Goal: Contribute content: Contribute content

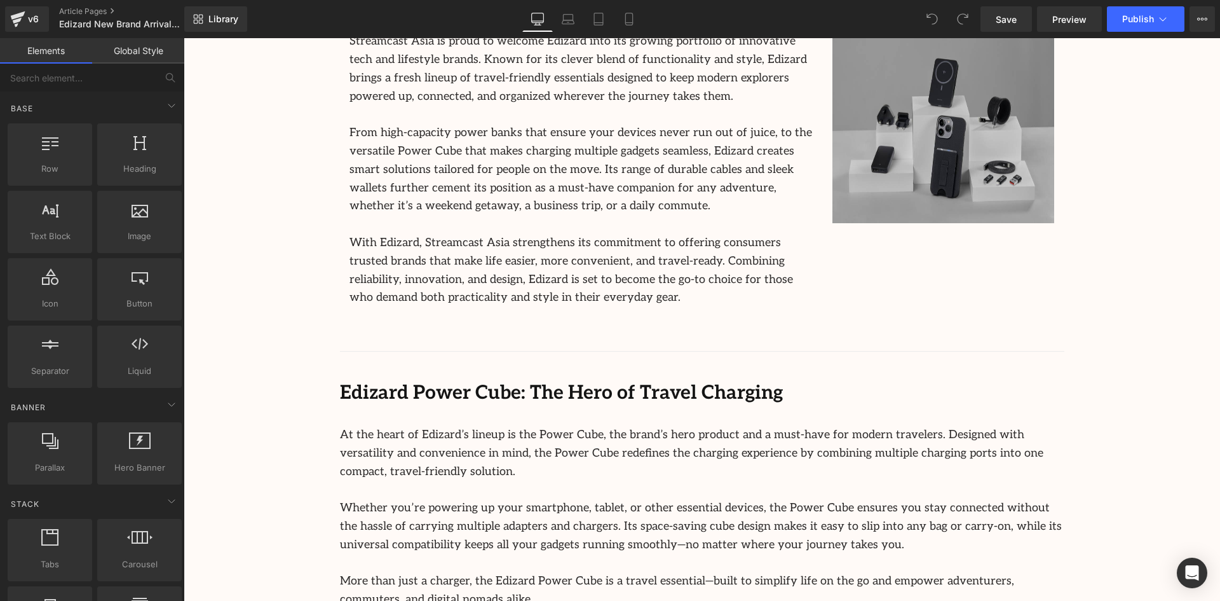
scroll to position [699, 0]
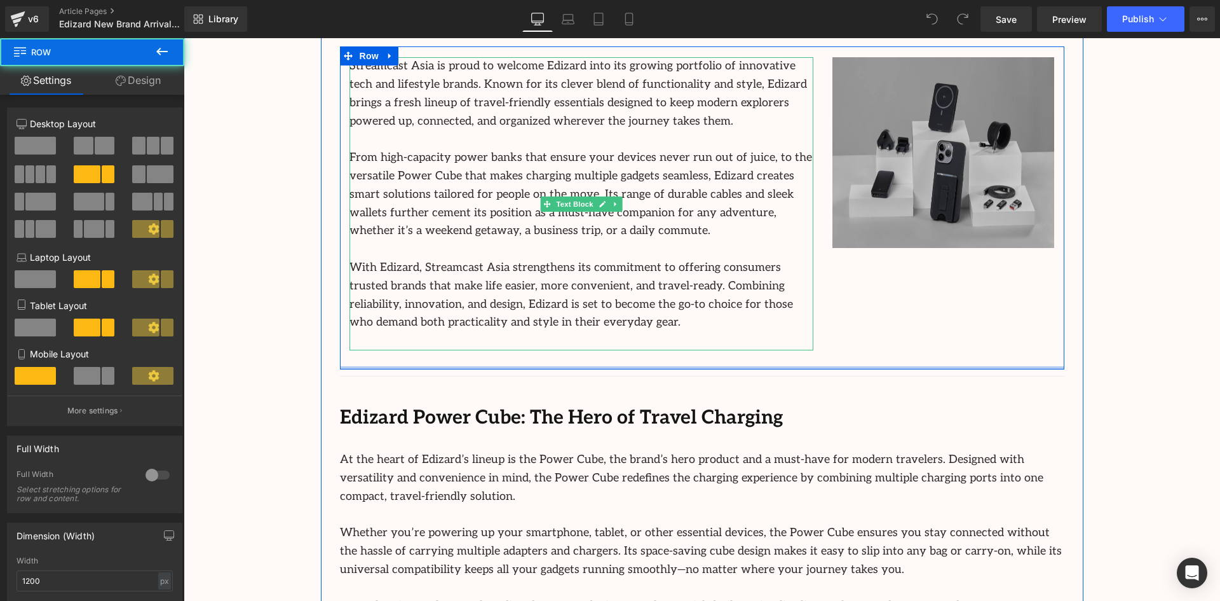
drag, startPoint x: 747, startPoint y: 367, endPoint x: 749, endPoint y: 340, distance: 26.7
click at [748, 341] on div "Streamcast Asia is proud to welcome Edizard into its growing portfolio of innov…" at bounding box center [702, 207] width 724 height 323
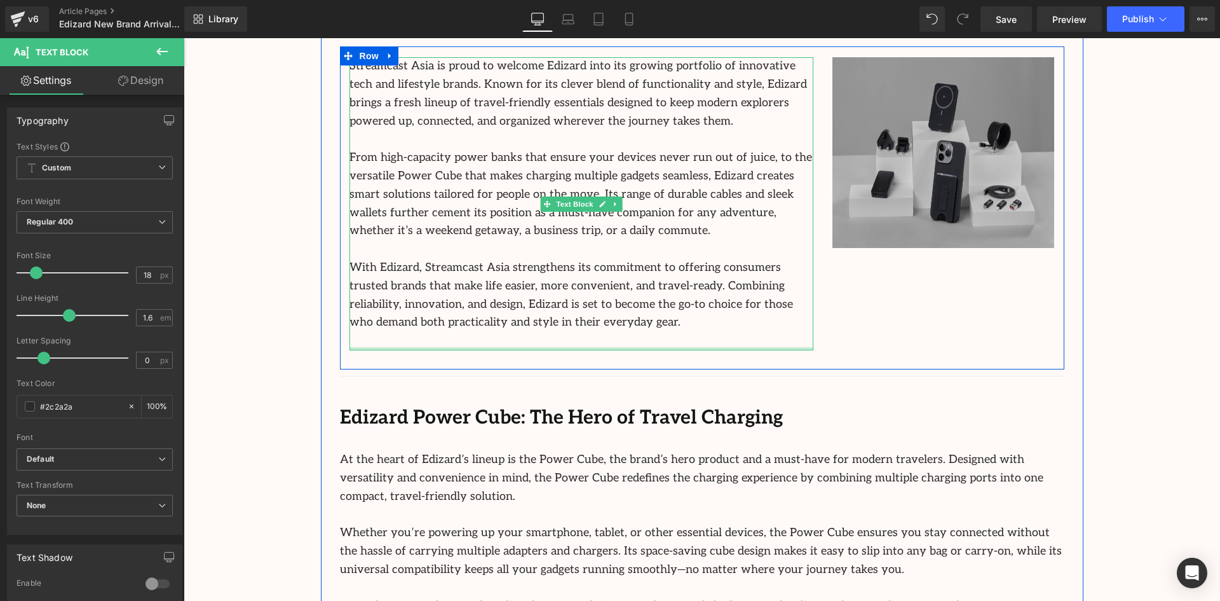
drag, startPoint x: 767, startPoint y: 348, endPoint x: 891, endPoint y: 344, distance: 124.0
click at [765, 334] on div "Streamcast Asia is proud to welcome Edizard into its growing portfolio of innov…" at bounding box center [582, 203] width 464 height 293
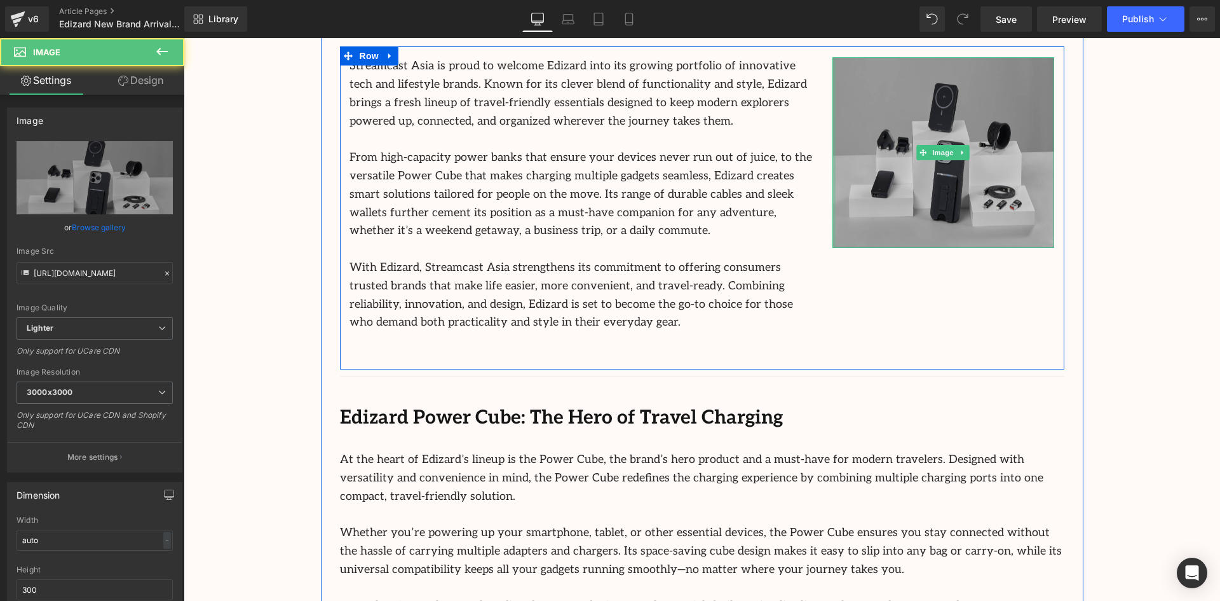
drag, startPoint x: 830, startPoint y: 153, endPoint x: 766, endPoint y: 174, distance: 67.7
click at [766, 174] on div "Streamcast Asia is proud to welcome Edizard into its growing portfolio of innov…" at bounding box center [702, 207] width 724 height 323
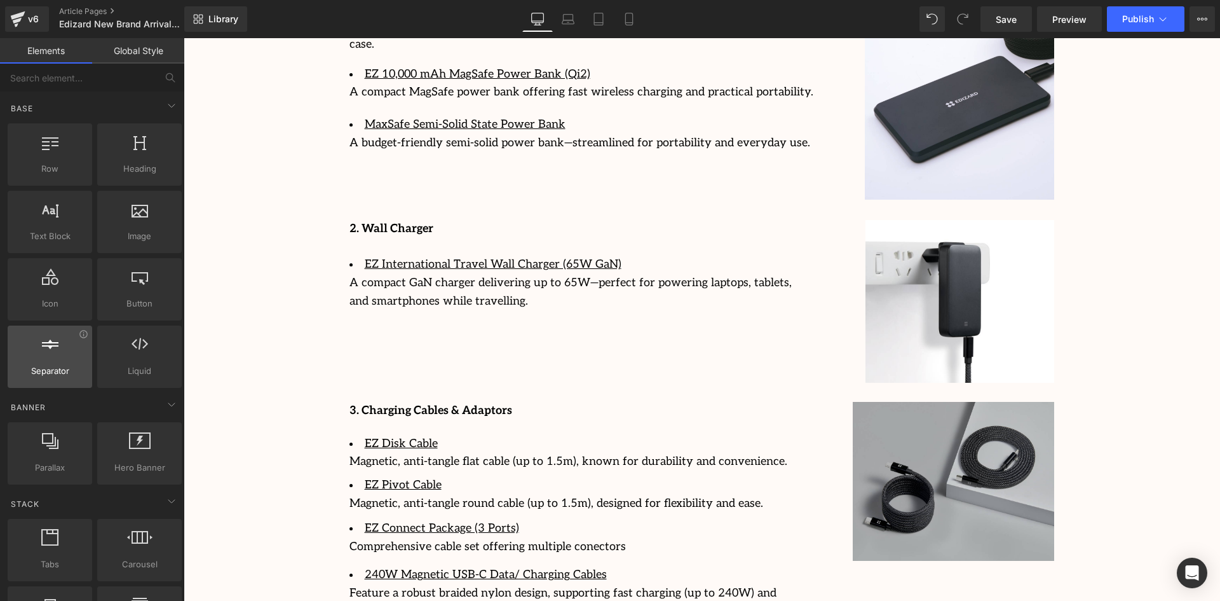
scroll to position [1906, 0]
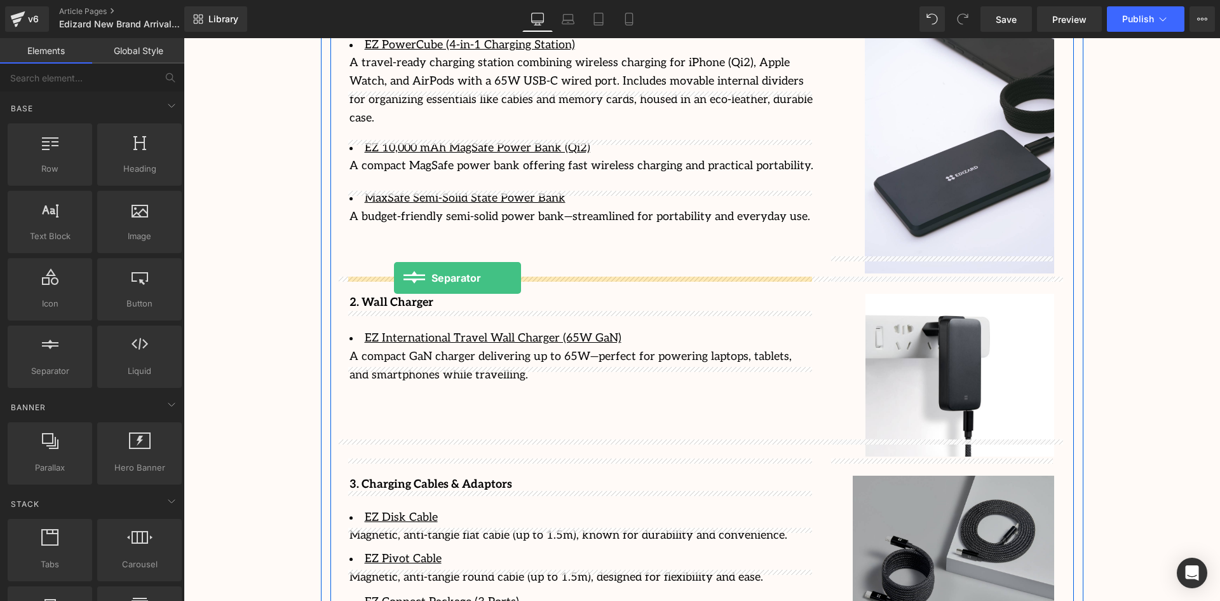
drag, startPoint x: 216, startPoint y: 329, endPoint x: 394, endPoint y: 278, distance: 185.0
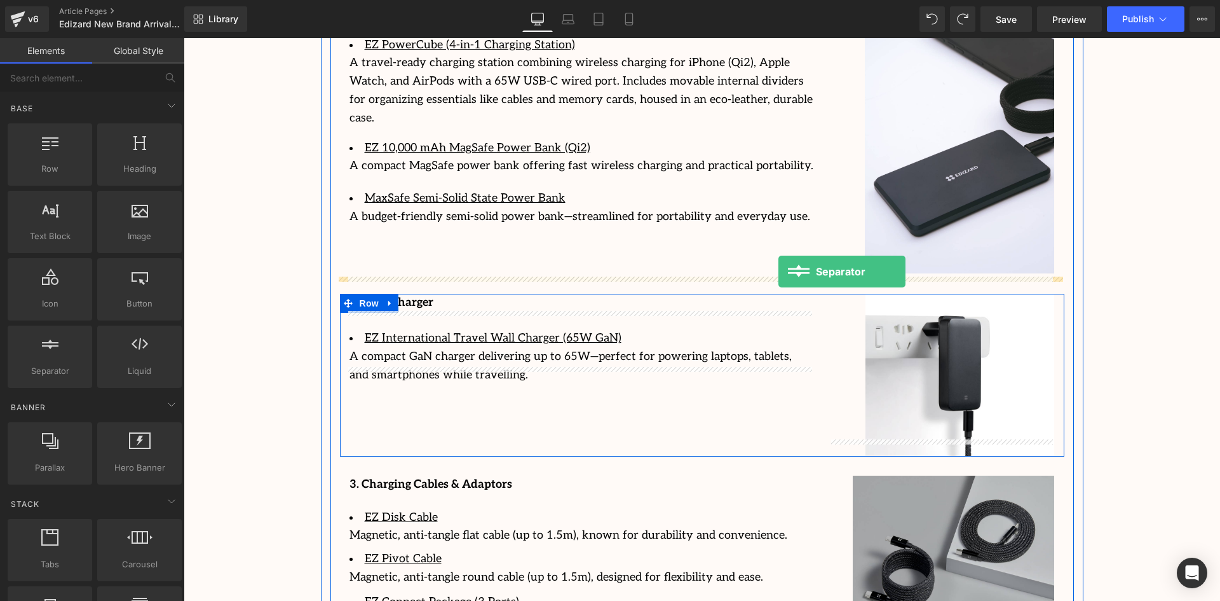
drag, startPoint x: 233, startPoint y: 400, endPoint x: 778, endPoint y: 271, distance: 560.8
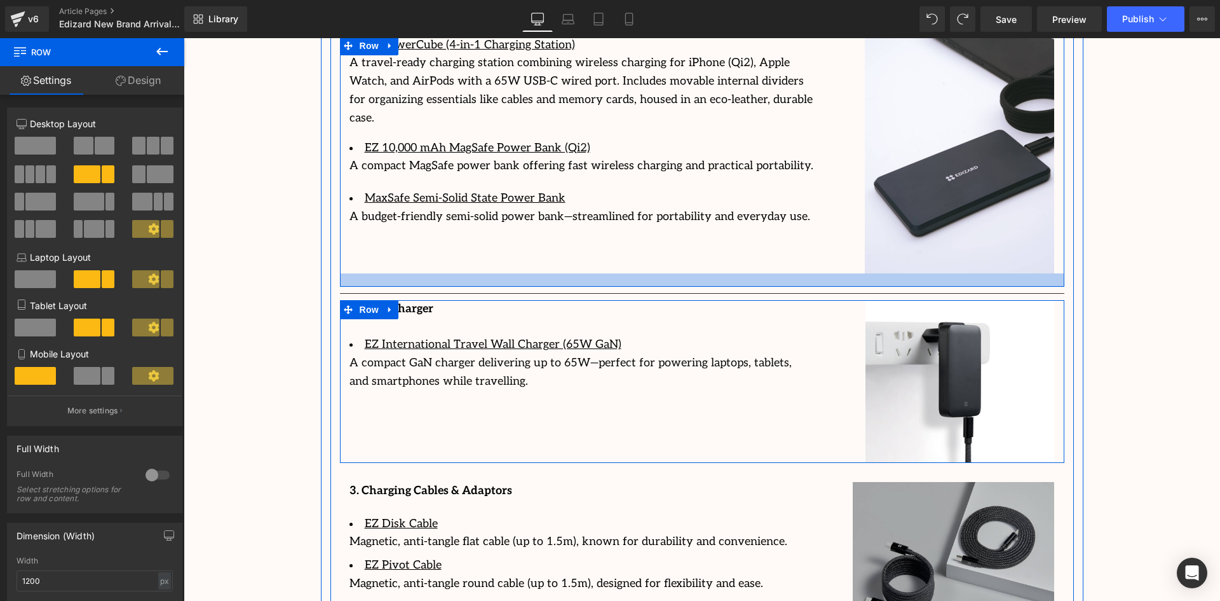
click at [623, 273] on div at bounding box center [702, 279] width 724 height 13
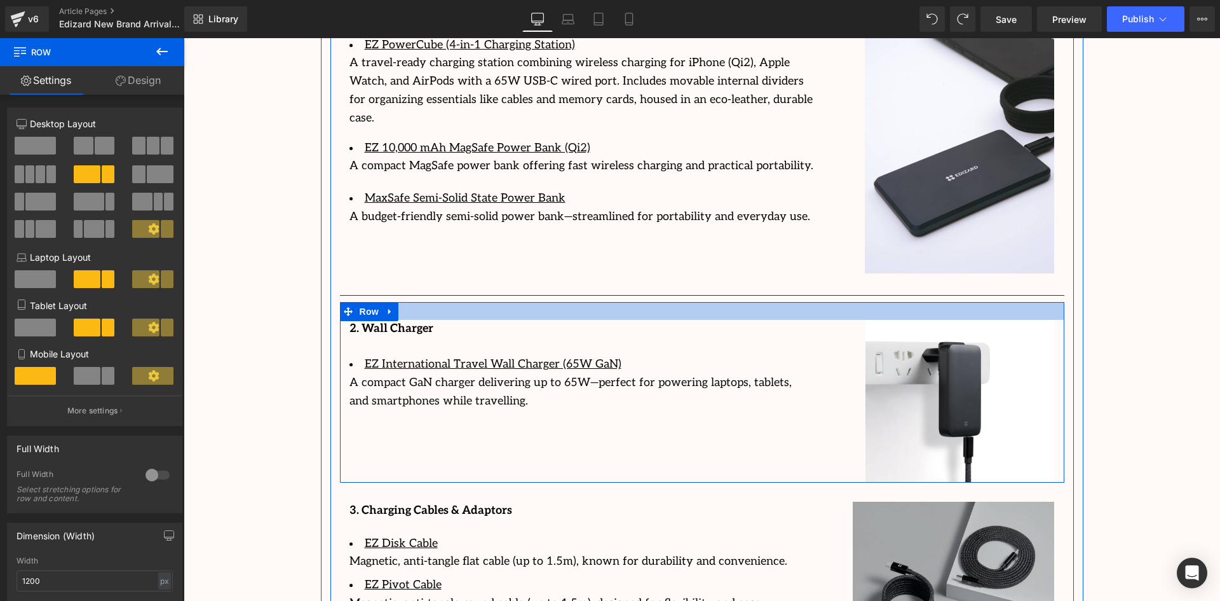
drag, startPoint x: 619, startPoint y: 286, endPoint x: 621, endPoint y: 304, distance: 17.9
click at [621, 304] on div "2. Wall Charger Text Block EZ International Travel Wall Charger (65W GaN) A com…" at bounding box center [702, 392] width 724 height 180
click at [1049, 302] on div at bounding box center [702, 311] width 724 height 18
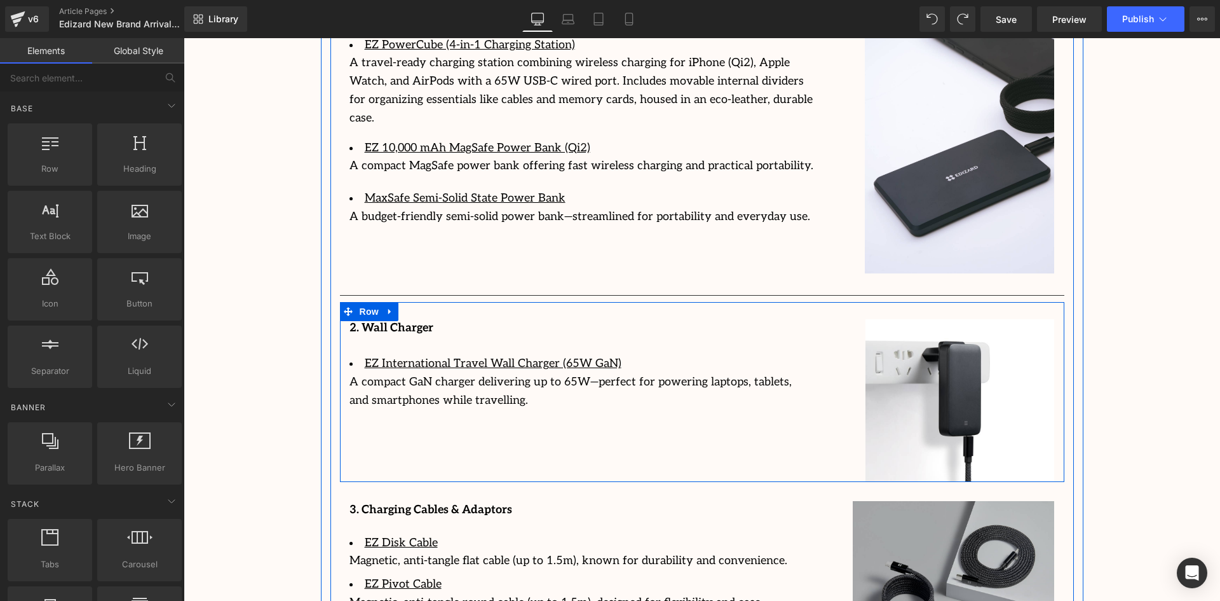
scroll to position [2033, 0]
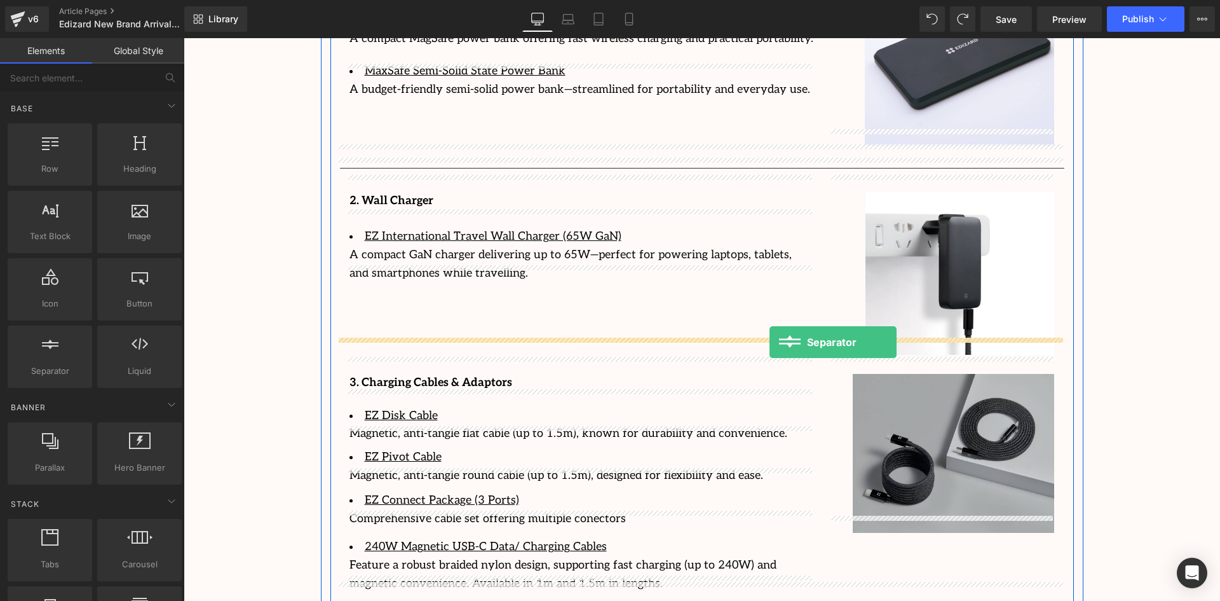
drag, startPoint x: 226, startPoint y: 406, endPoint x: 770, endPoint y: 342, distance: 547.7
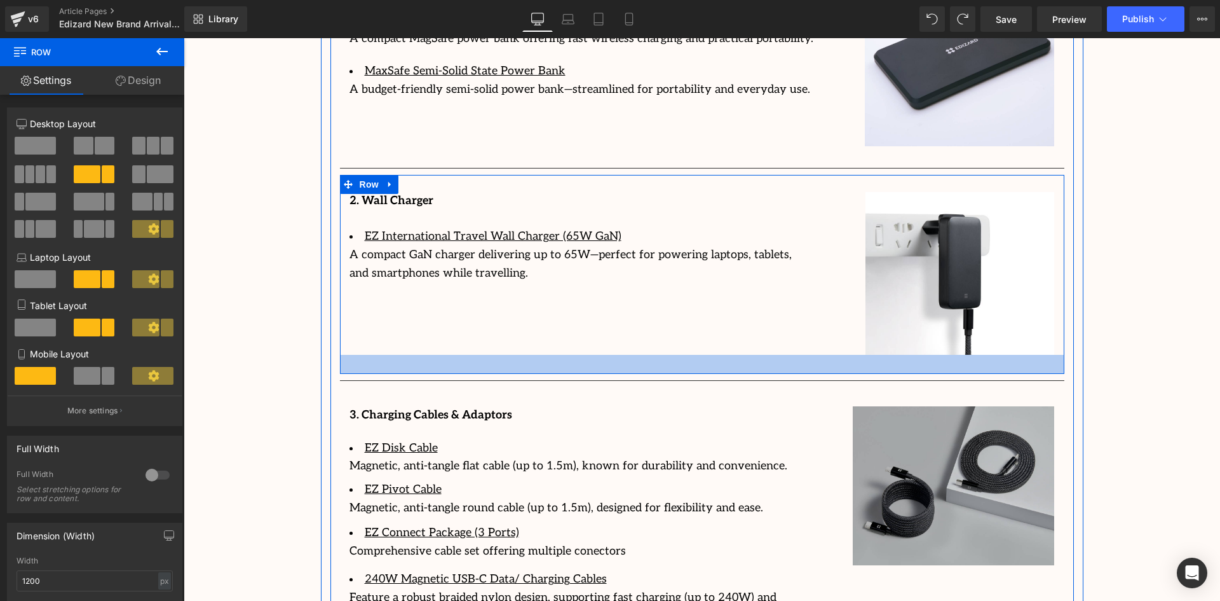
drag, startPoint x: 831, startPoint y: 336, endPoint x: 837, endPoint y: 355, distance: 20.5
click at [837, 355] on div at bounding box center [702, 364] width 724 height 19
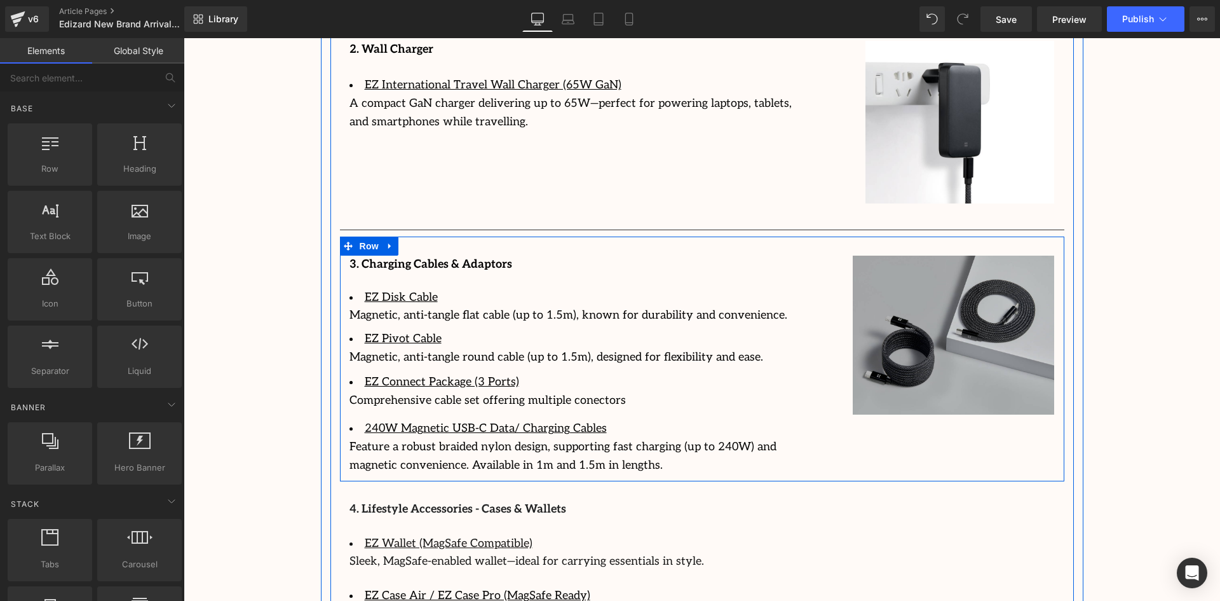
scroll to position [2224, 0]
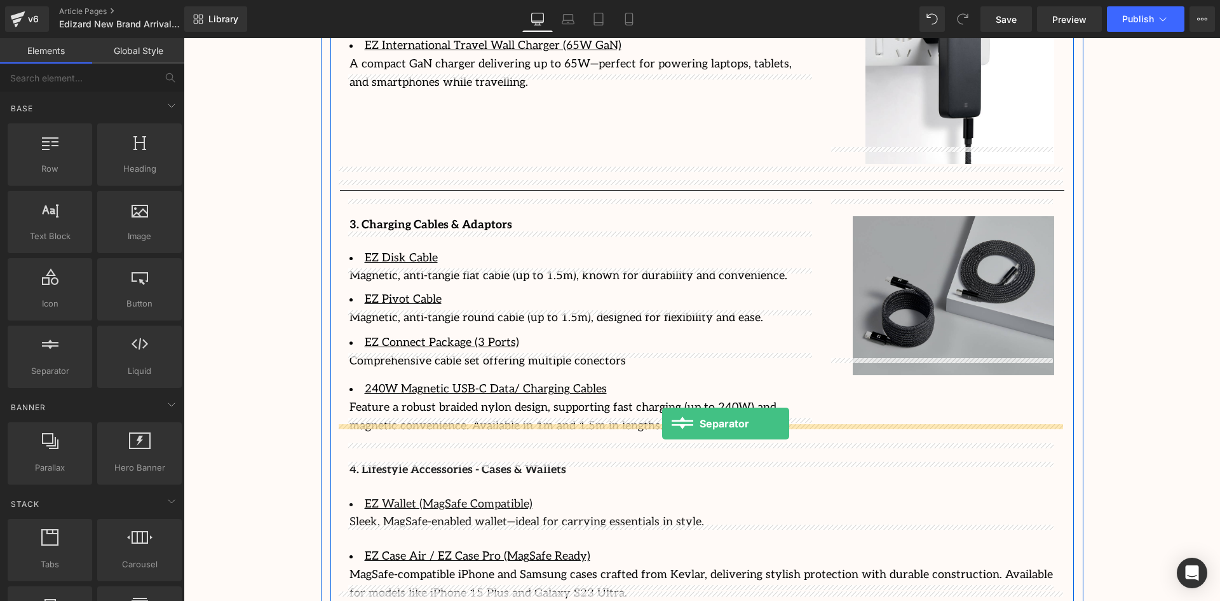
drag, startPoint x: 227, startPoint y: 387, endPoint x: 662, endPoint y: 423, distance: 436.2
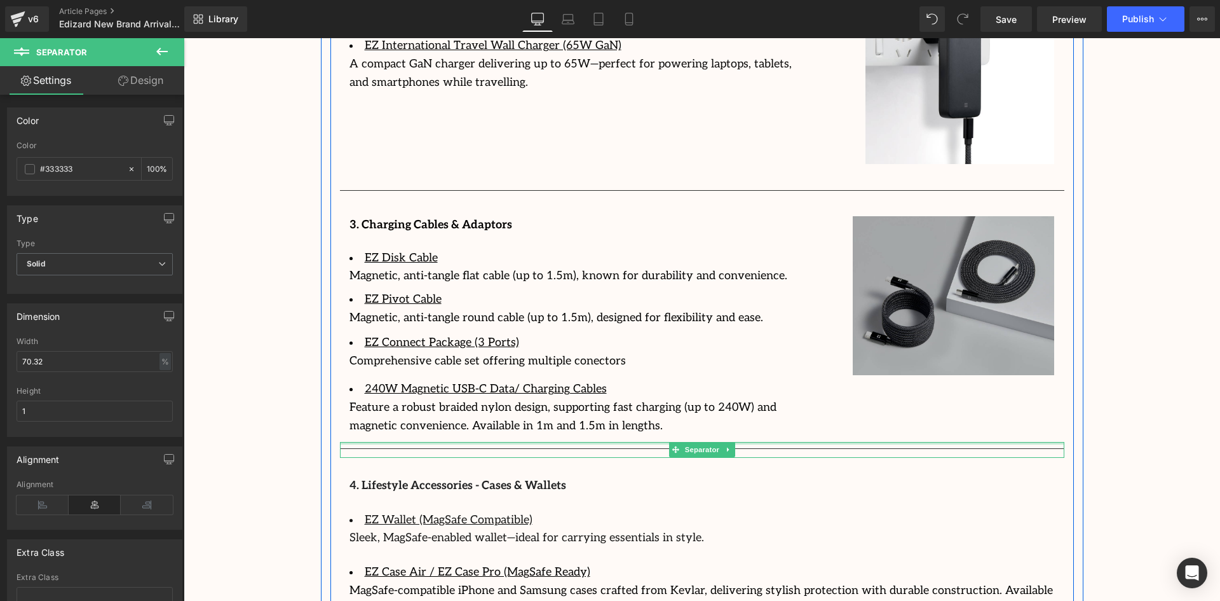
click at [778, 423] on div "Below is a polished, organized breakdown of Edizard’s core offerings based on o…" at bounding box center [701, 127] width 743 height 993
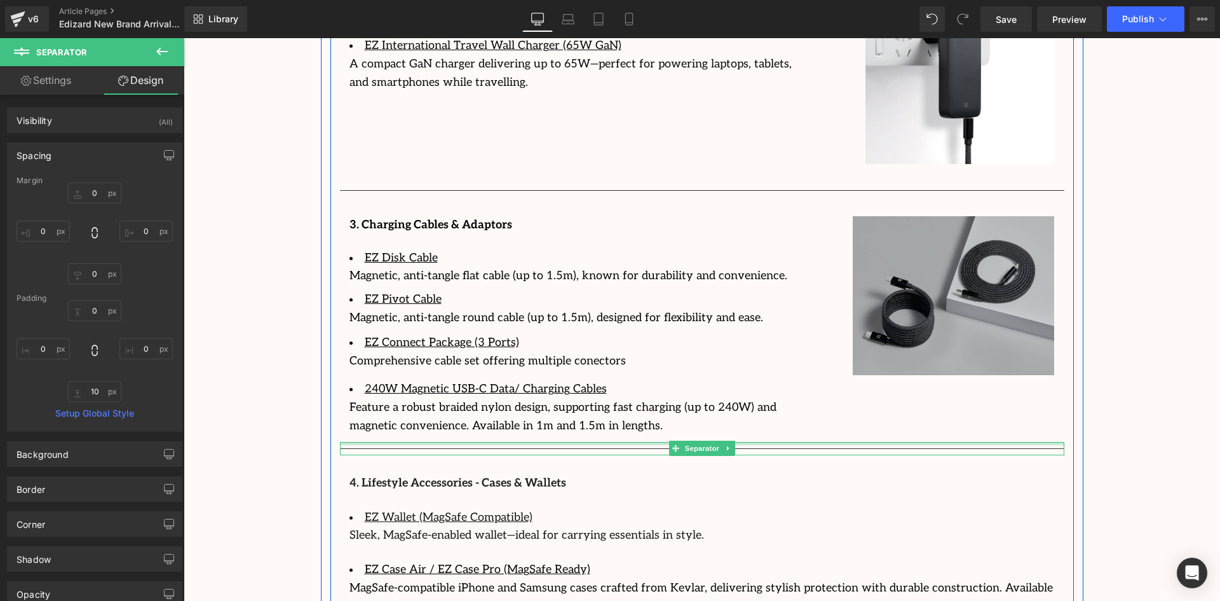
click at [802, 417] on div "3. Charging Cables & Adaptors Text Block EZ Disk Cable Magnetic, anti-tangle fl…" at bounding box center [702, 319] width 724 height 245
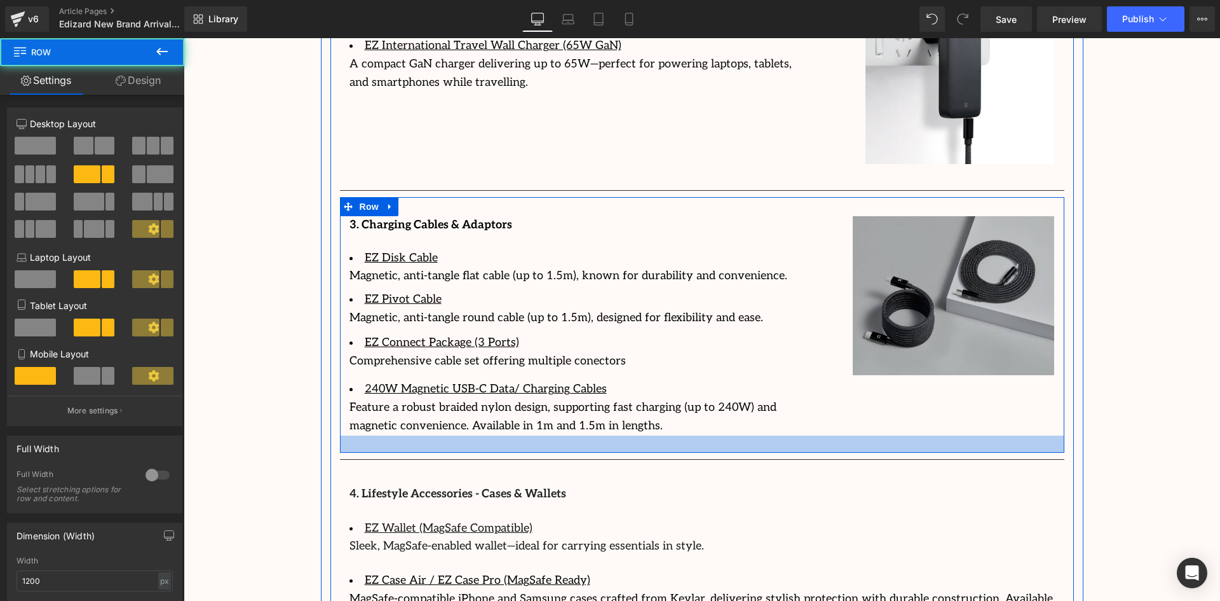
drag, startPoint x: 801, startPoint y: 421, endPoint x: 803, endPoint y: 431, distance: 11.0
click at [803, 435] on div at bounding box center [702, 443] width 724 height 17
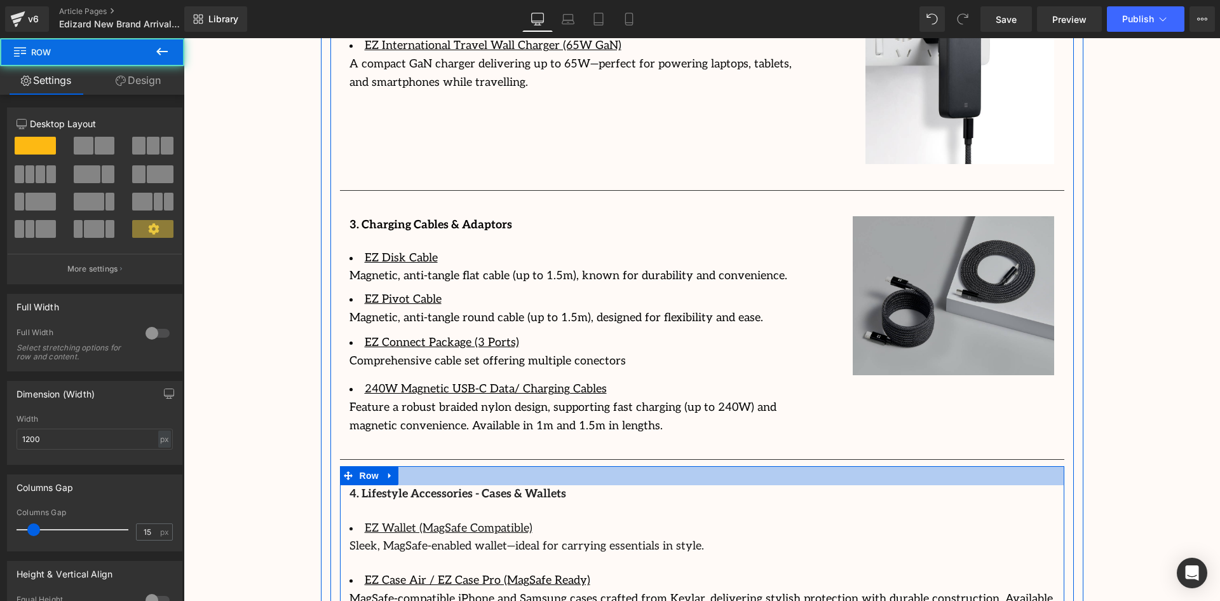
click at [958, 466] on div at bounding box center [702, 475] width 724 height 19
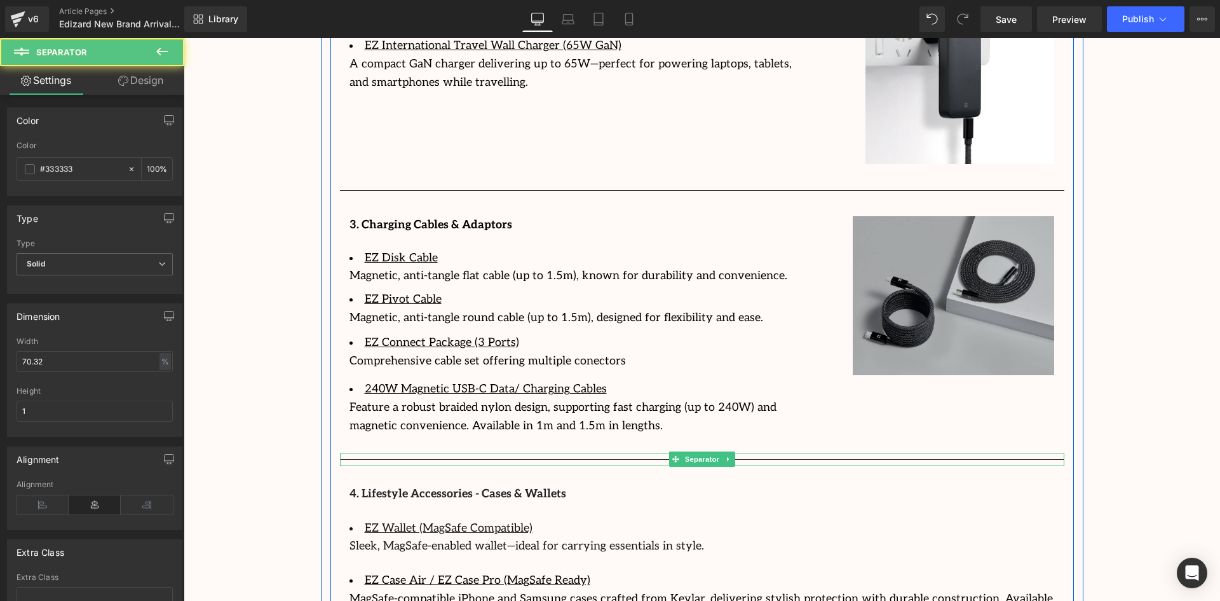
click at [963, 459] on hr at bounding box center [702, 462] width 724 height 7
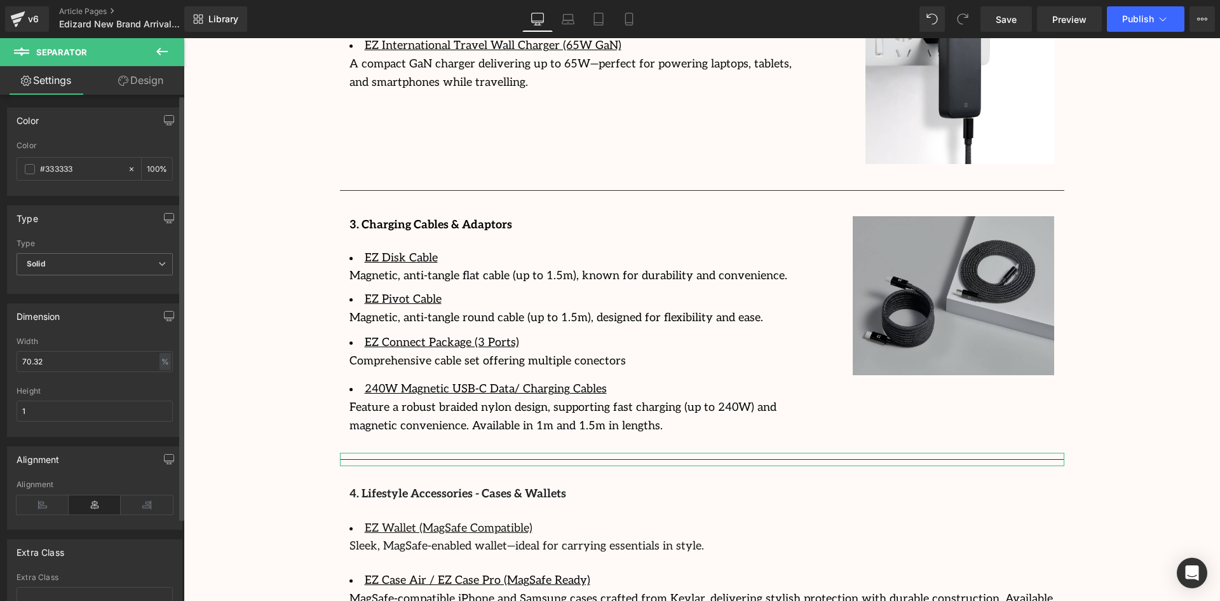
click at [52, 153] on div "Color #333333 100 %" at bounding box center [95, 168] width 156 height 54
click at [55, 166] on input "#333333" at bounding box center [80, 169] width 81 height 14
click at [31, 167] on span at bounding box center [30, 169] width 10 height 10
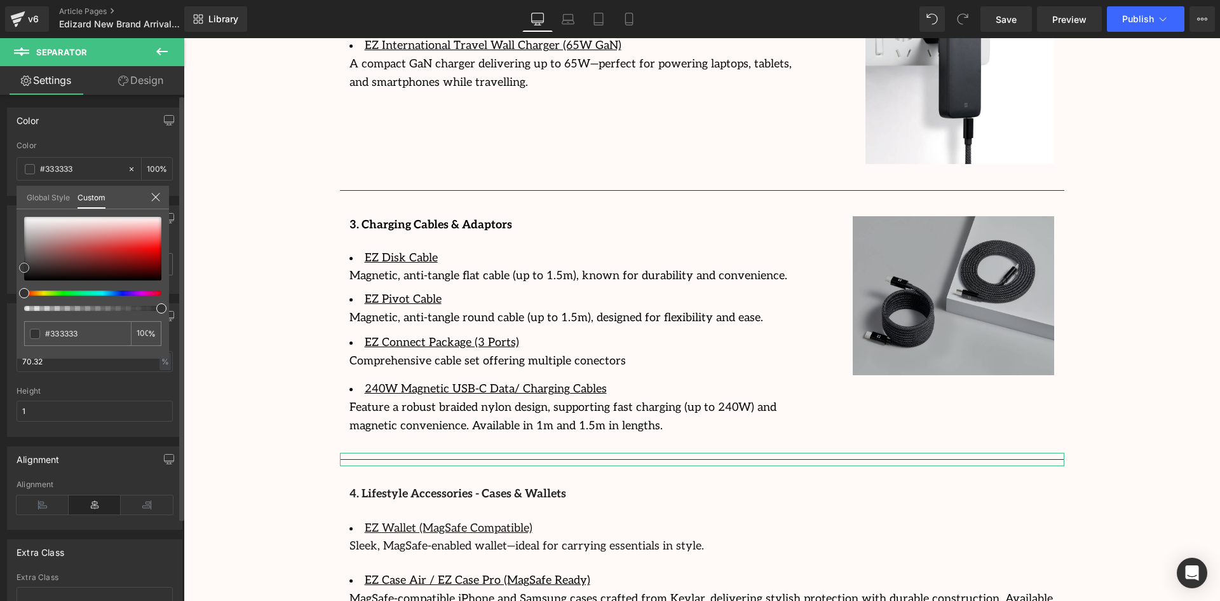
type input "#a6a4a4"
type input "#b7b7b7"
type input "#c4c4c4"
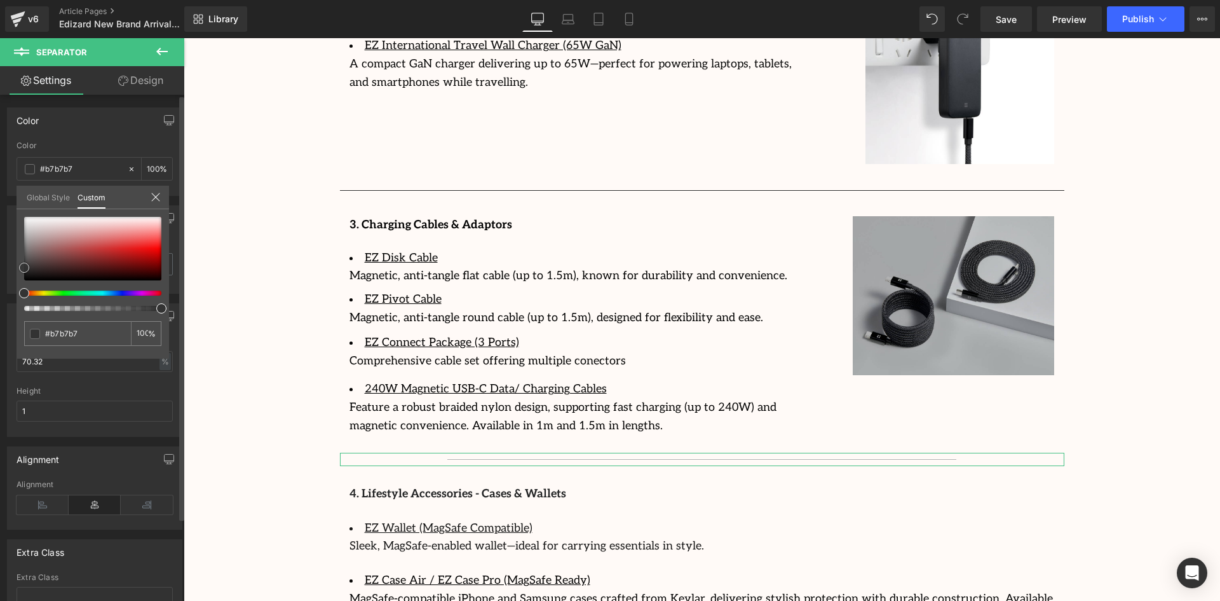
type input "#c4c4c4"
type input "#cccccc"
type input "#d1d1d1"
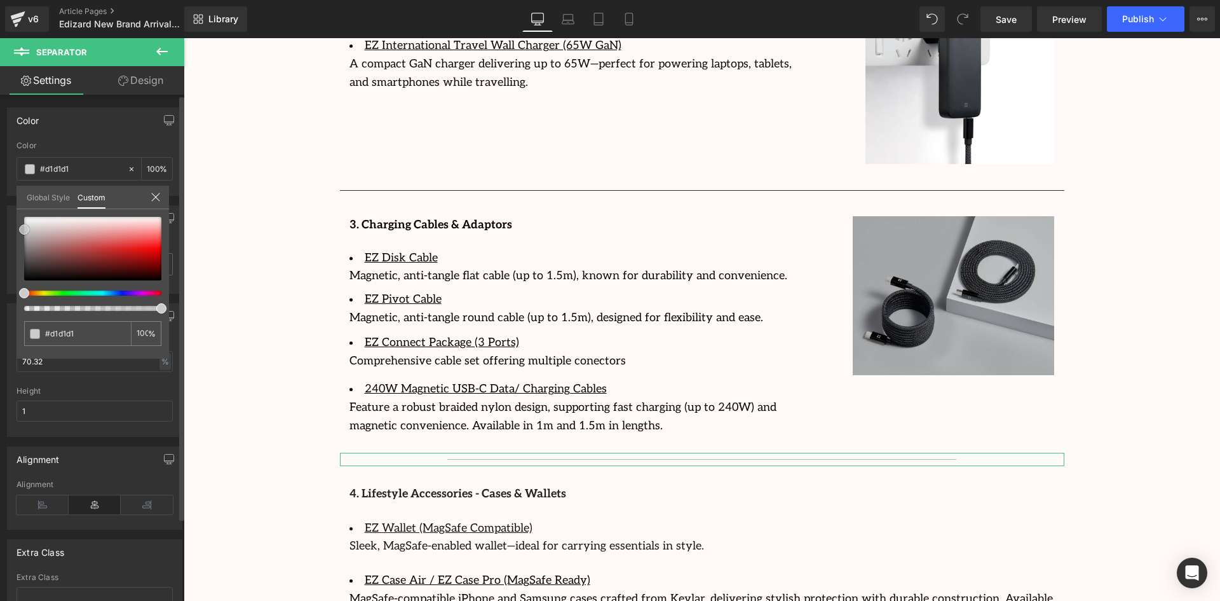
type input "#d8d8d8"
drag, startPoint x: 26, startPoint y: 239, endPoint x: 22, endPoint y: 226, distance: 13.9
click at [24, 226] on div at bounding box center [92, 249] width 137 height 64
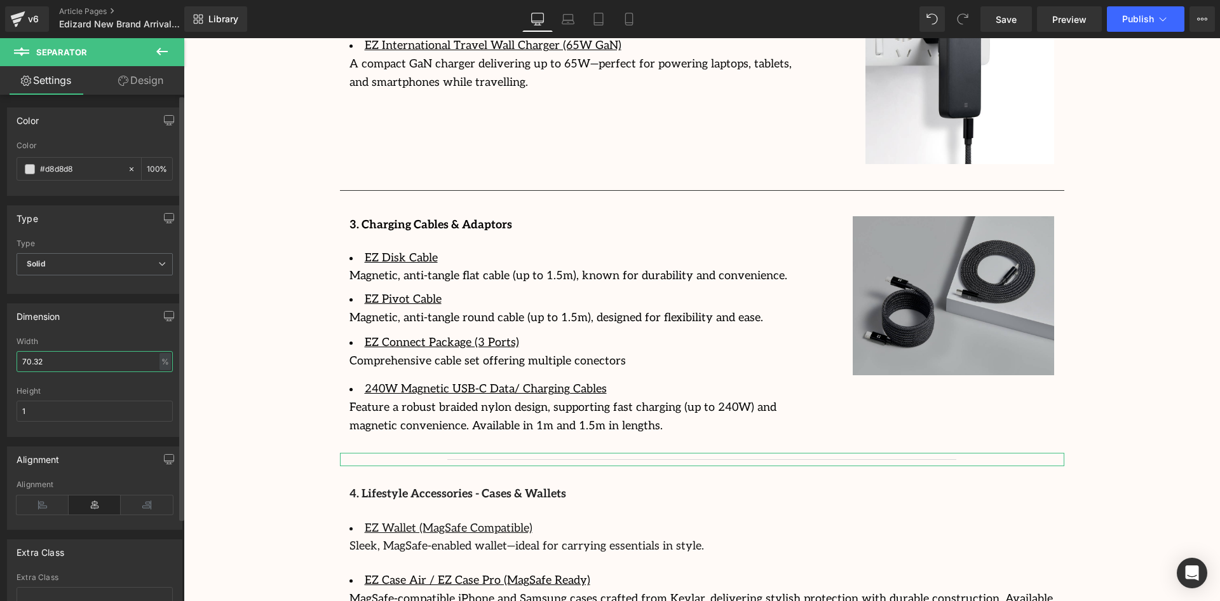
click at [48, 363] on input "70.32" at bounding box center [95, 361] width 156 height 21
type input "100"
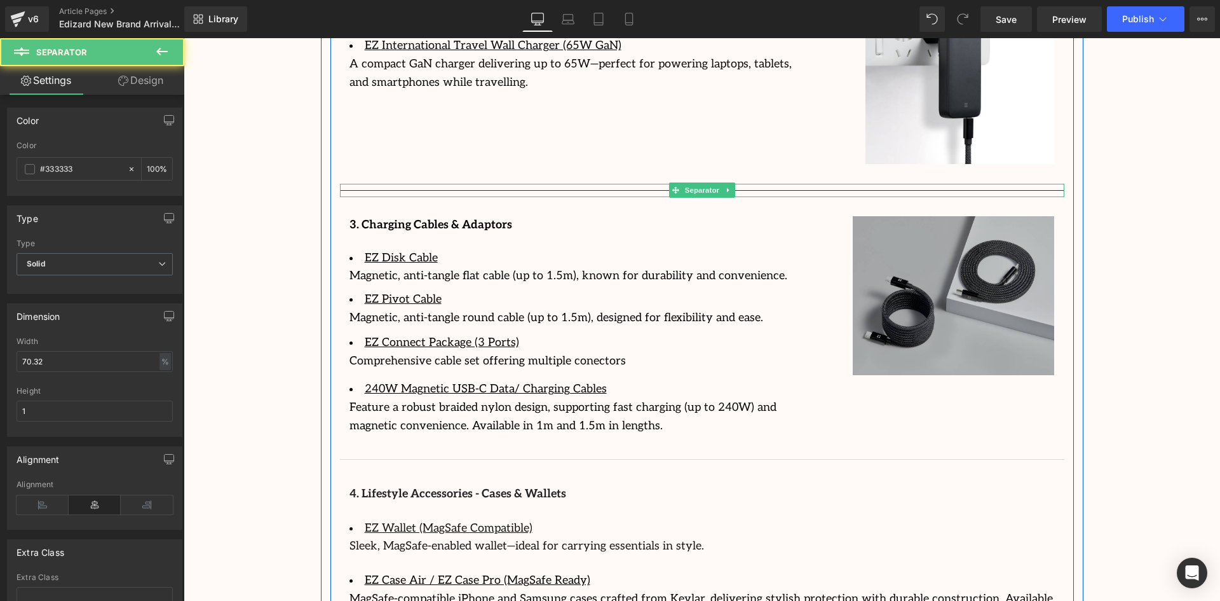
click at [456, 184] on div at bounding box center [702, 190] width 724 height 13
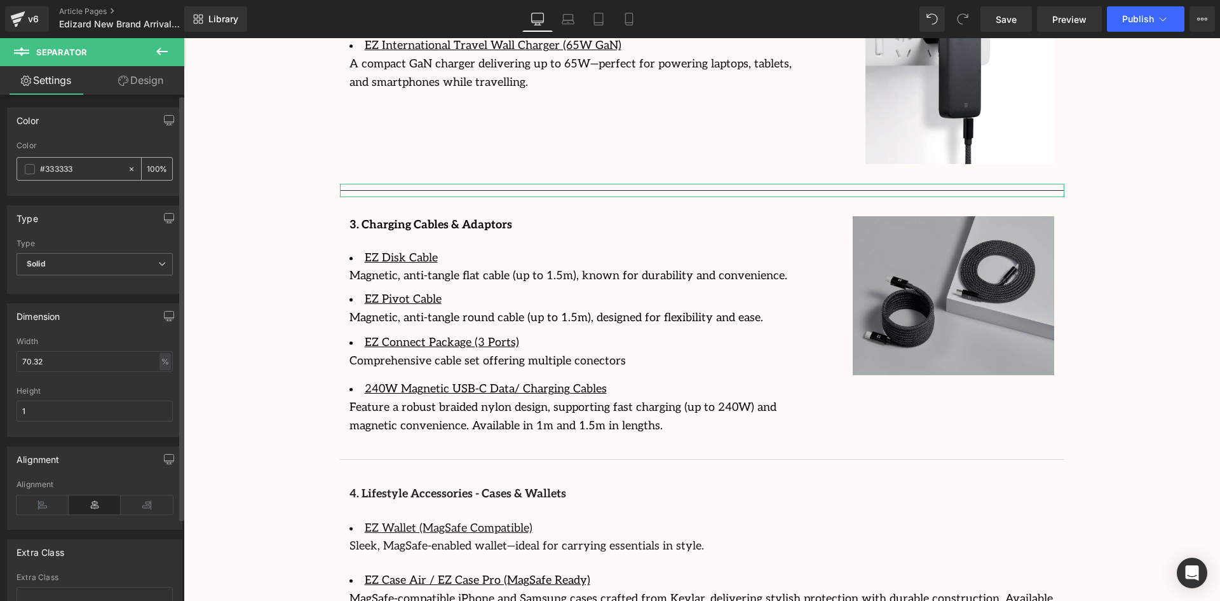
click at [19, 170] on div "#333333" at bounding box center [72, 169] width 110 height 22
click at [29, 168] on span at bounding box center [30, 169] width 10 height 10
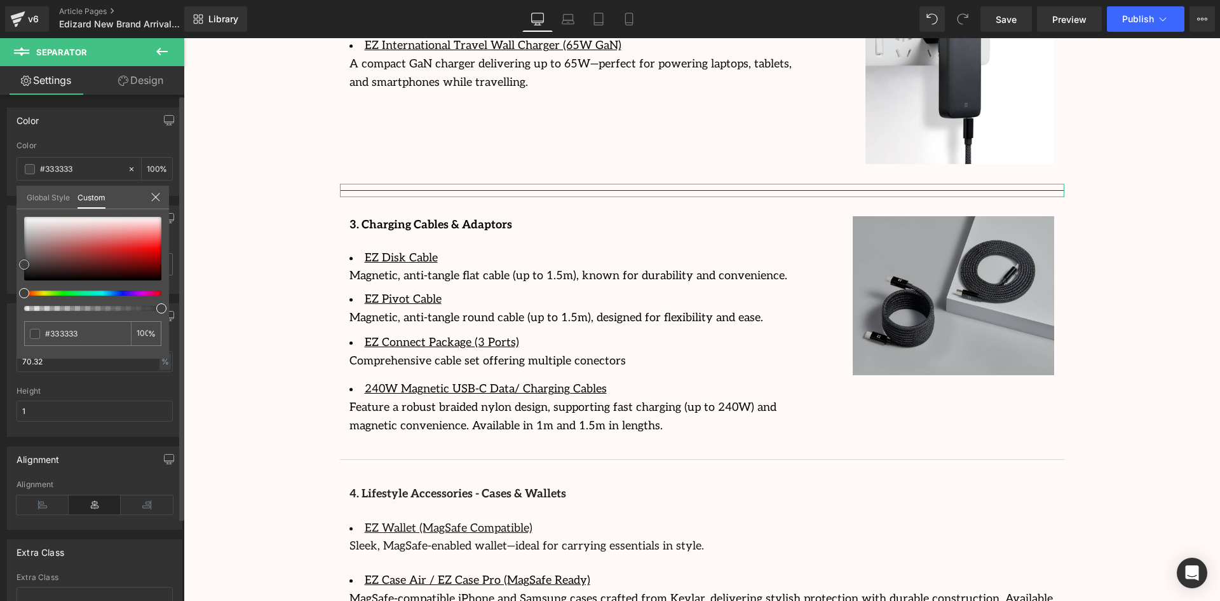
type input "#3f3f3f"
type input "#a09c9c"
type input "#dbdbdb"
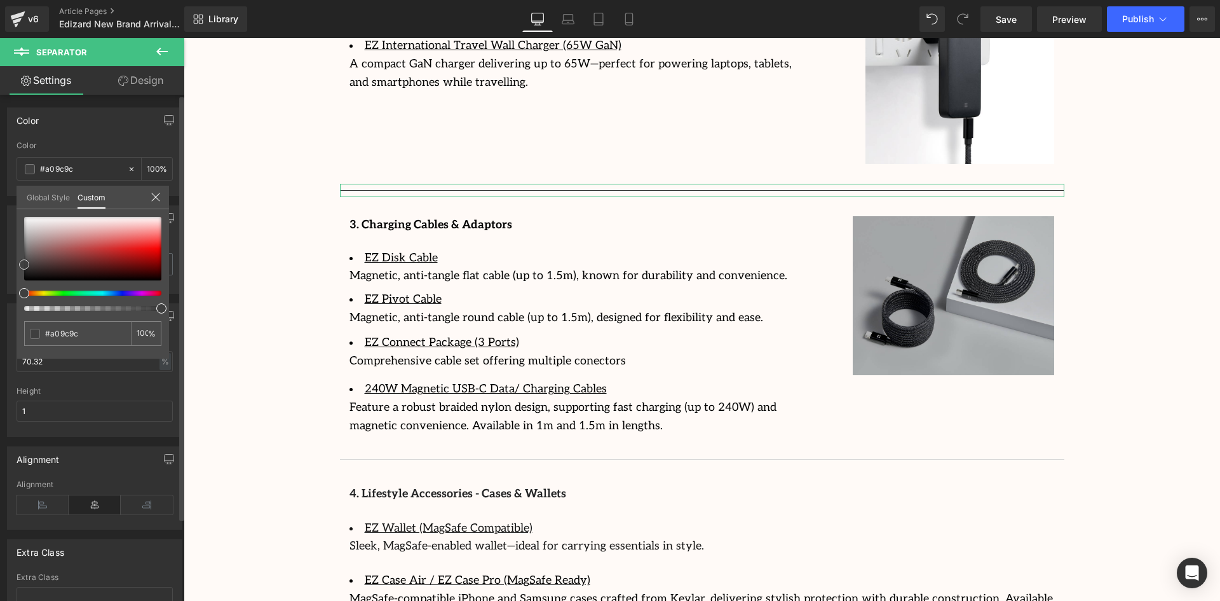
type input "#dbdbdb"
type input "#d8d8d8"
type input "#cecece"
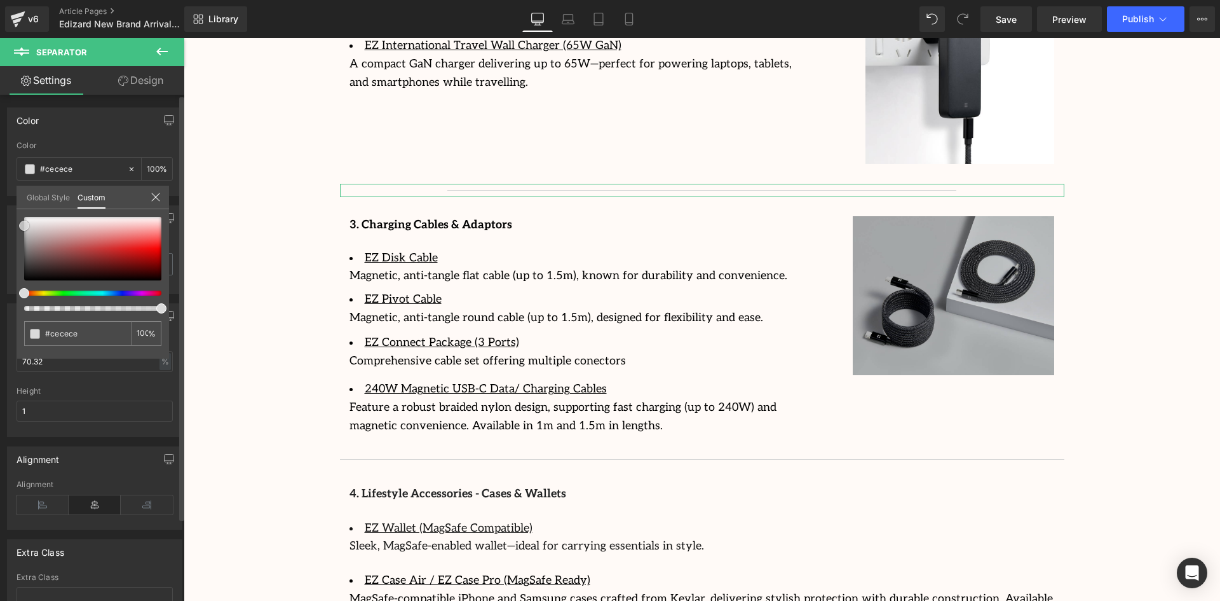
type input "#c4c4c4"
type input "#bfbfbf"
type input "#bababa"
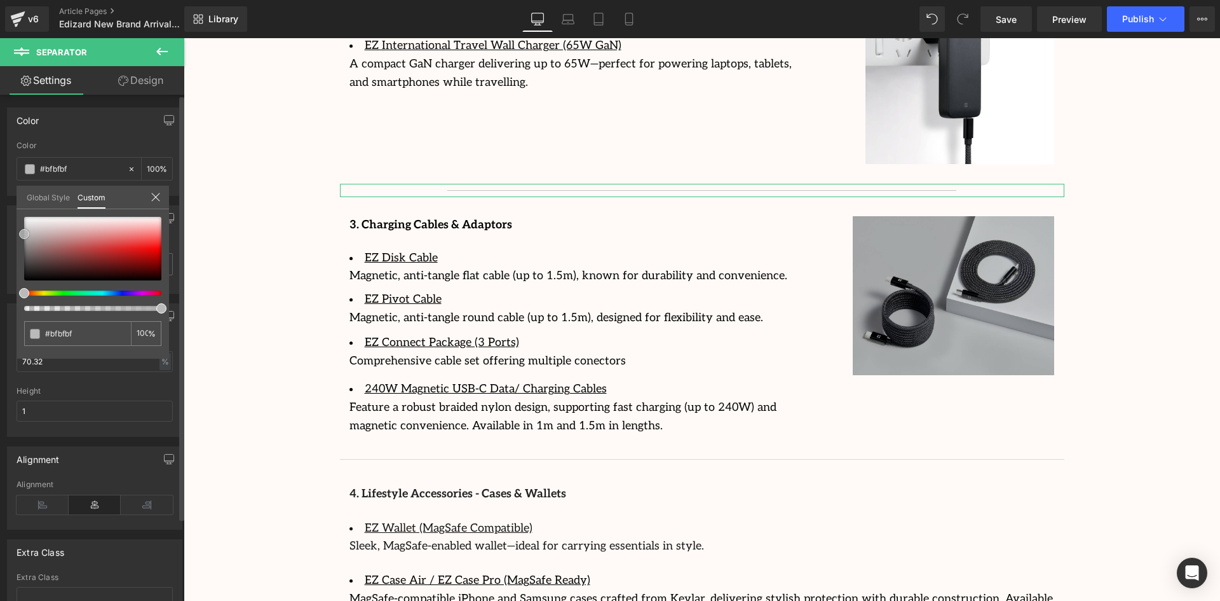
type input "#bababa"
type input "#b7b7b7"
type input "#afafaf"
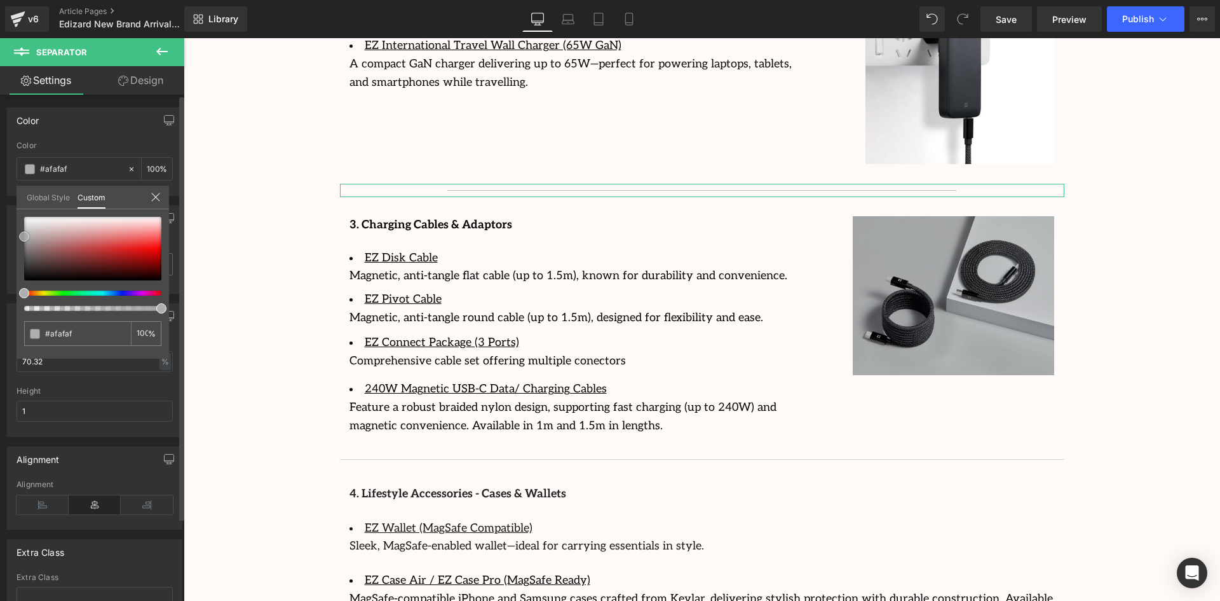
type input "#aaaaaa"
type input "#a5a5a5"
type input "#a3a3a3"
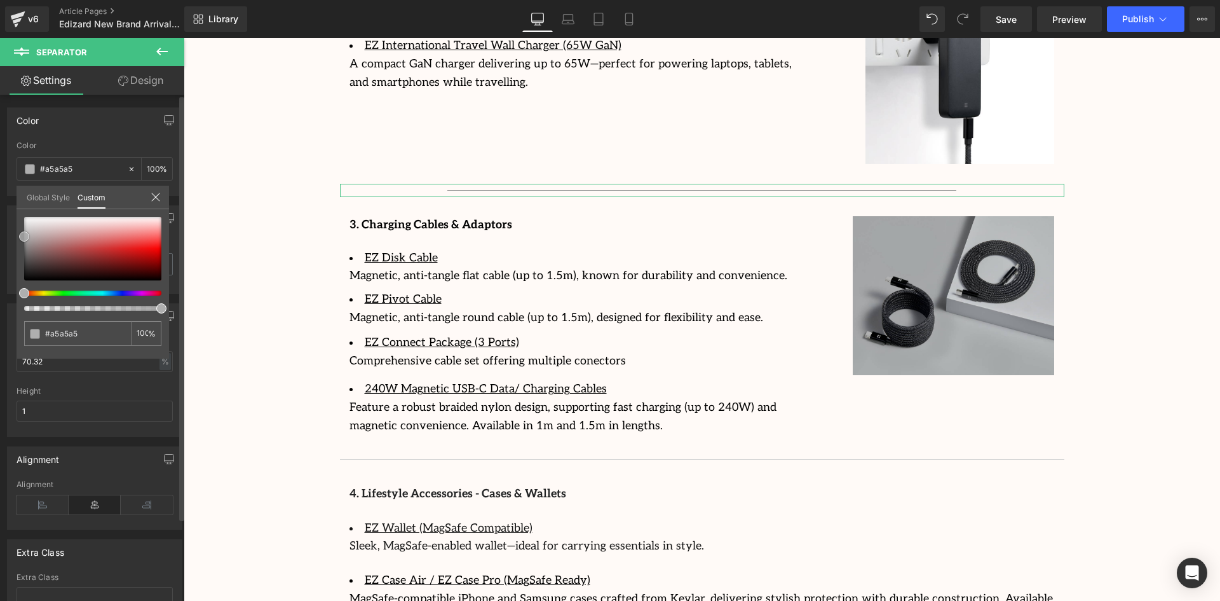
type input "#a3a3a3"
type input "#a0a0a0"
type input "#9b9b9b"
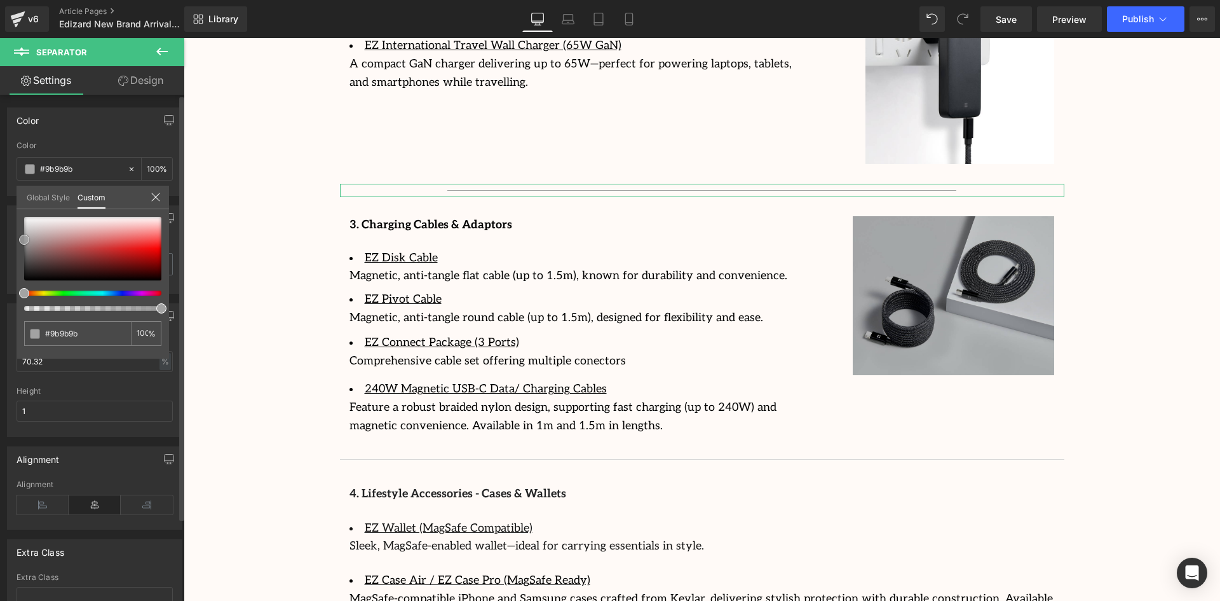
type input "#999999"
type input "#969696"
type input "#9b9b9b"
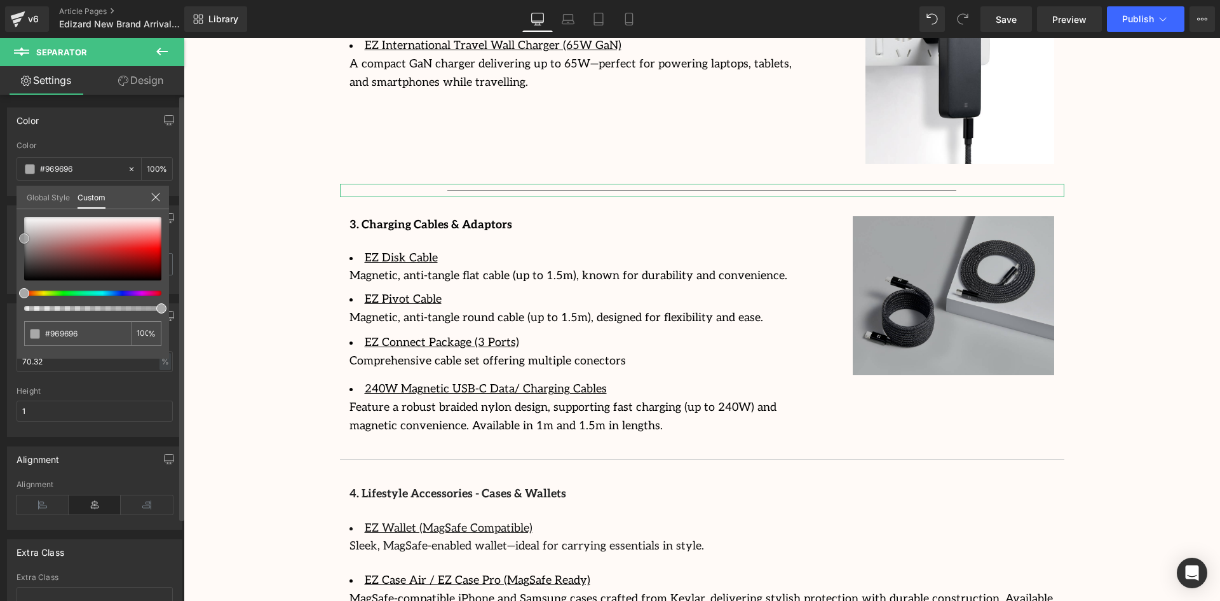
type input "#9b9b9b"
type input "#a8a8a8"
type input "#afafaf"
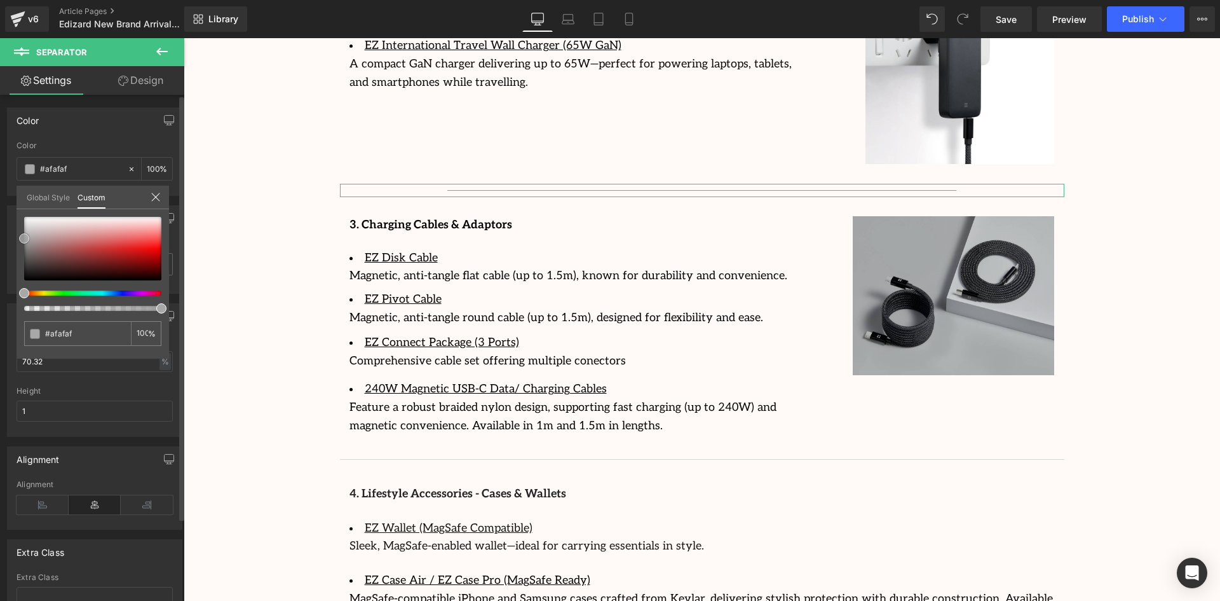
type input "#b5b5b5"
type input "#b7b7b7"
type input "#bcbcbc"
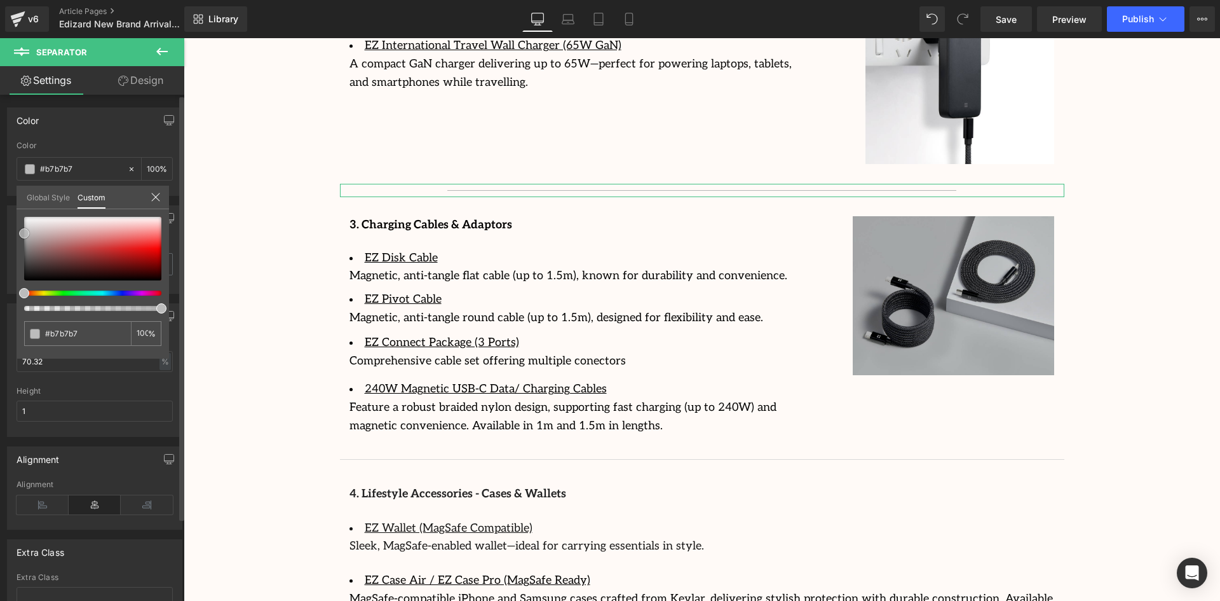
type input "#bcbcbc"
type input "#bfbfbf"
type input "#c1c1c1"
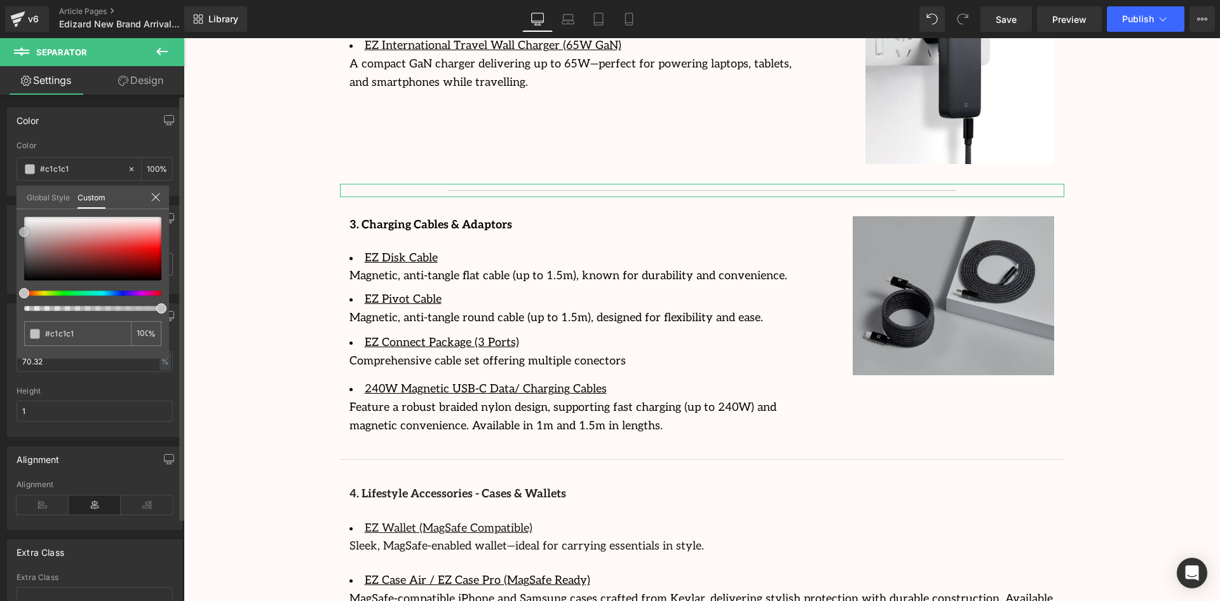
type input "#c4c4c4"
type input "#c6c6c6"
type input "#c9c9c9"
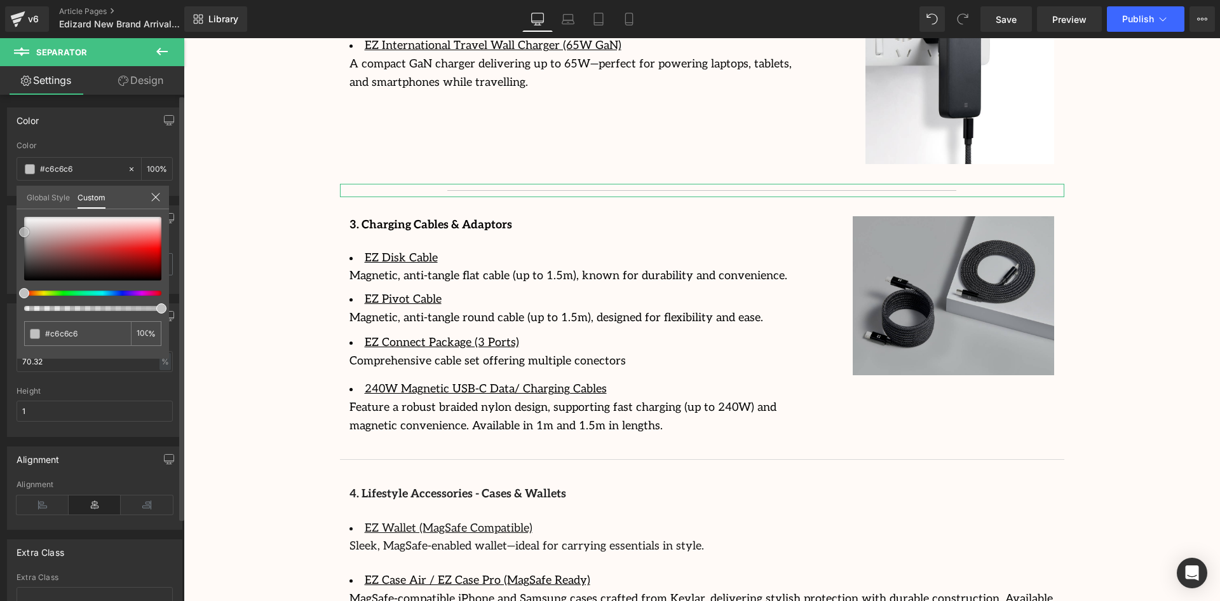
type input "#c9c9c9"
type input "#cccccc"
type input "#cecece"
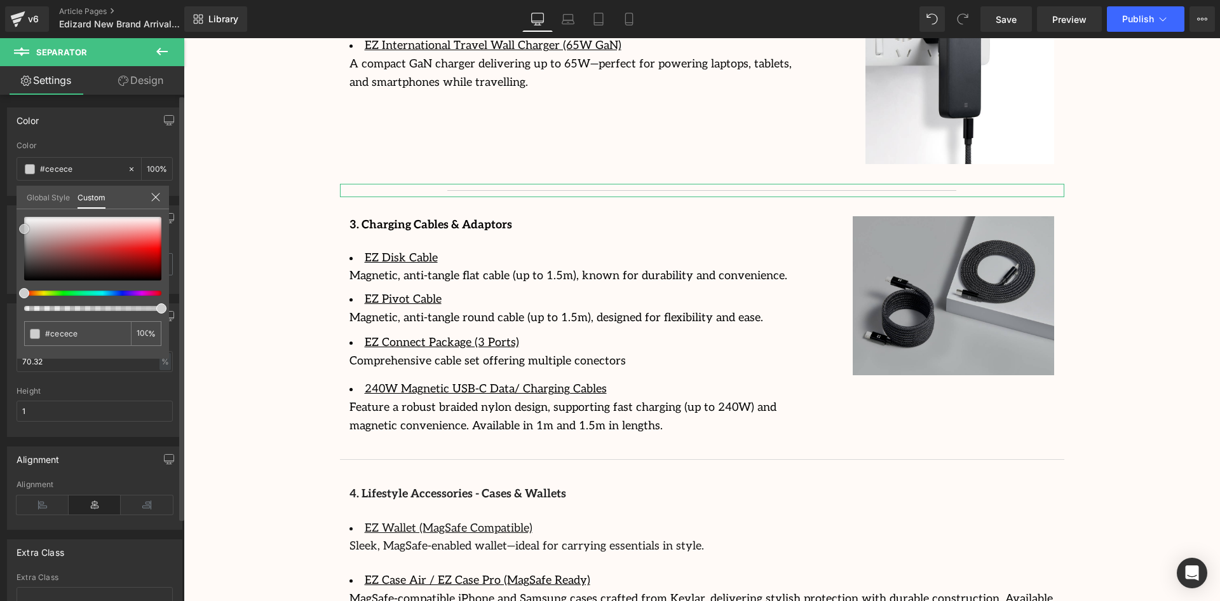
type input "#d1d1d1"
drag, startPoint x: 24, startPoint y: 260, endPoint x: 24, endPoint y: 224, distance: 36.2
click at [24, 224] on span at bounding box center [24, 228] width 10 height 10
click at [29, 358] on div "#d1d1d1 100 %" at bounding box center [93, 288] width 153 height 142
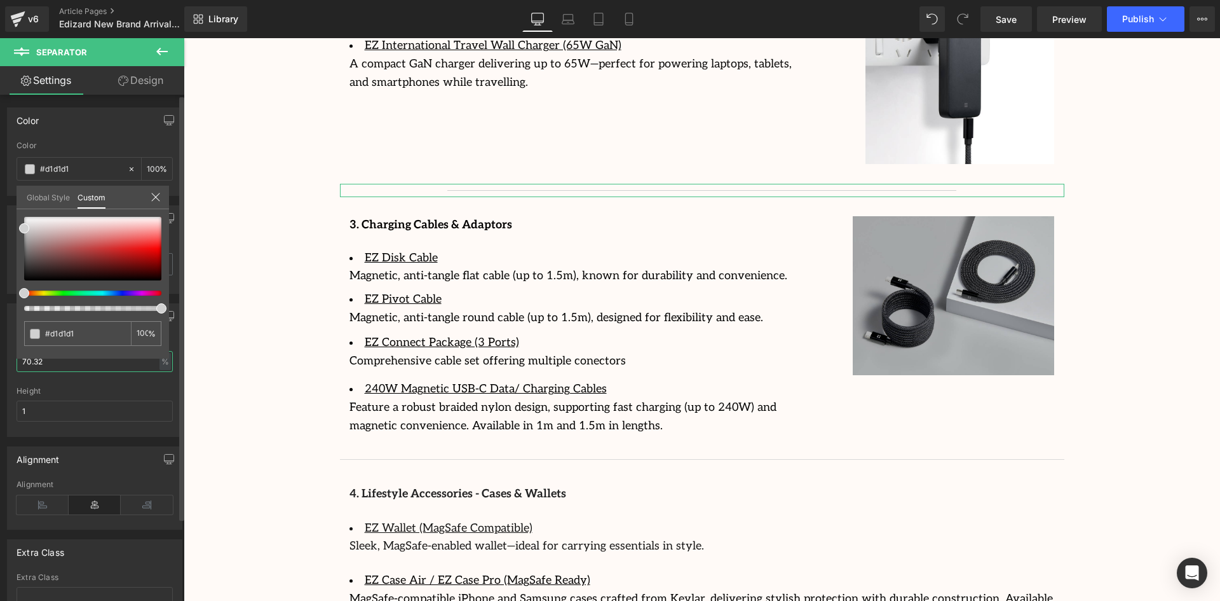
click at [34, 360] on input "70.32" at bounding box center [95, 361] width 156 height 21
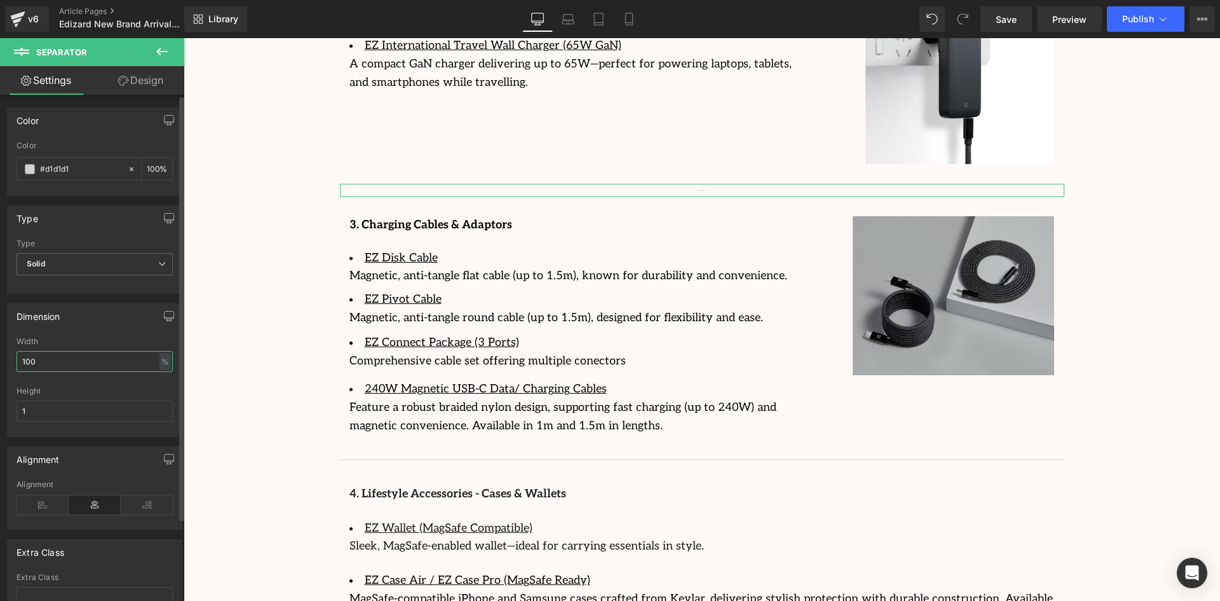
type input "100"
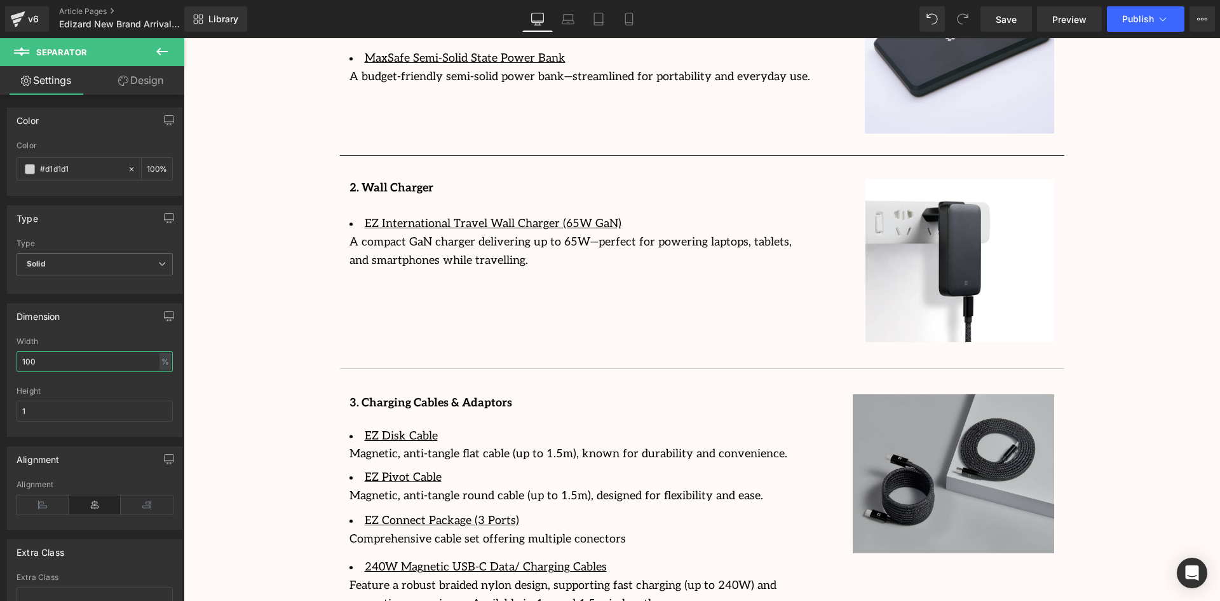
scroll to position [1970, 0]
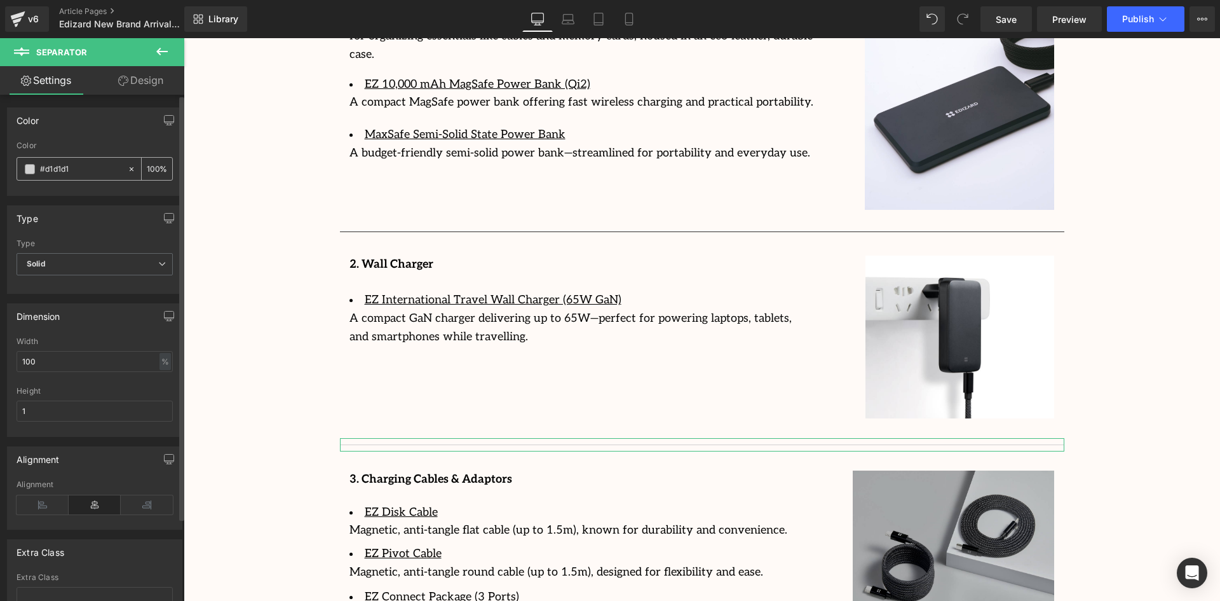
click at [47, 170] on input "#d1d1d1" at bounding box center [80, 169] width 81 height 14
click at [32, 169] on span at bounding box center [30, 169] width 10 height 10
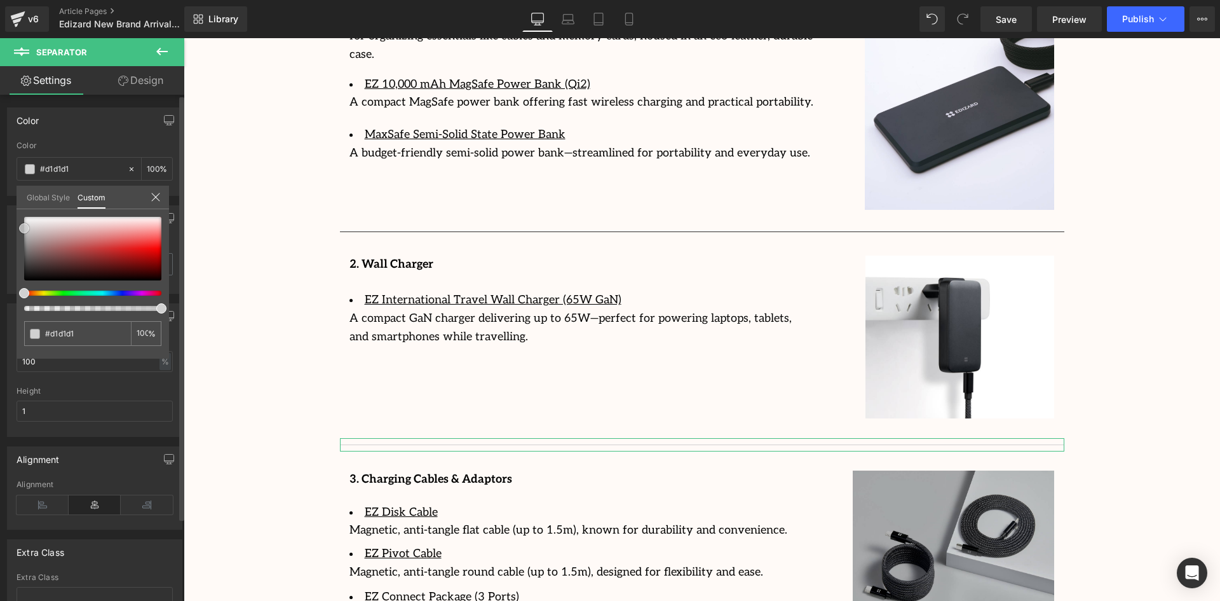
type input "#d3d3d3"
type input "#dbdbdb"
type input "#e2e2e2"
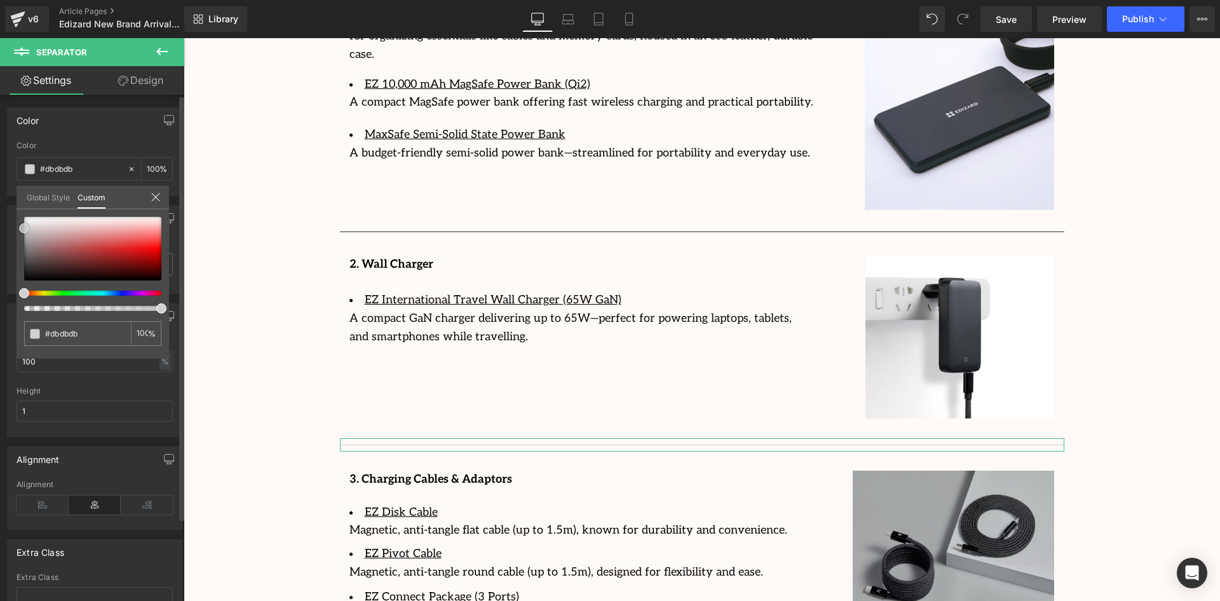
type input "#e2e2e2"
type input "#e8e8e8"
type input "#ededed"
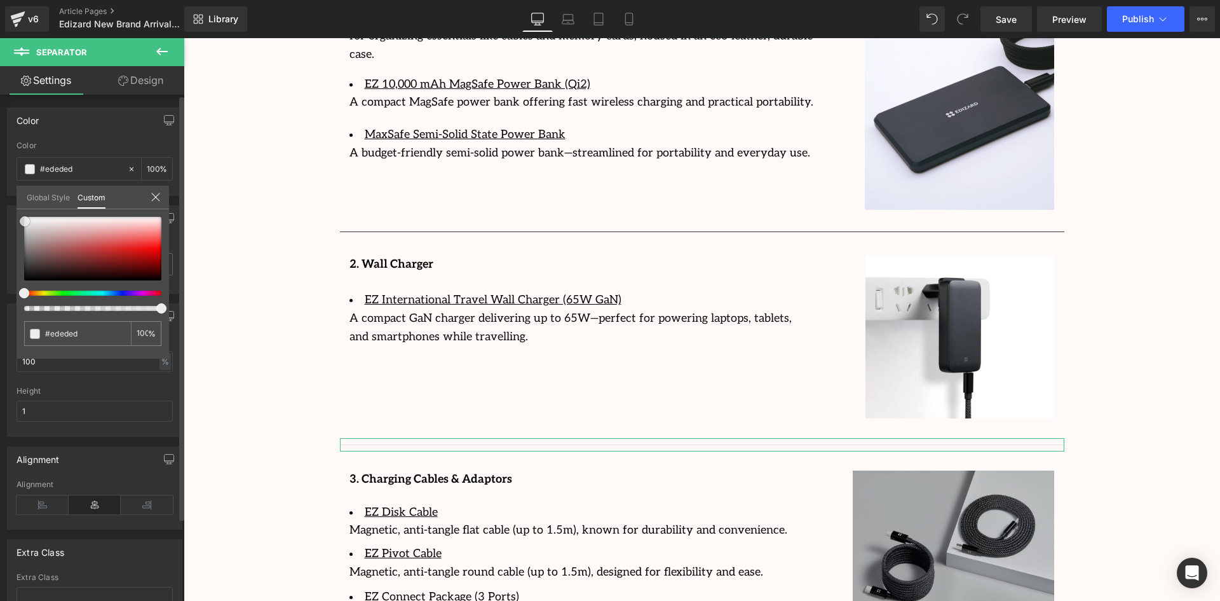
type input "#faf9f9"
type input "#ffffff"
type input "#fcfcfc"
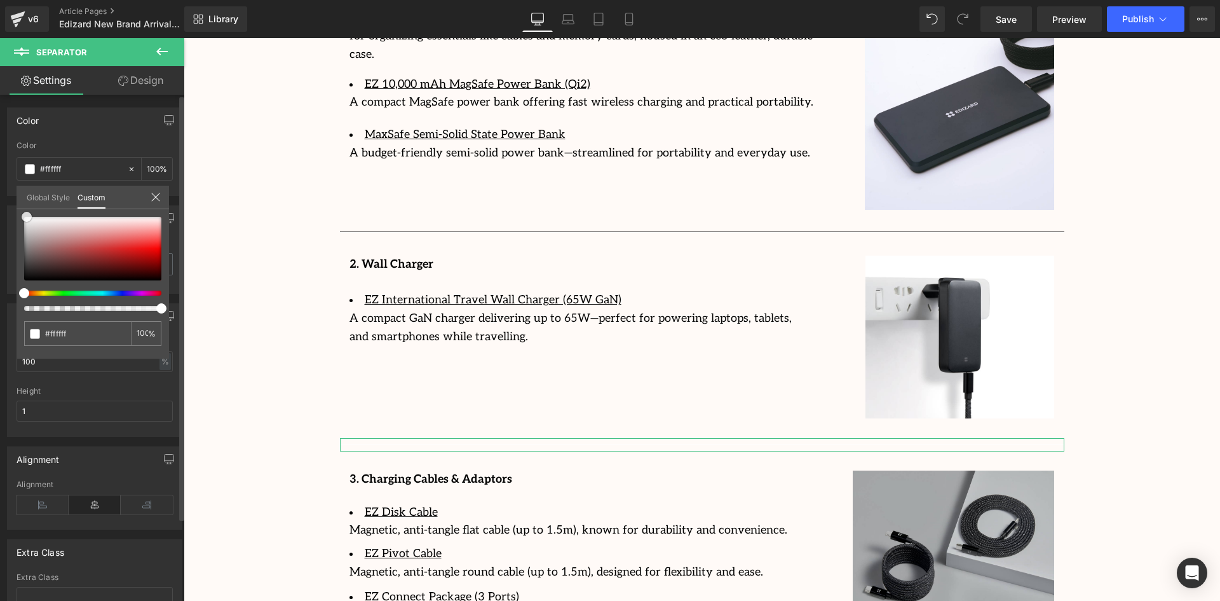
type input "#fcfcfc"
type input "#f7f7f7"
type input "#f0efef"
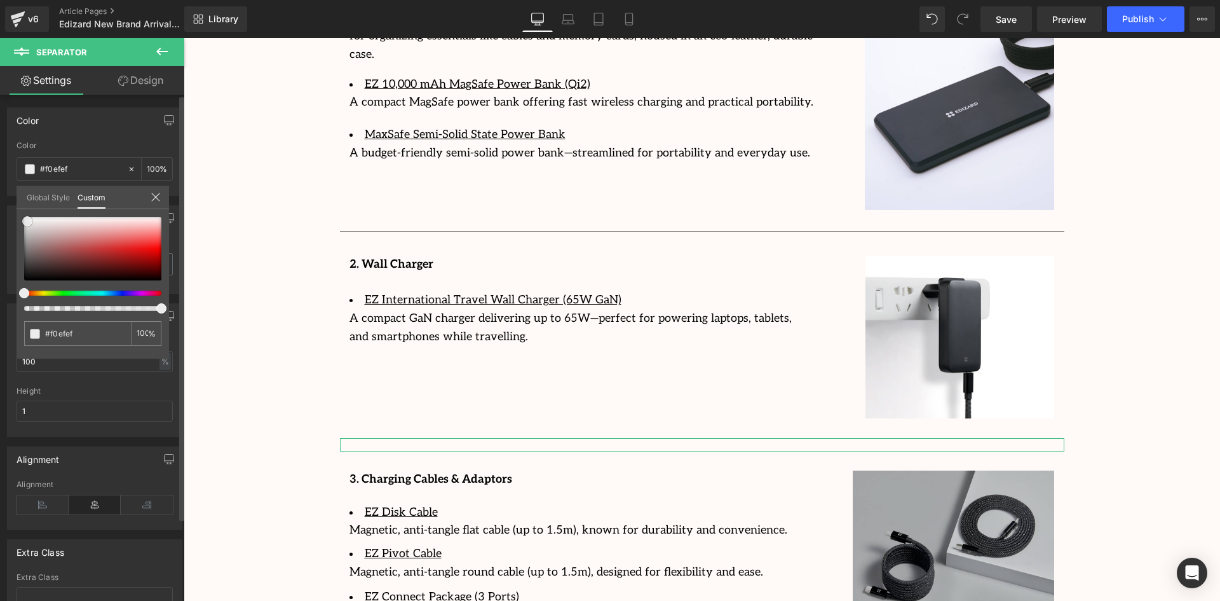
type input "#e6e4e4"
type input "#dfdcdc"
type input "#d9d8d8"
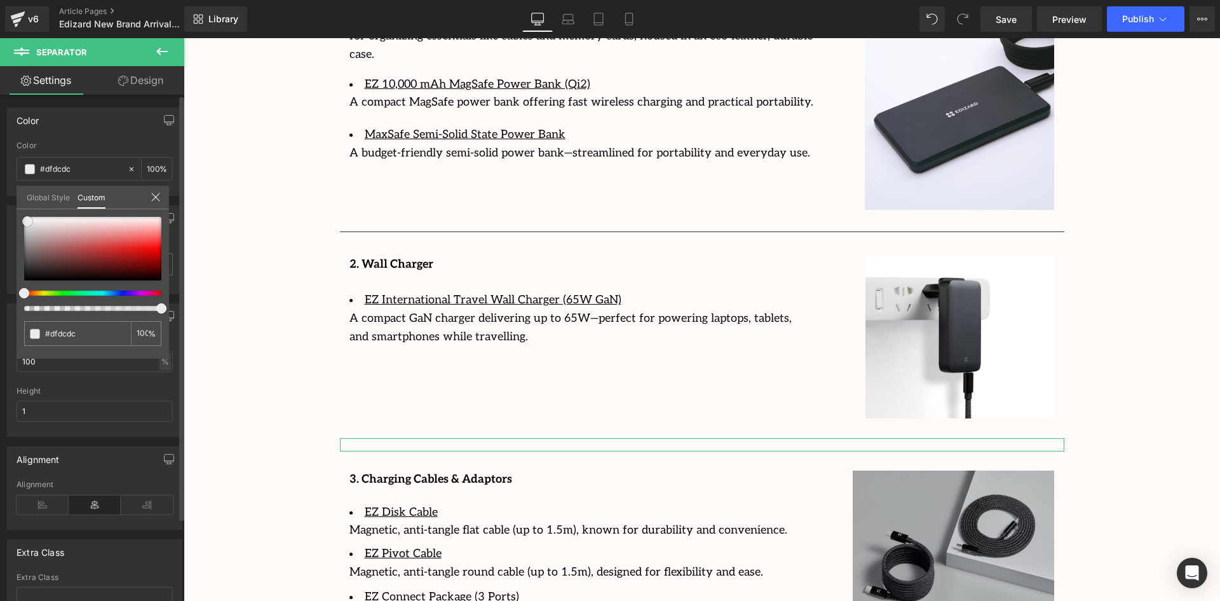
type input "#d9d8d8"
type input "#d7d4d4"
type input "#cfcece"
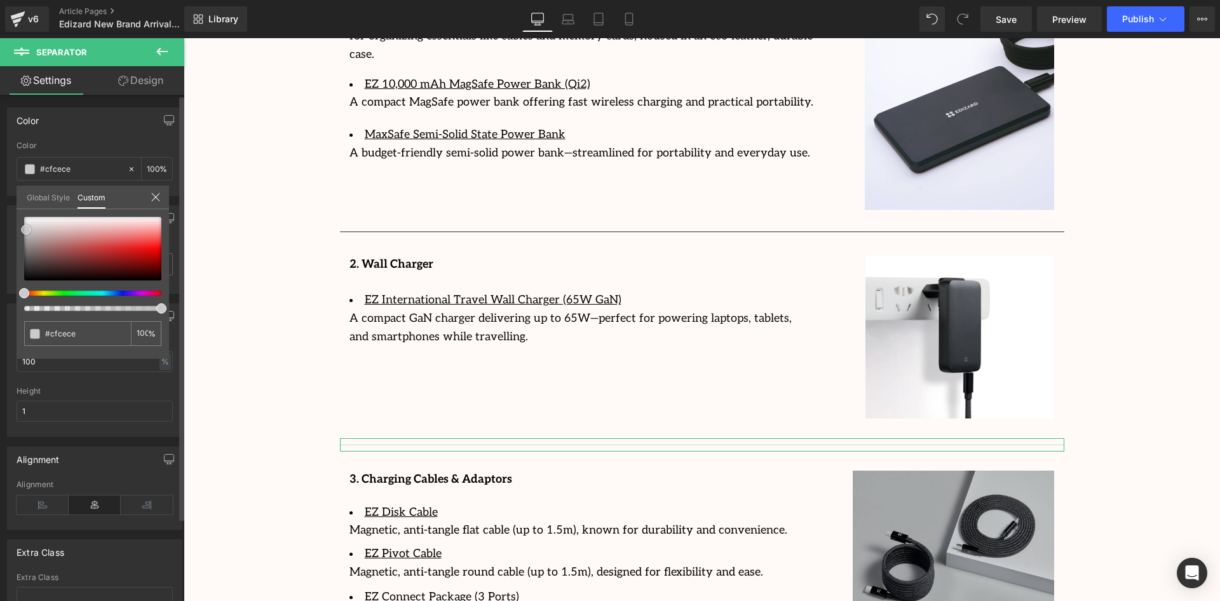
type input "#cccbcb"
type input "#c4c4c4"
type input "#b2b2b2"
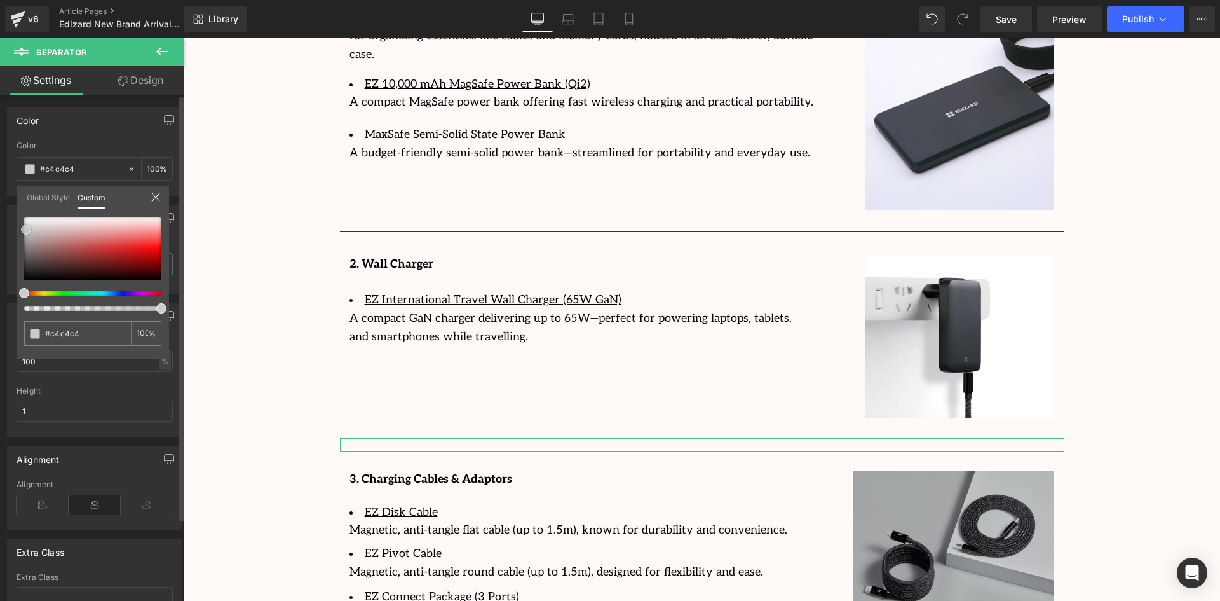
type input "#b2b2b2"
type input "#a8a8a8"
type input "#9e9e9e"
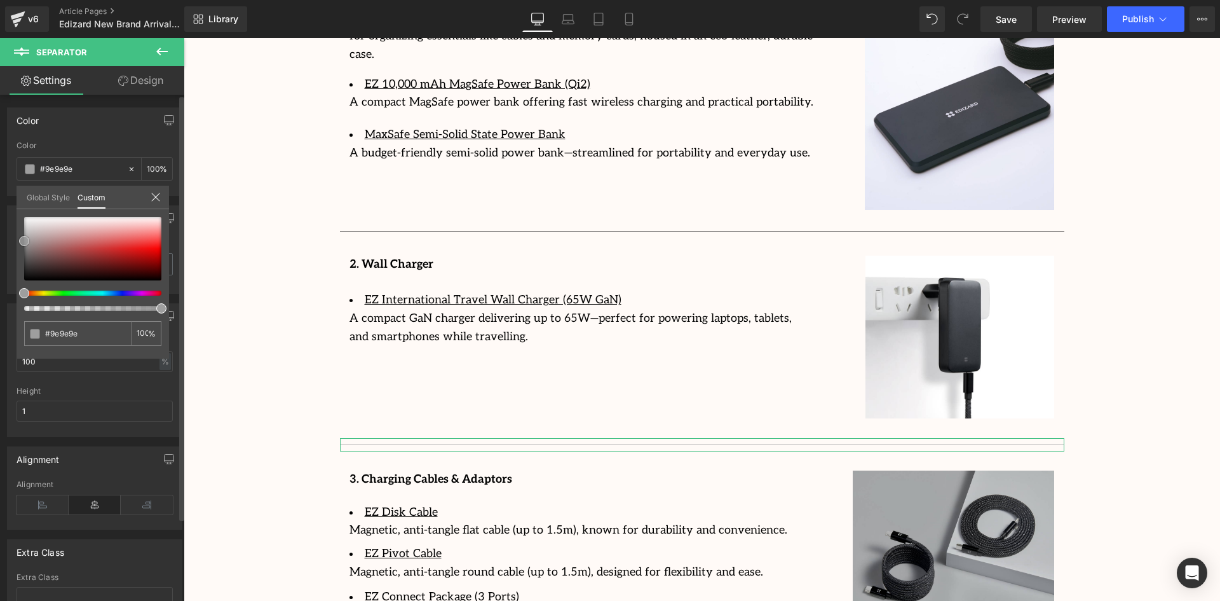
type input "#bfbfbf"
type input "#d6d6d6"
type input "#e0e0e0"
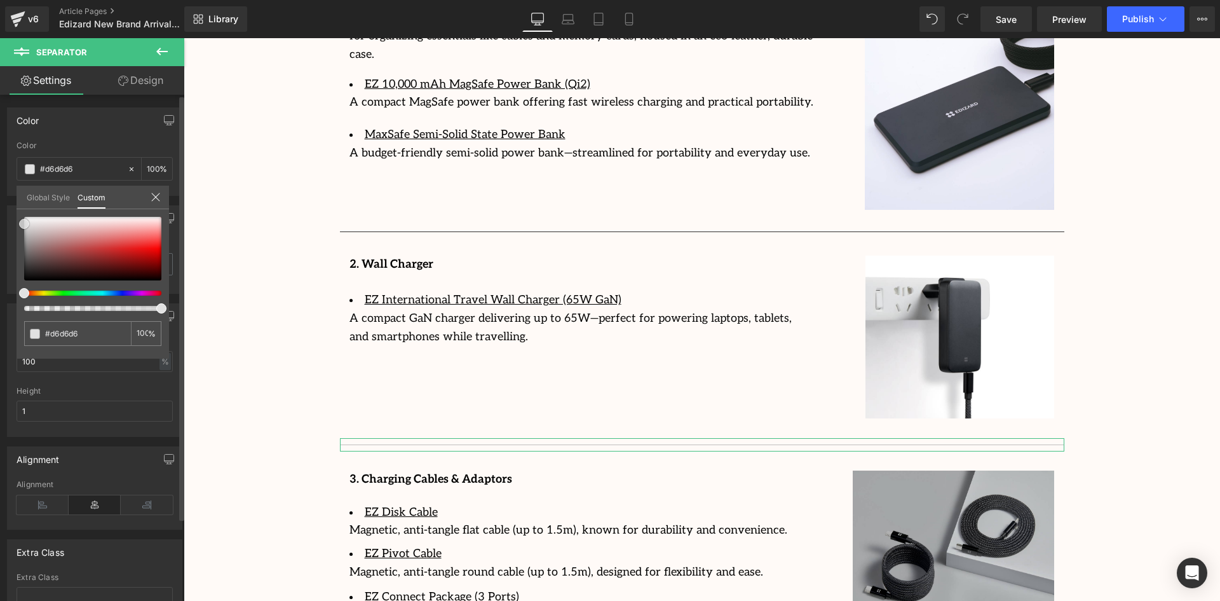
type input "#e0e0e0"
type input "#d8d8d8"
type input "#d1d1d1"
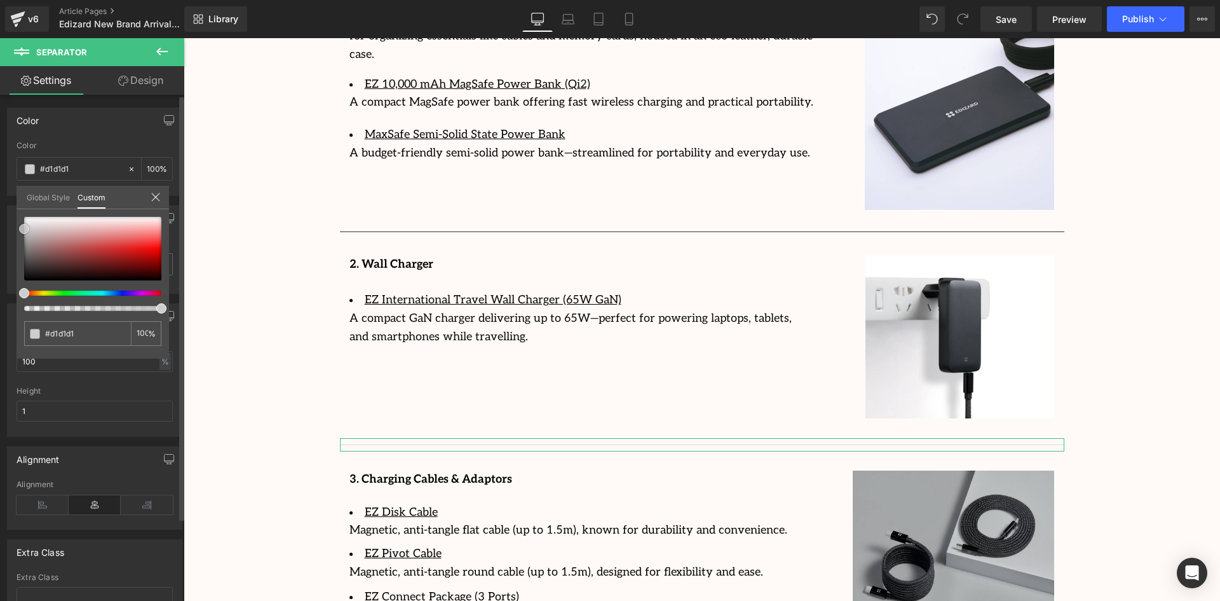
type input "#cecece"
type input "#cccccc"
click at [22, 227] on span at bounding box center [24, 229] width 10 height 10
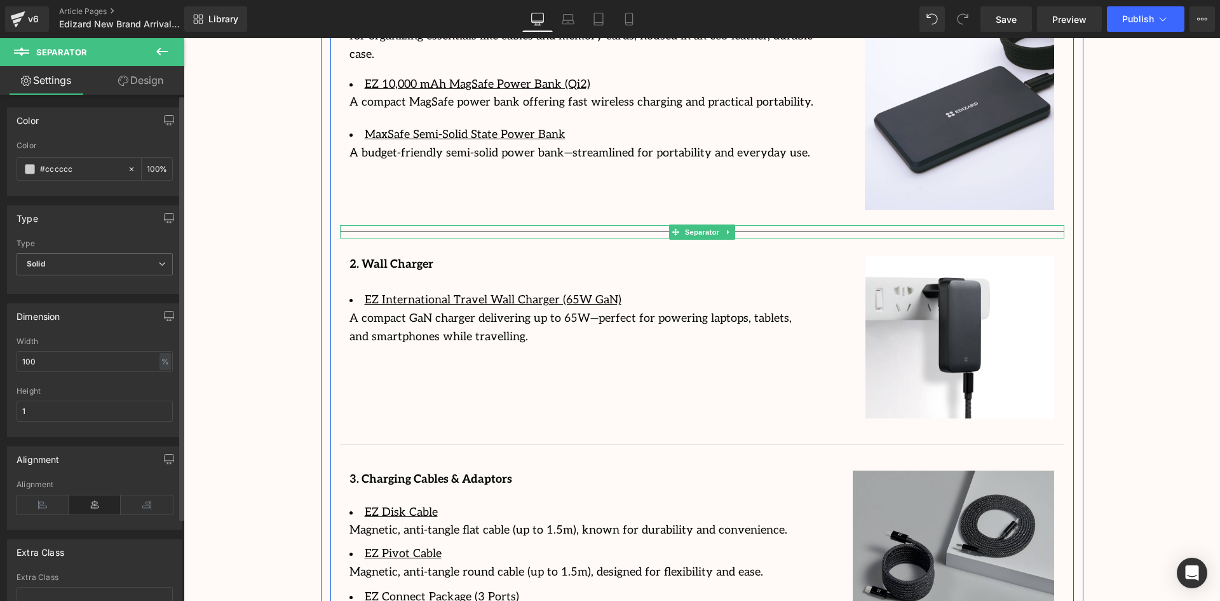
click at [412, 231] on hr at bounding box center [702, 234] width 724 height 7
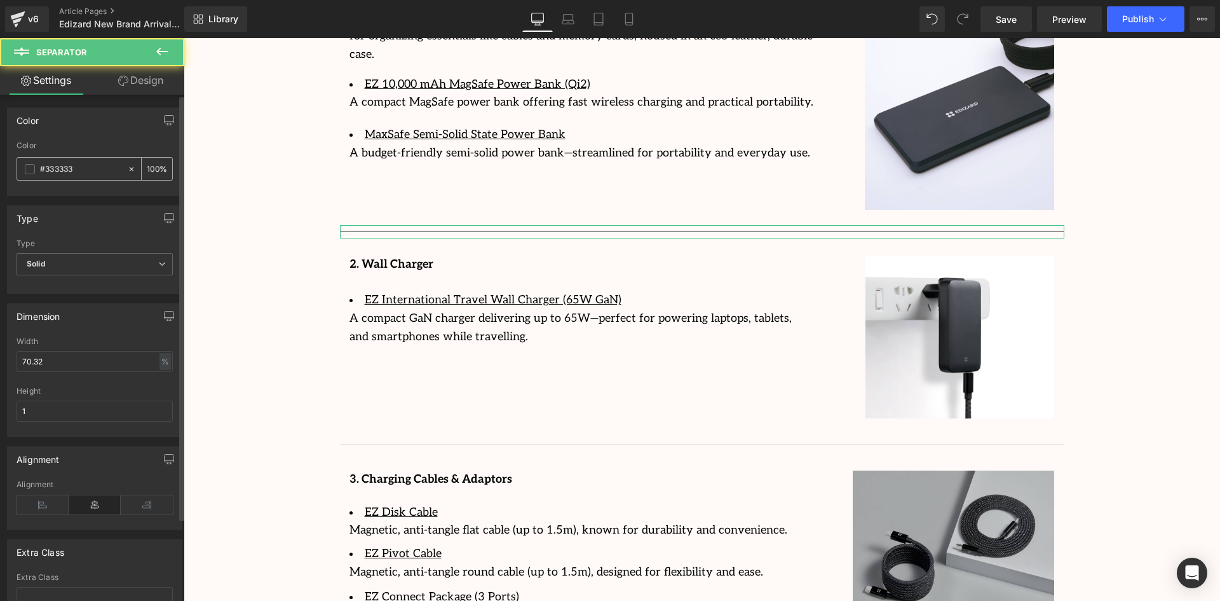
click at [24, 166] on div "#333333" at bounding box center [72, 169] width 110 height 22
click at [25, 167] on span at bounding box center [30, 169] width 10 height 10
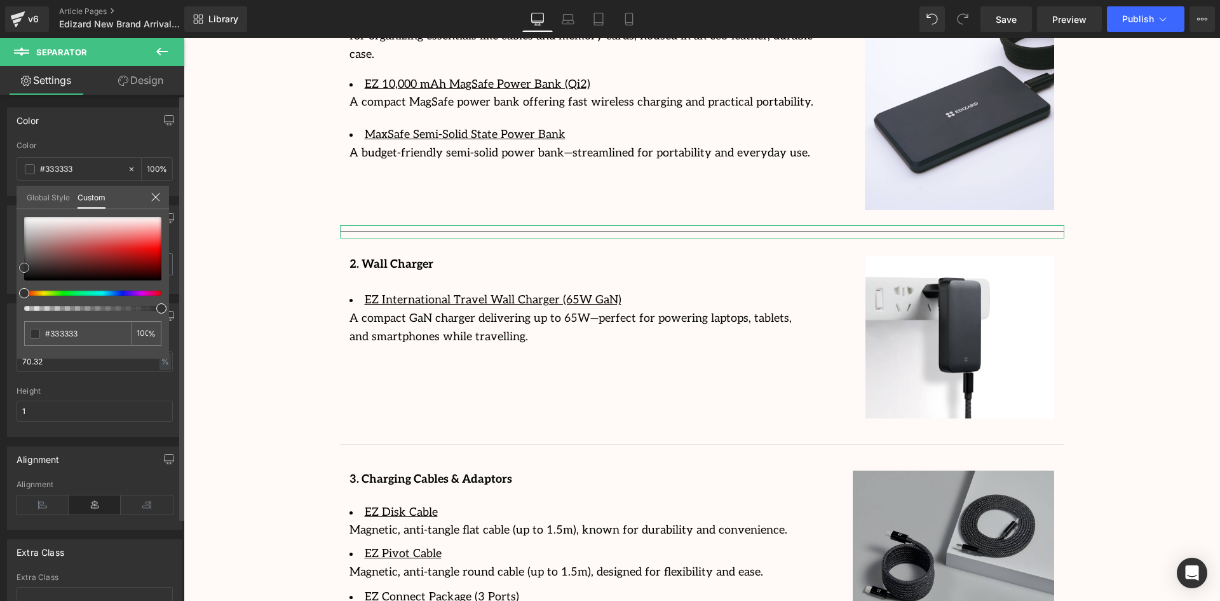
type input "#3d3d3d"
type input "#636363"
type input "#919191"
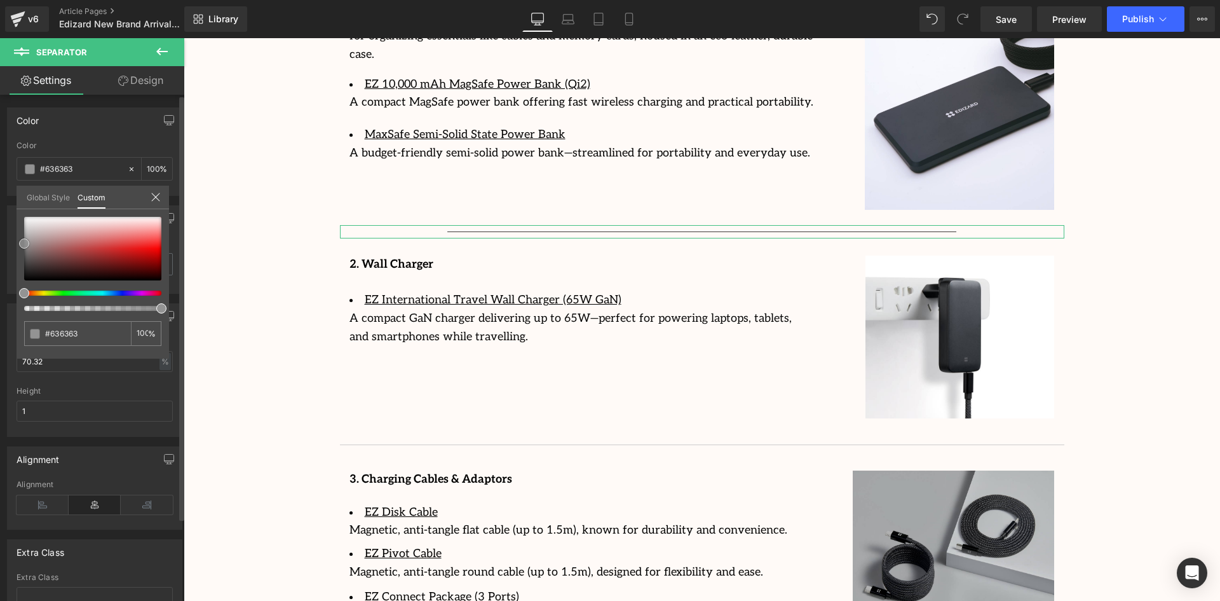
type input "#919191"
type input "#a5a5a5"
type input "#b7b7b7"
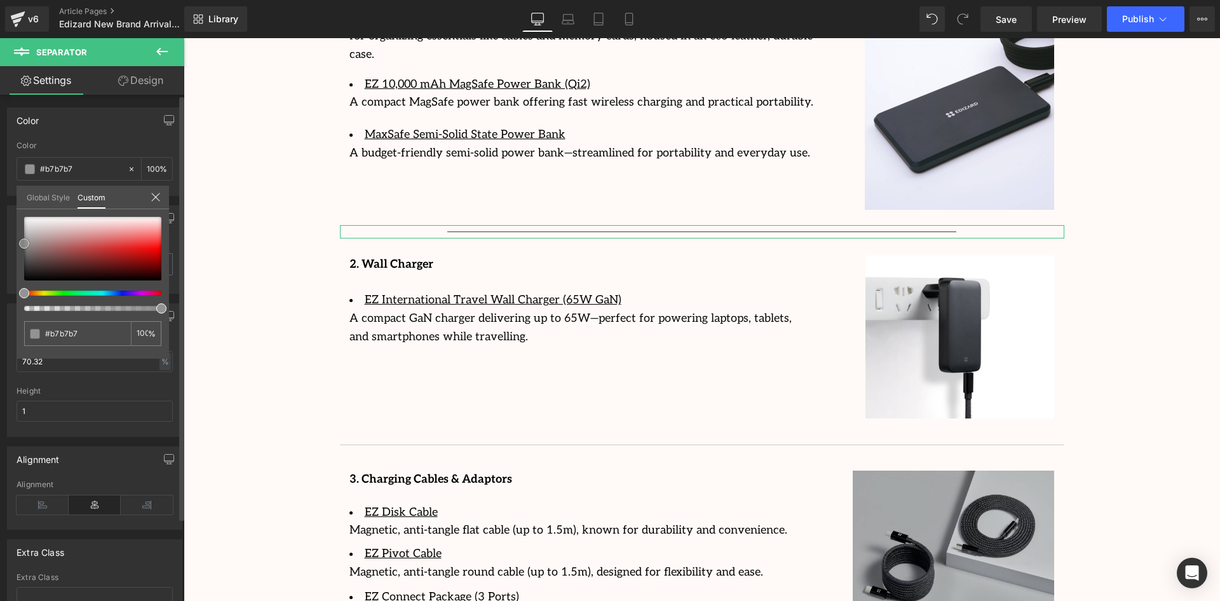
type input "#c6c6c6"
type input "#c9c9c9"
type input "#cecece"
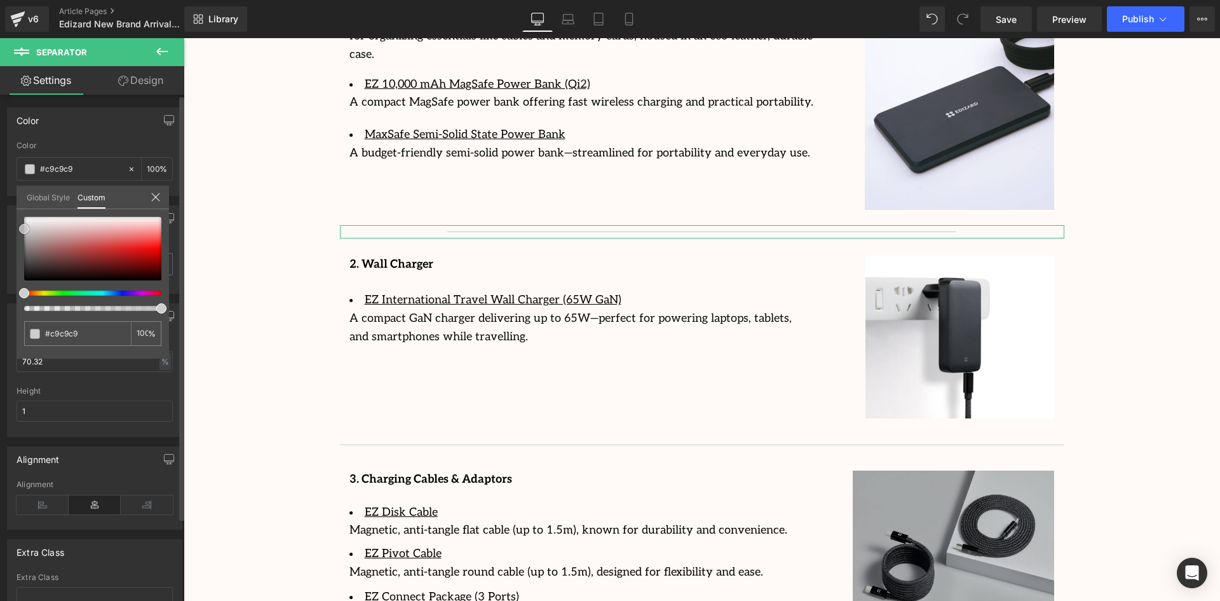
type input "#cecece"
type input "#d6d6d6"
type input "#d8d8d8"
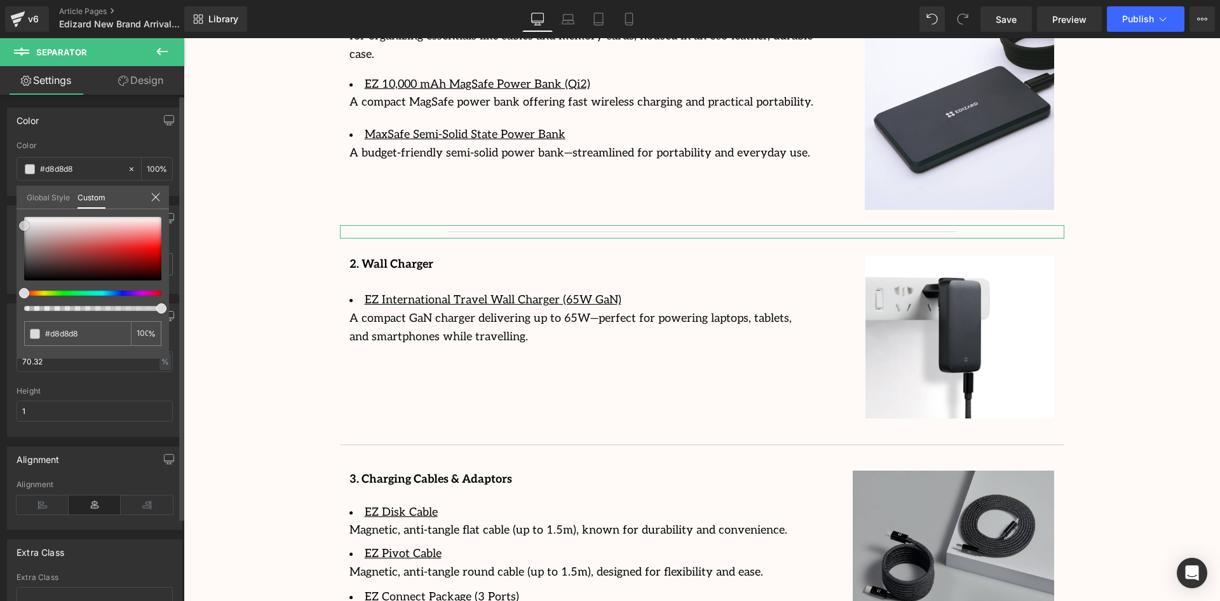
type input "#dbdbdb"
drag, startPoint x: 23, startPoint y: 268, endPoint x: 20, endPoint y: 226, distance: 42.0
click at [20, 226] on span at bounding box center [24, 226] width 10 height 10
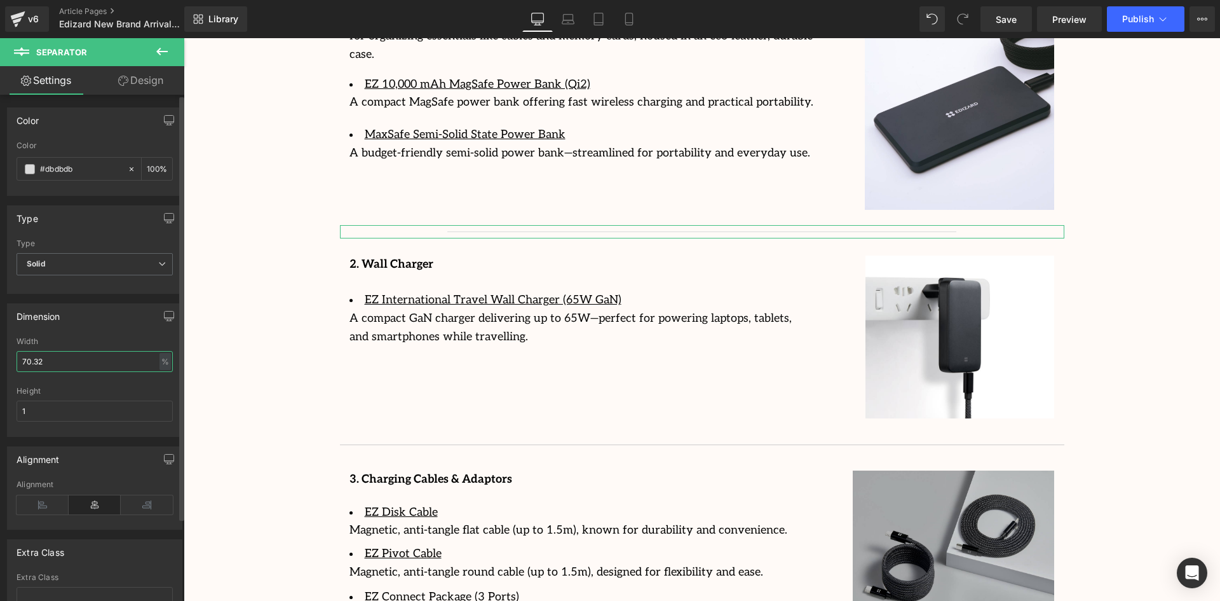
click at [43, 365] on input "70.32" at bounding box center [95, 361] width 156 height 21
click at [43, 364] on input "70.32" at bounding box center [95, 361] width 156 height 21
type input "100"
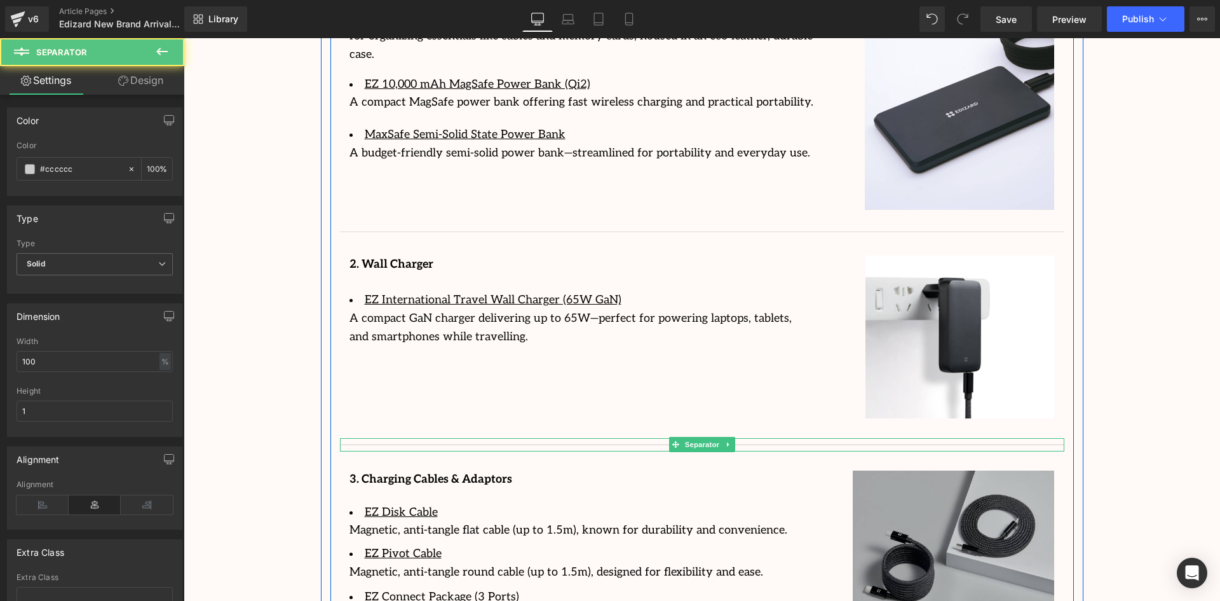
click at [581, 444] on hr at bounding box center [702, 447] width 724 height 7
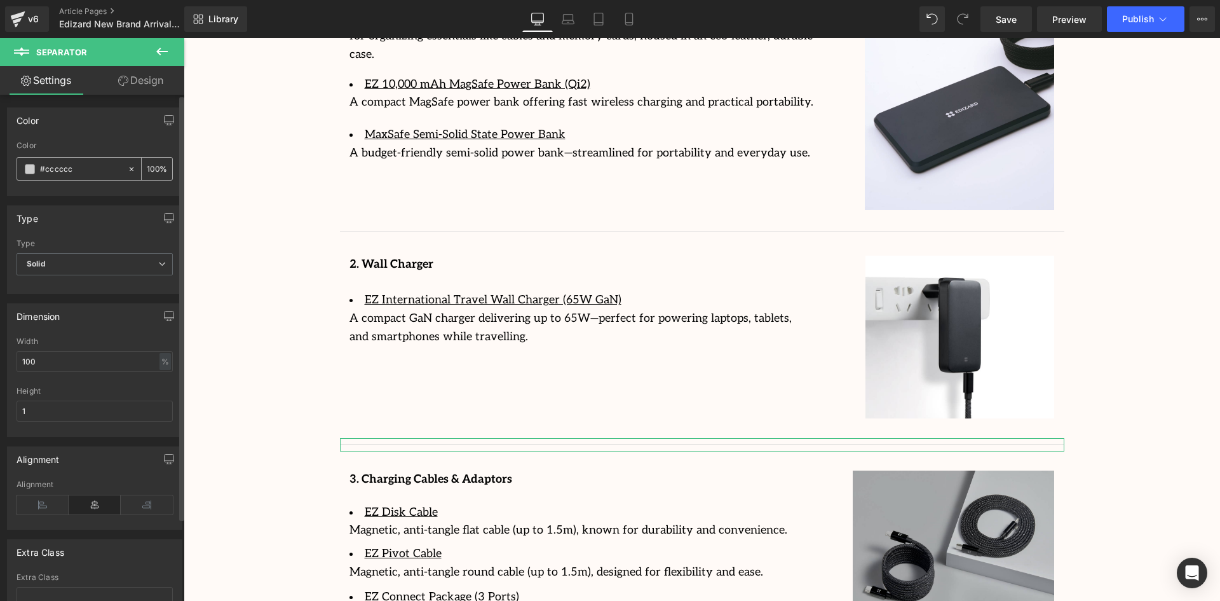
click at [39, 167] on div "#cccccc" at bounding box center [72, 169] width 110 height 22
click at [19, 166] on div "#cccccc" at bounding box center [72, 169] width 110 height 22
click at [27, 166] on span at bounding box center [30, 169] width 10 height 10
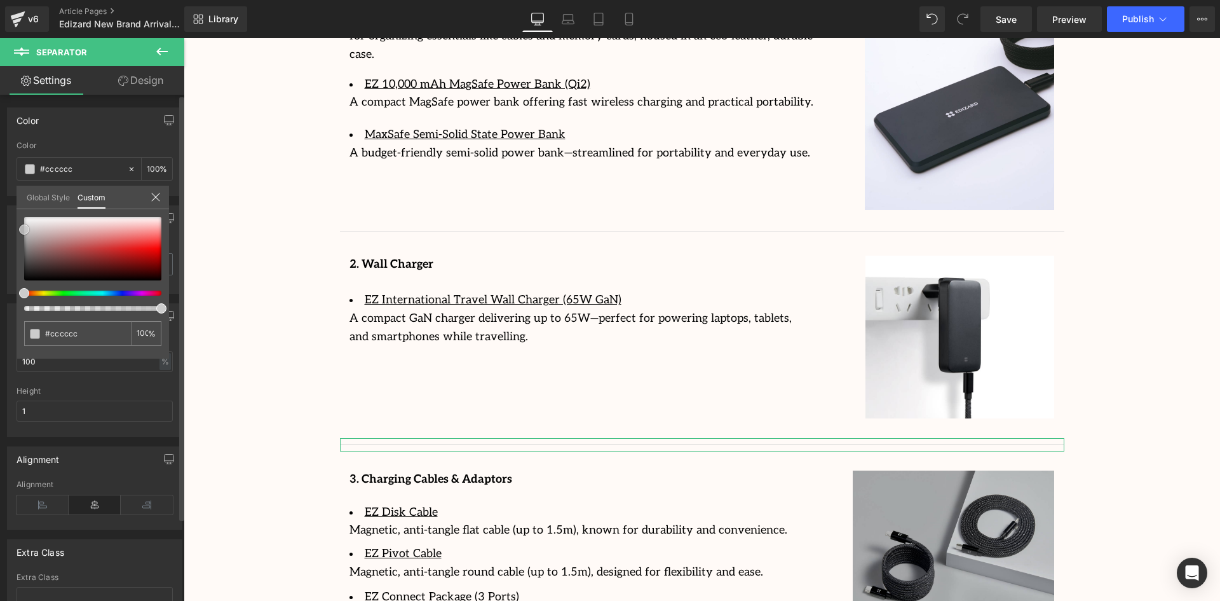
type input "#d1d1d1"
type input "#d3d3d3"
type input "#d6d6d6"
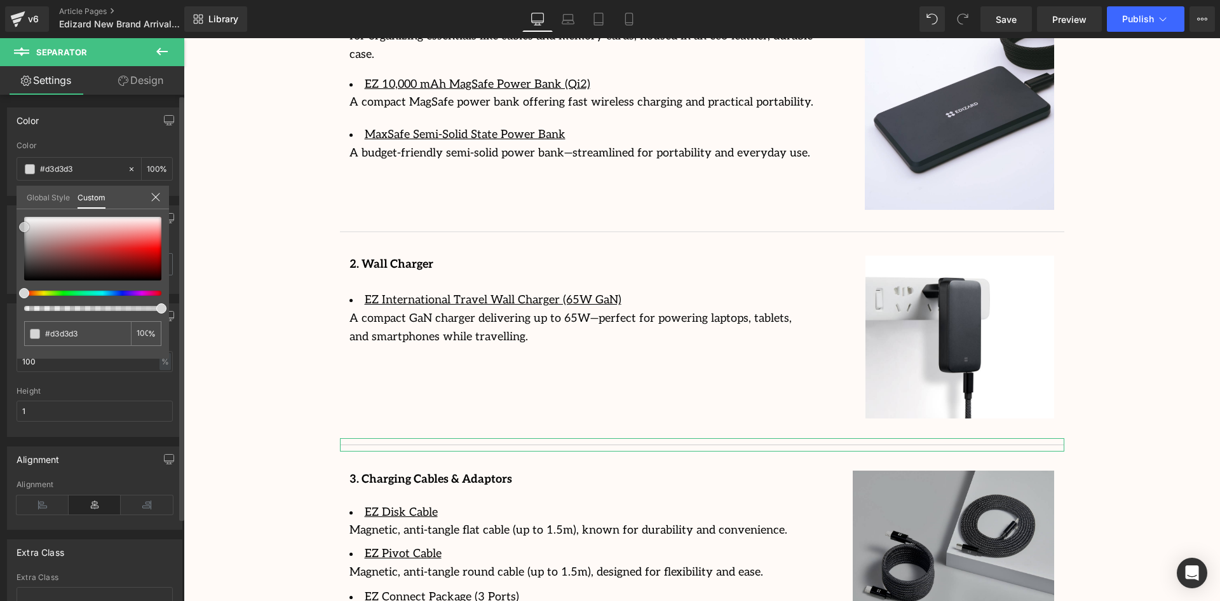
type input "#d6d6d6"
type input "#d8d8d8"
click at [21, 224] on span at bounding box center [24, 226] width 10 height 10
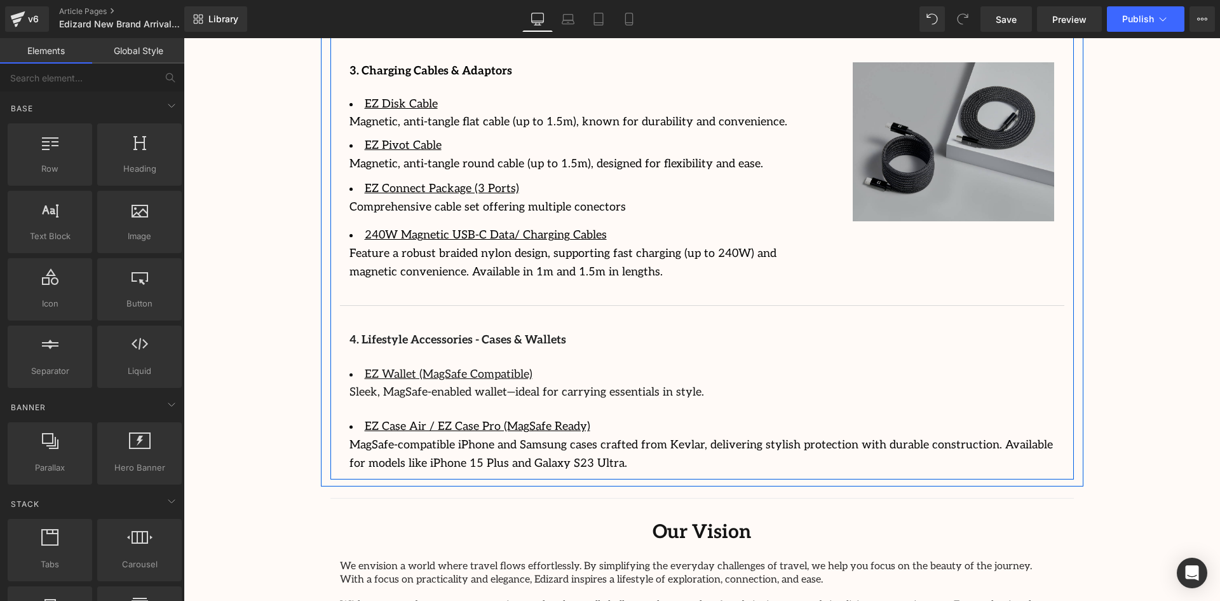
scroll to position [2415, 0]
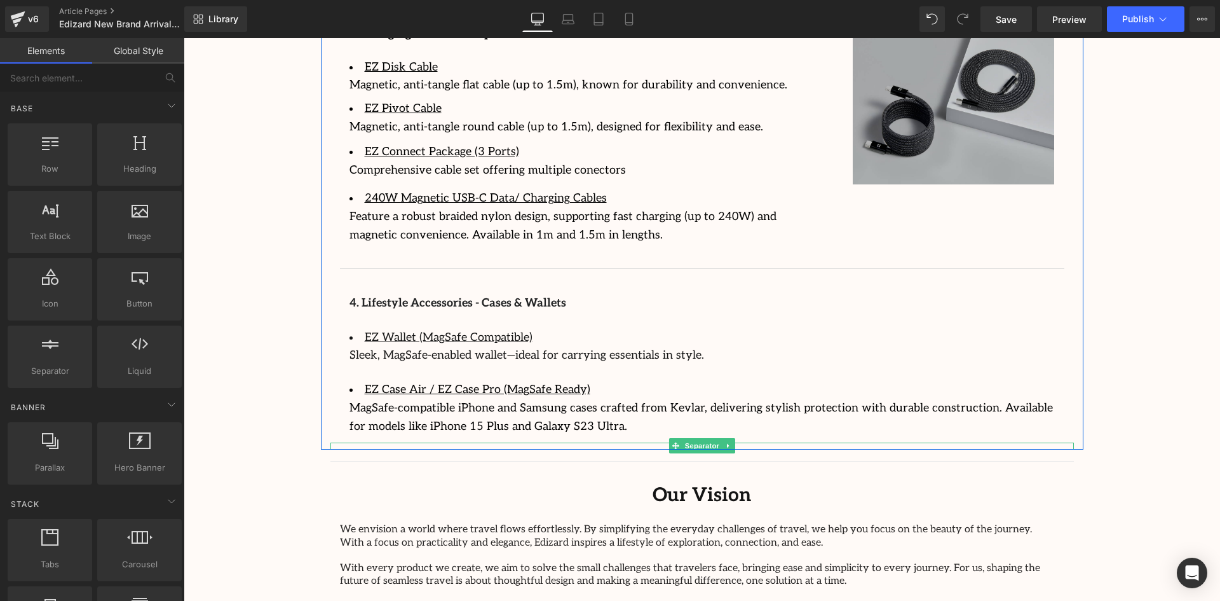
click at [688, 438] on span "Separator" at bounding box center [701, 445] width 39 height 15
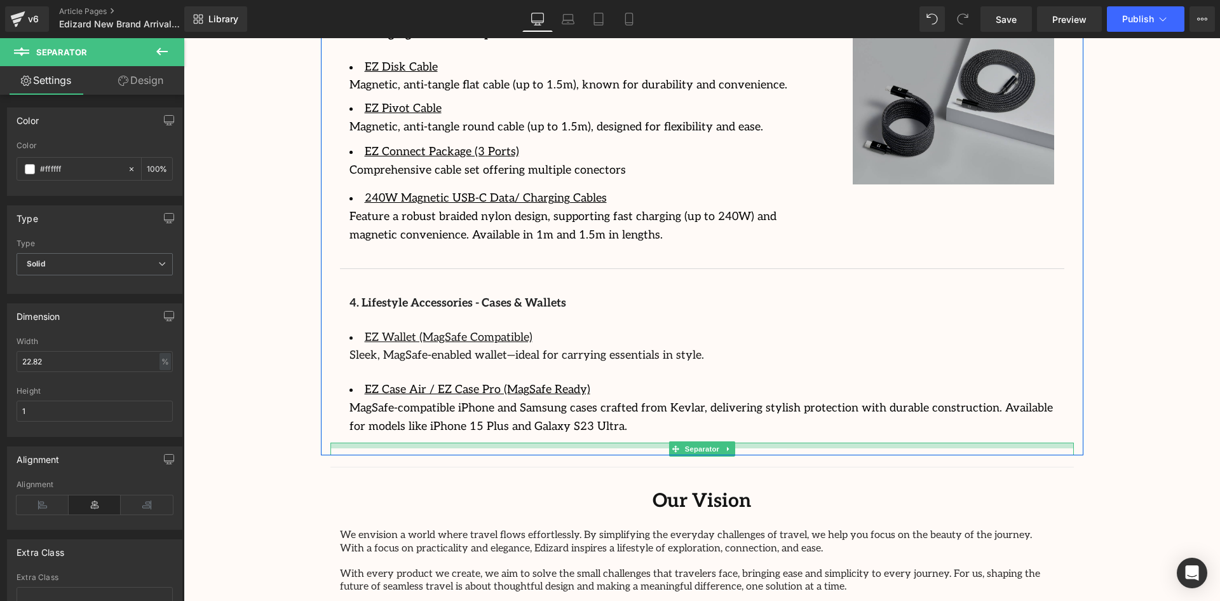
drag, startPoint x: 756, startPoint y: 424, endPoint x: 760, endPoint y: 430, distance: 7.2
click at [760, 442] on div at bounding box center [701, 445] width 743 height 6
click at [1059, 406] on div "4. Lifestyle Accessories - Cases & Wallets Text Block EZ Wallet (MagSafe Compat…" at bounding box center [702, 358] width 724 height 167
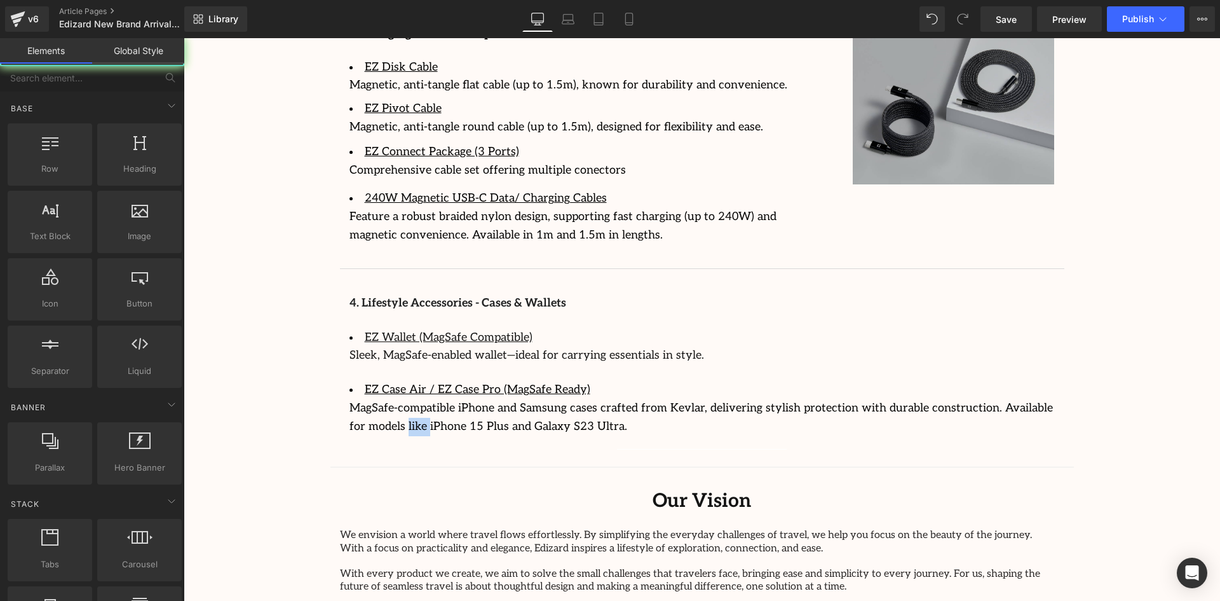
click at [1018, 399] on div "MagSafe-compatible iPhone and Samsung cases crafted from Kevlar, delivering sty…" at bounding box center [702, 417] width 705 height 37
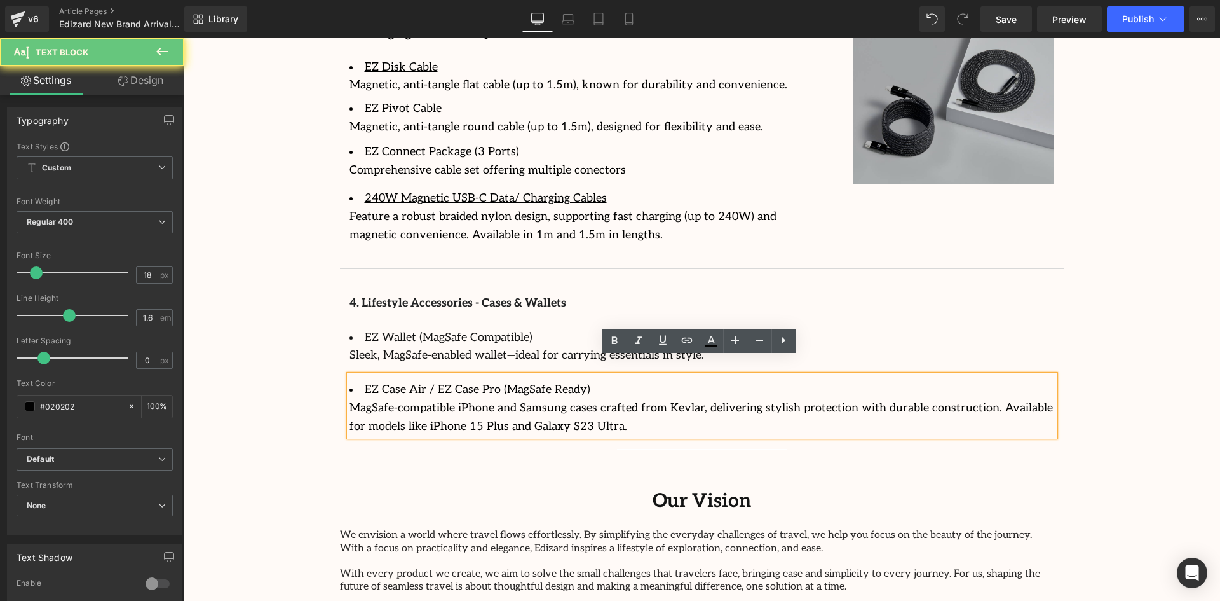
click at [1002, 403] on div "MagSafe-compatible iPhone and Samsung cases crafted from Kevlar, delivering sty…" at bounding box center [702, 417] width 705 height 37
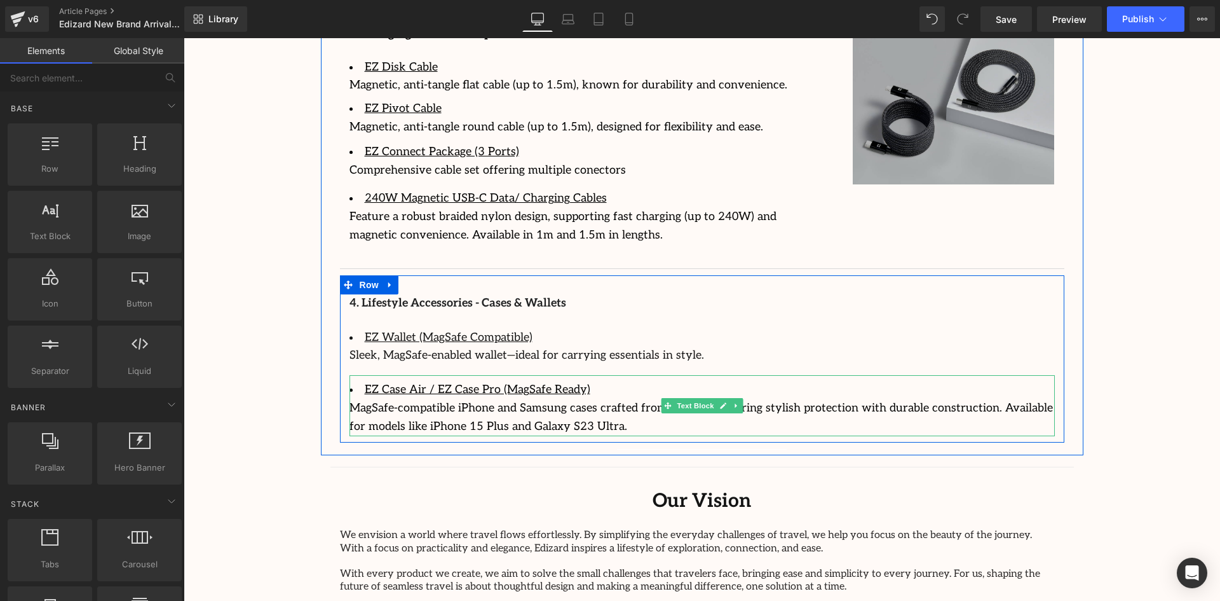
click at [939, 402] on div "MagSafe-compatible iPhone and Samsung cases crafted from Kevlar, delivering sty…" at bounding box center [702, 417] width 705 height 37
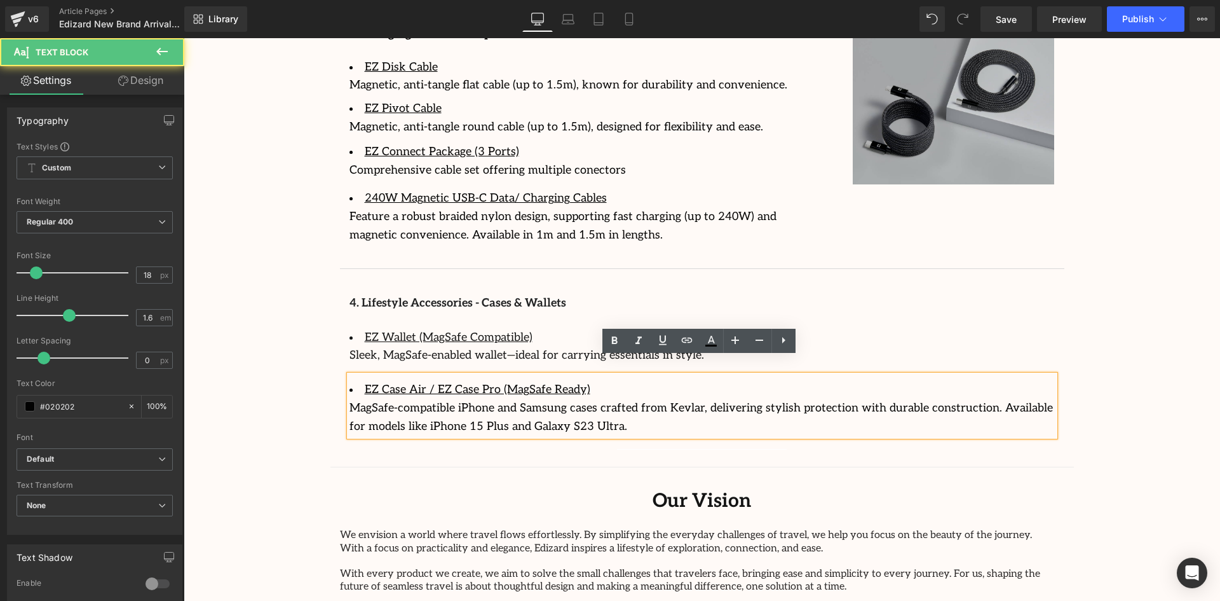
click at [1056, 388] on div "4. Lifestyle Accessories - Cases & Wallets Text Block EZ Wallet (MagSafe Compat…" at bounding box center [702, 365] width 724 height 142
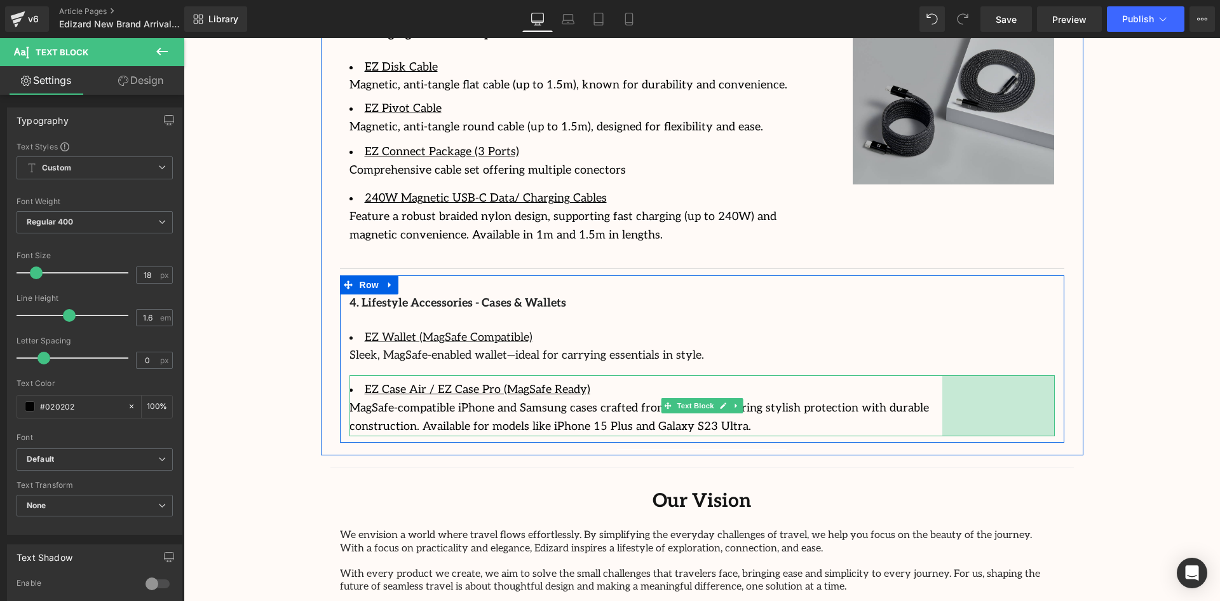
drag, startPoint x: 1049, startPoint y: 389, endPoint x: 936, endPoint y: 395, distance: 112.6
click at [936, 395] on div "EZ Case Air / EZ Case Pro (MagSafe Ready) MagSafe-compatible iPhone and Samsung…" at bounding box center [702, 405] width 705 height 60
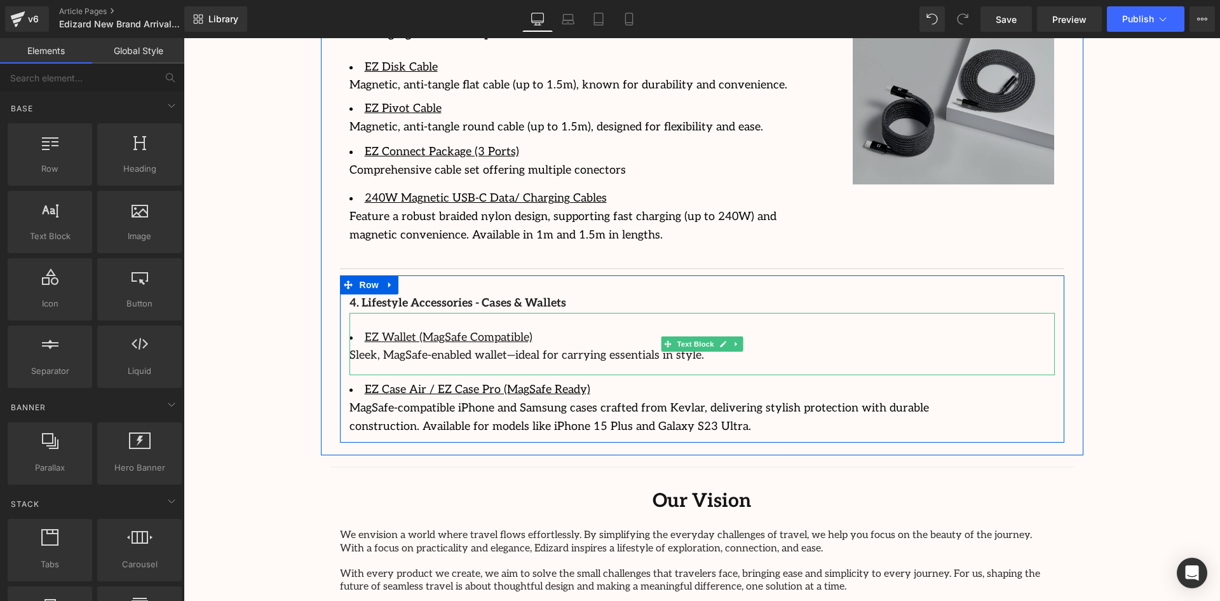
click at [1030, 346] on div "Sleek, MagSafe-enabled wallet—ideal for carrying essentials in style." at bounding box center [702, 355] width 705 height 18
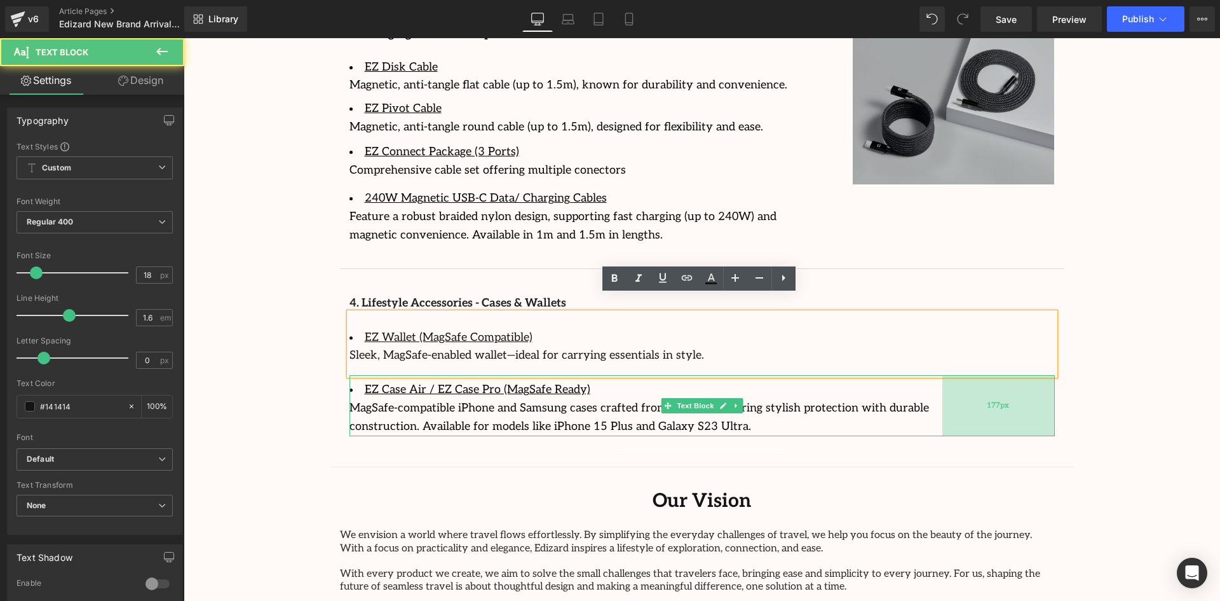
click at [1045, 375] on div "177px" at bounding box center [998, 405] width 112 height 60
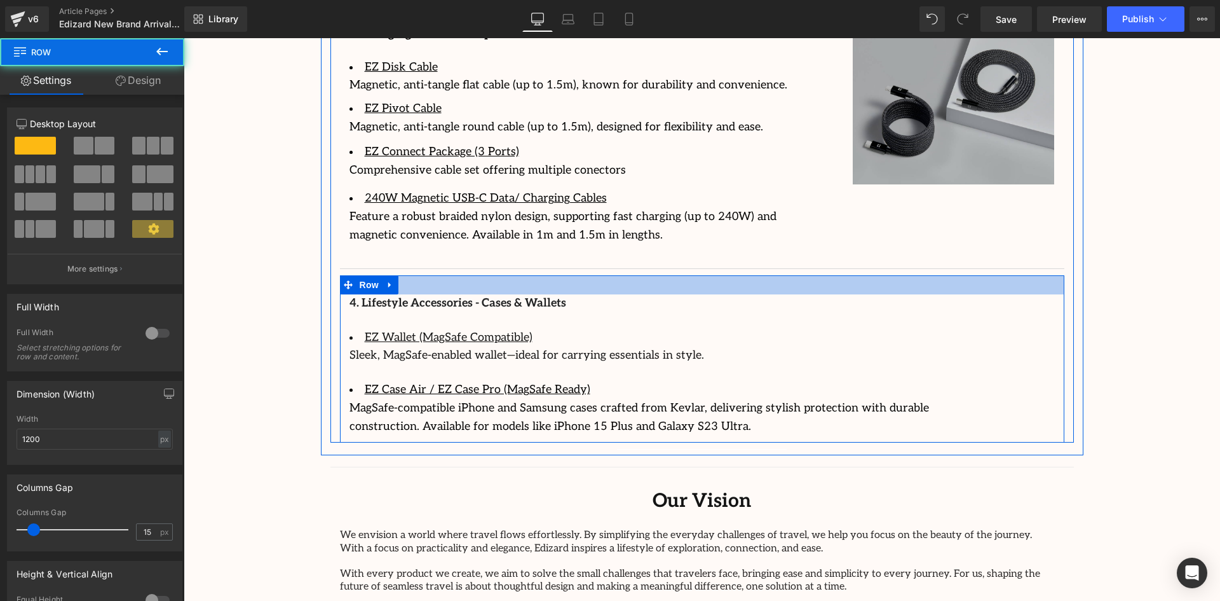
click at [1055, 275] on div at bounding box center [702, 284] width 724 height 19
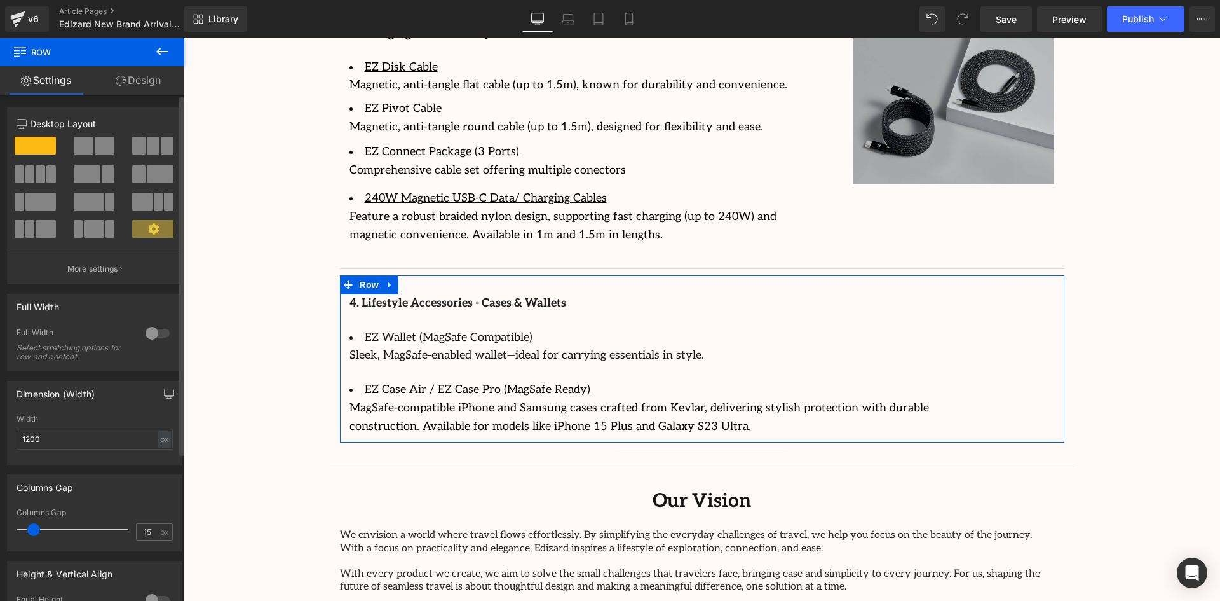
click at [105, 172] on span at bounding box center [108, 174] width 13 height 18
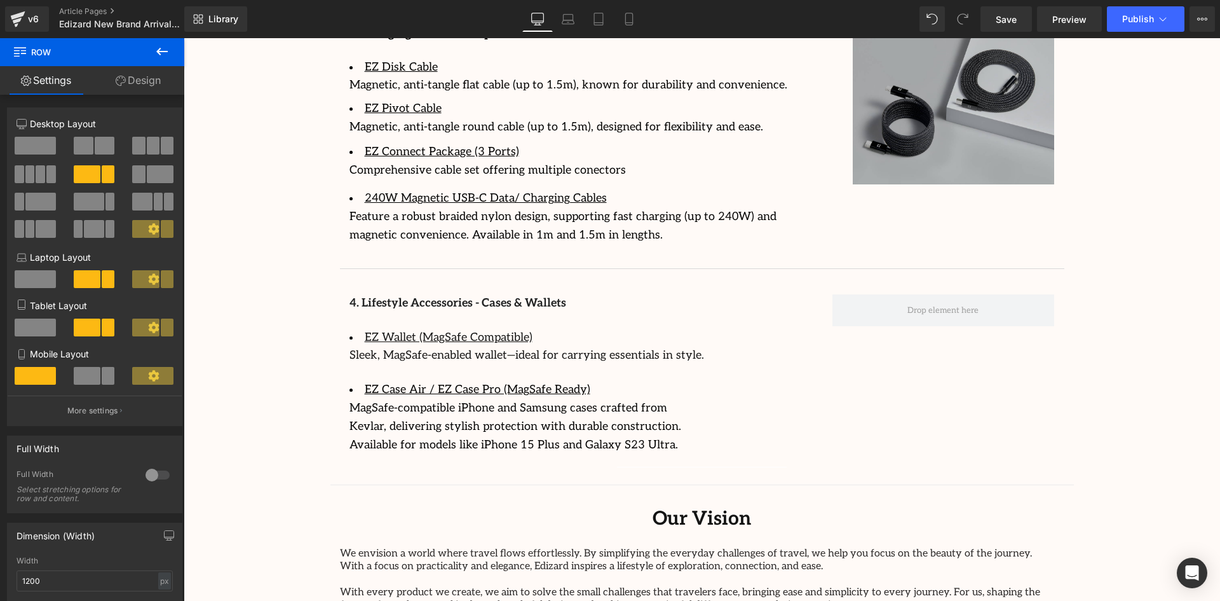
click at [163, 52] on icon at bounding box center [161, 52] width 11 height 8
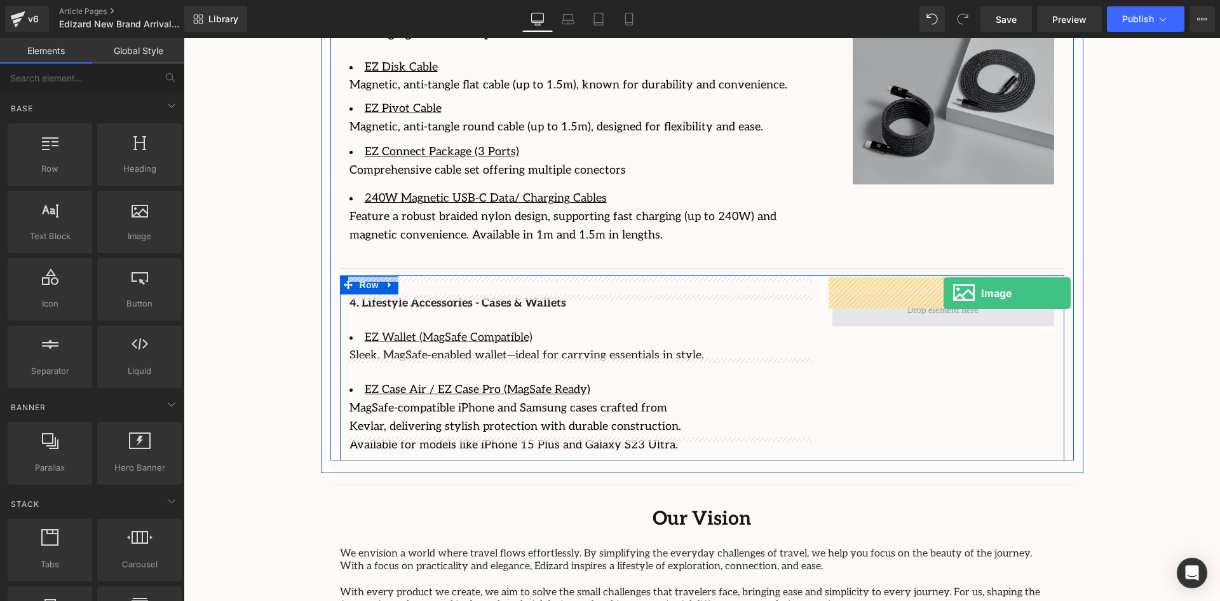
drag, startPoint x: 233, startPoint y: 253, endPoint x: 944, endPoint y: 293, distance: 712.2
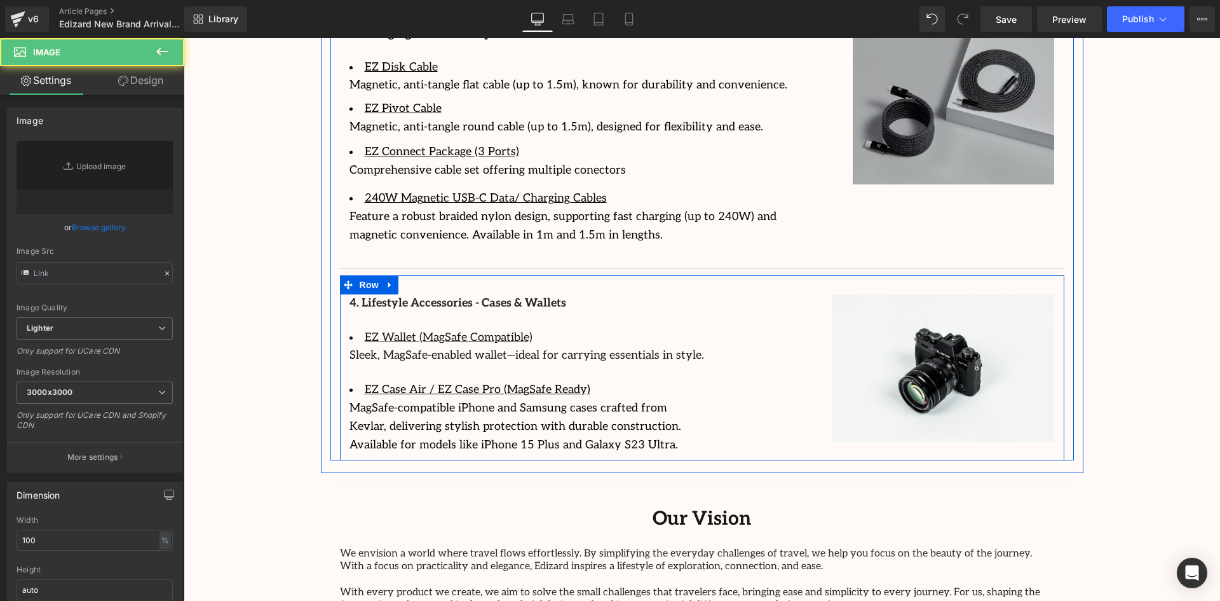
type input "//[DOMAIN_NAME][URL]"
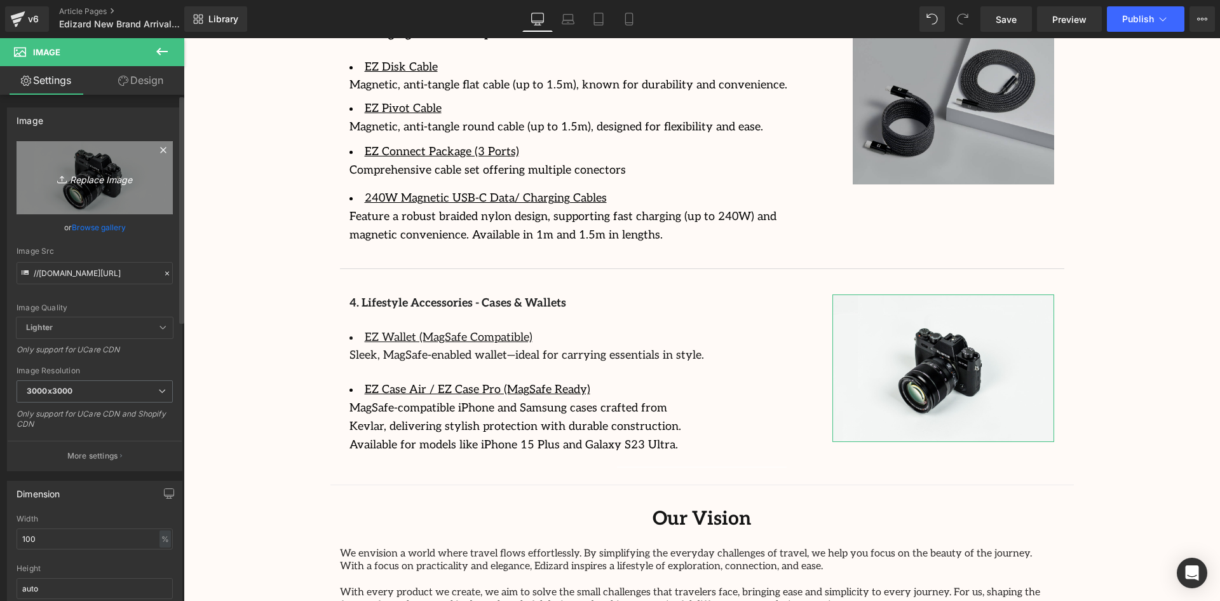
click at [80, 182] on icon "Replace Image" at bounding box center [95, 178] width 102 height 16
click at [109, 175] on icon "Replace Image" at bounding box center [95, 178] width 102 height 16
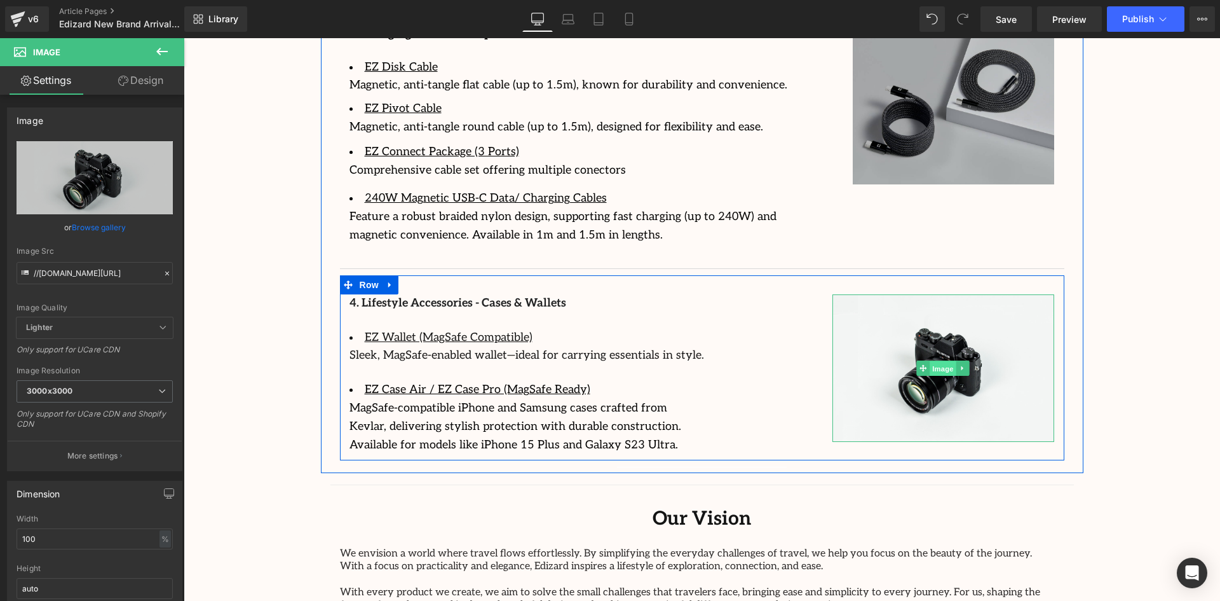
click at [938, 361] on span "Image" at bounding box center [943, 368] width 27 height 15
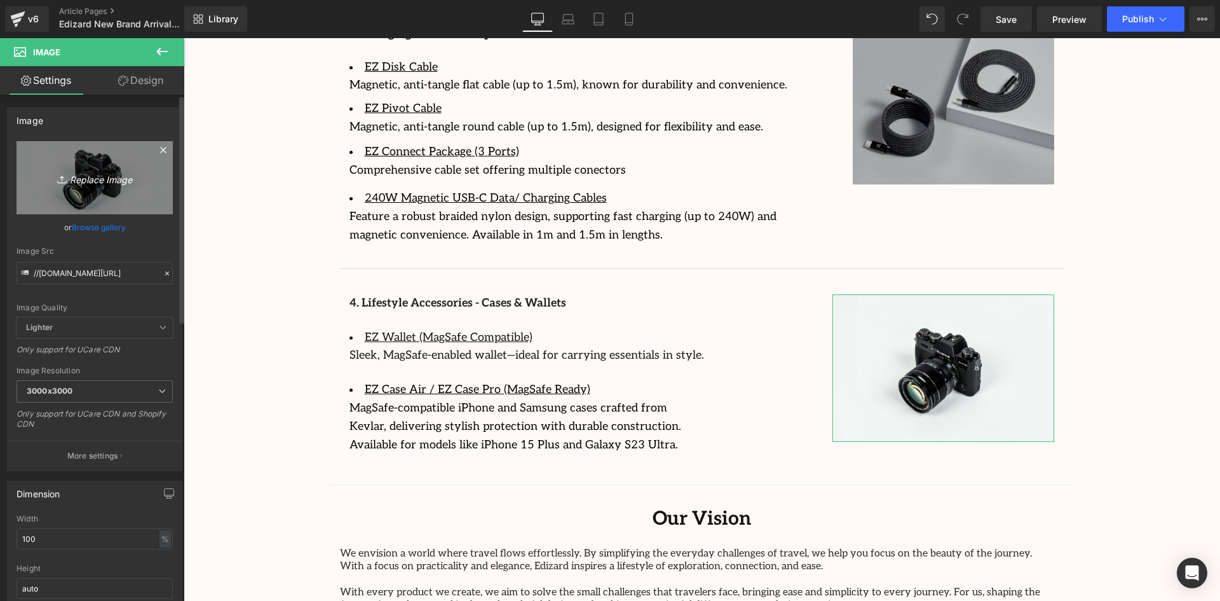
click at [109, 180] on icon "Replace Image" at bounding box center [95, 178] width 102 height 16
type input "C:\fakepath\33c128495e932832e338c538b76d79be.jpg"
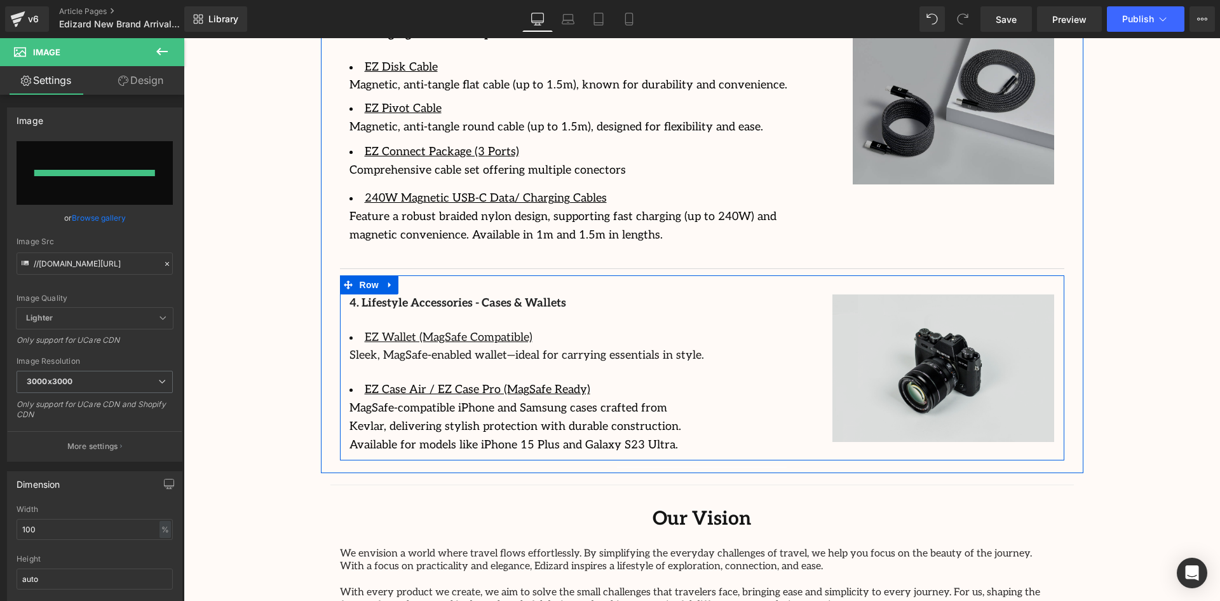
type input "[URL][DOMAIN_NAME]"
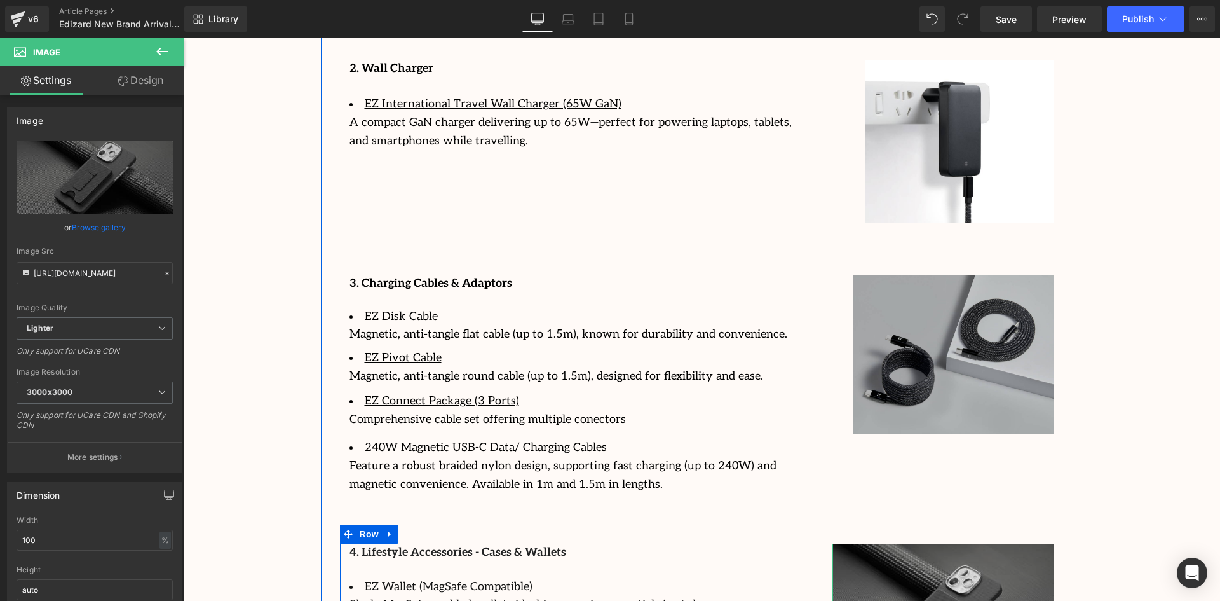
scroll to position [2161, 0]
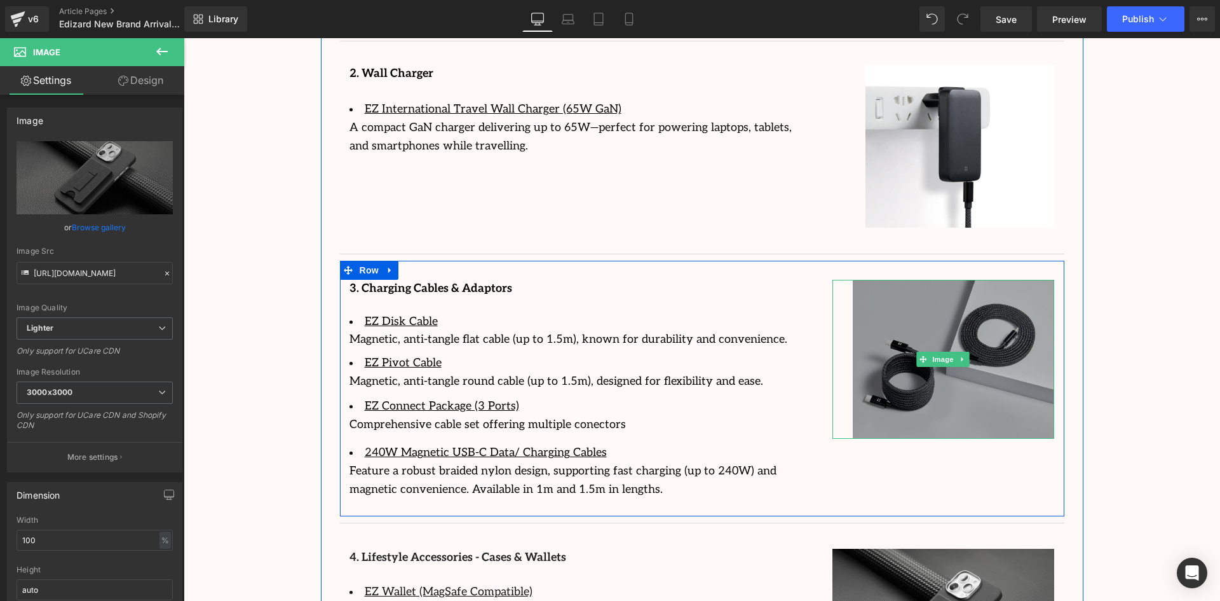
click at [853, 313] on img at bounding box center [943, 360] width 222 height 160
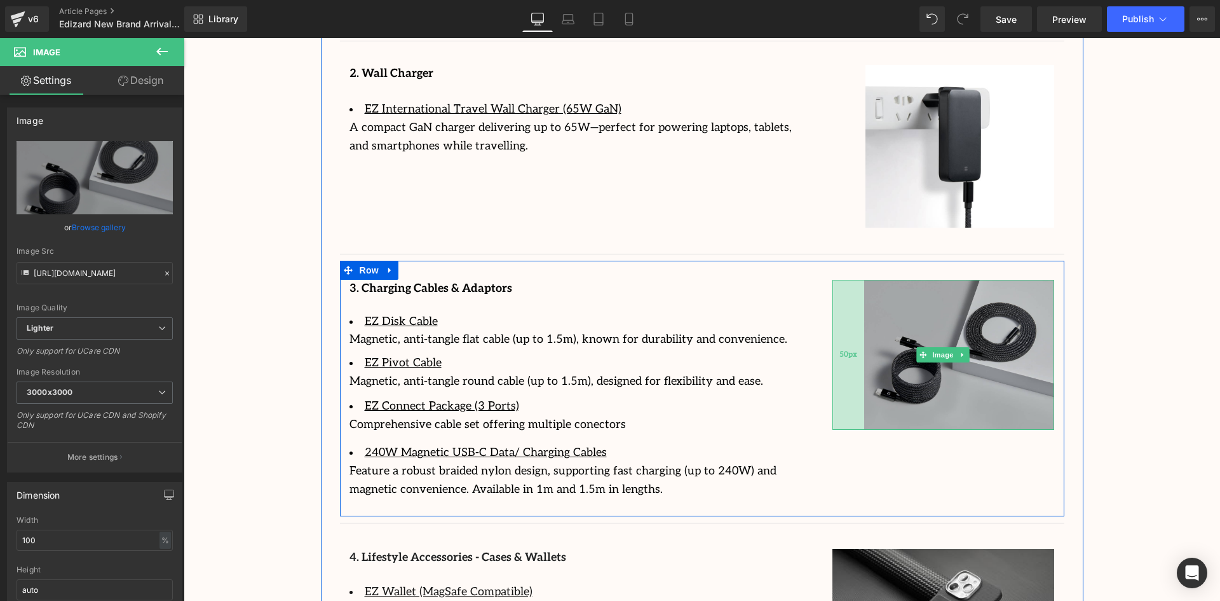
drag, startPoint x: 831, startPoint y: 326, endPoint x: 843, endPoint y: 329, distance: 11.7
click at [843, 329] on div "50px" at bounding box center [848, 355] width 32 height 150
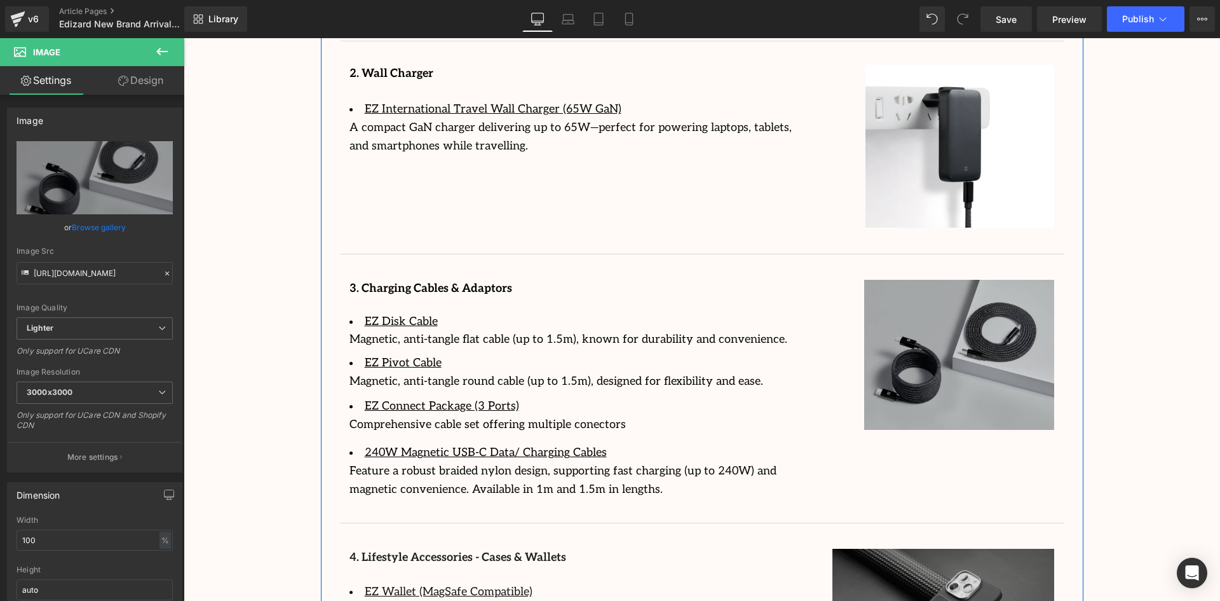
scroll to position [2351, 0]
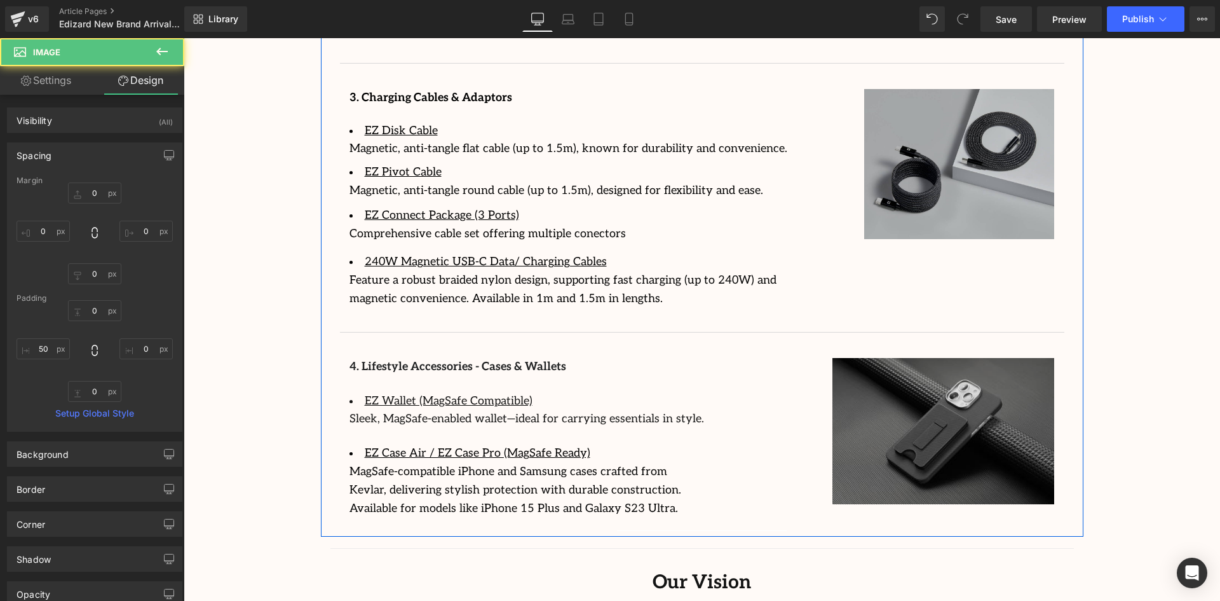
click at [851, 416] on img at bounding box center [943, 431] width 222 height 146
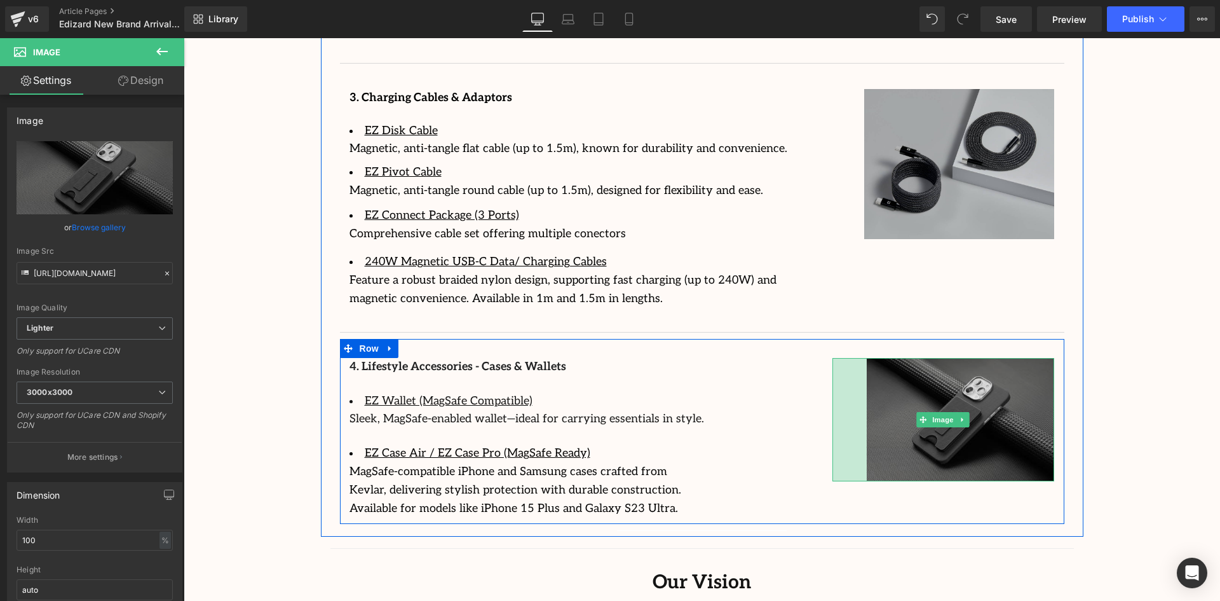
drag, startPoint x: 831, startPoint y: 404, endPoint x: 865, endPoint y: 413, distance: 35.6
click at [865, 413] on div "Image 54px" at bounding box center [943, 420] width 222 height 124
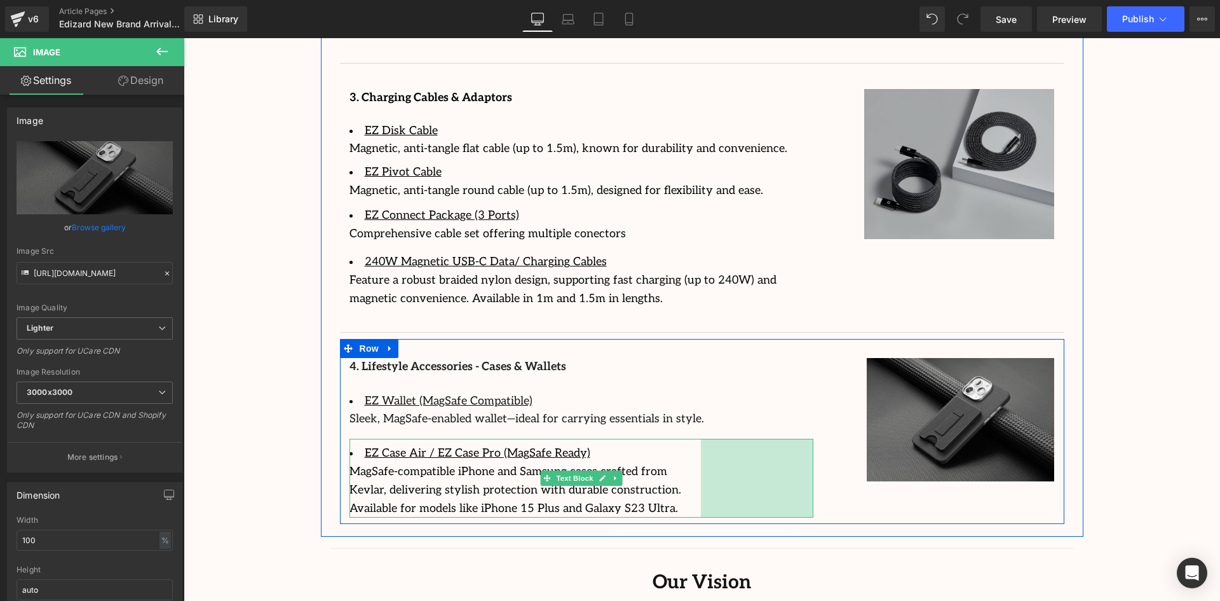
click at [701, 438] on div "EZ Case Air / EZ Case Pro (MagSafe Ready) MagSafe-compatible iPhone and Samsung…" at bounding box center [582, 477] width 464 height 79
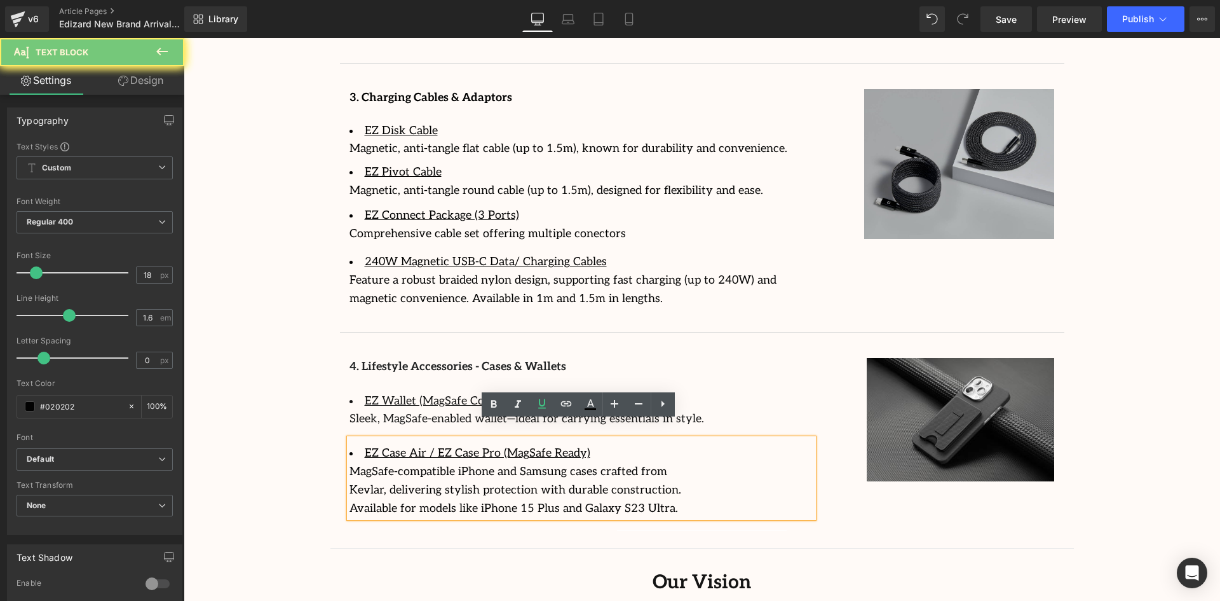
click at [693, 464] on div "MagSafe-compatible iPhone and Samsung cases crafted from Kevlar, delivering sty…" at bounding box center [525, 490] width 351 height 55
click at [707, 459] on div "EZ Case Air / EZ Case Pro (MagSafe Ready) MagSafe-compatible iPhone and Samsung…" at bounding box center [582, 477] width 464 height 79
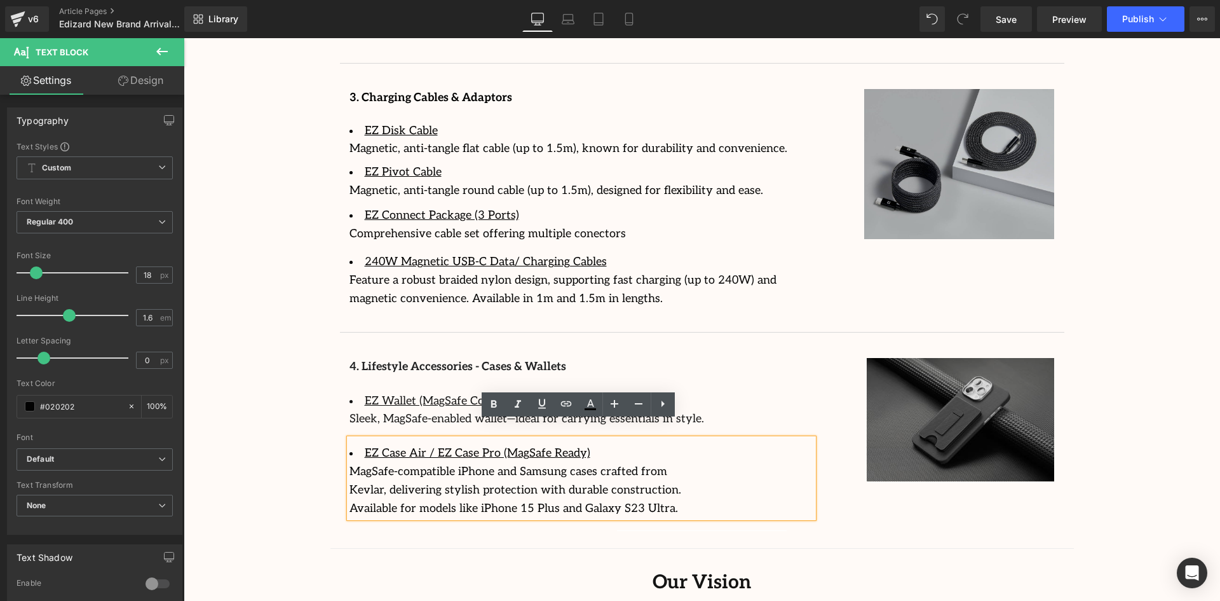
drag, startPoint x: 1005, startPoint y: 452, endPoint x: 995, endPoint y: 454, distance: 9.9
click at [1005, 452] on img at bounding box center [943, 420] width 222 height 124
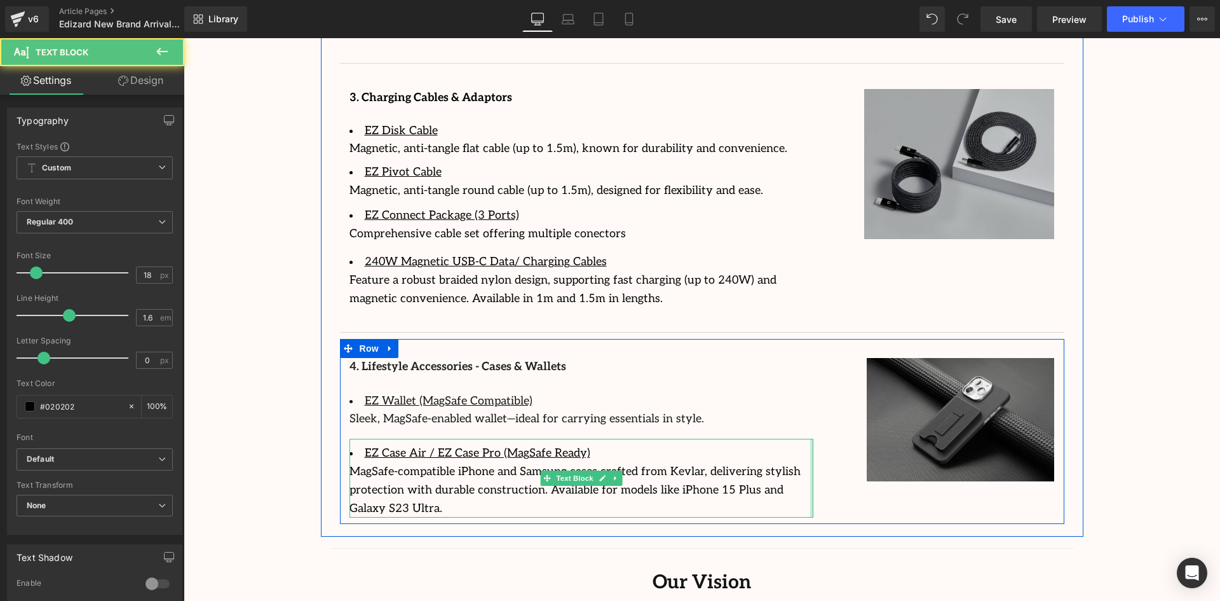
drag, startPoint x: 787, startPoint y: 459, endPoint x: 1207, endPoint y: 445, distance: 420.3
click at [853, 458] on div "4. Lifestyle Accessories - Cases & Wallets Text Block EZ Wallet (MagSafe Compat…" at bounding box center [702, 432] width 724 height 186
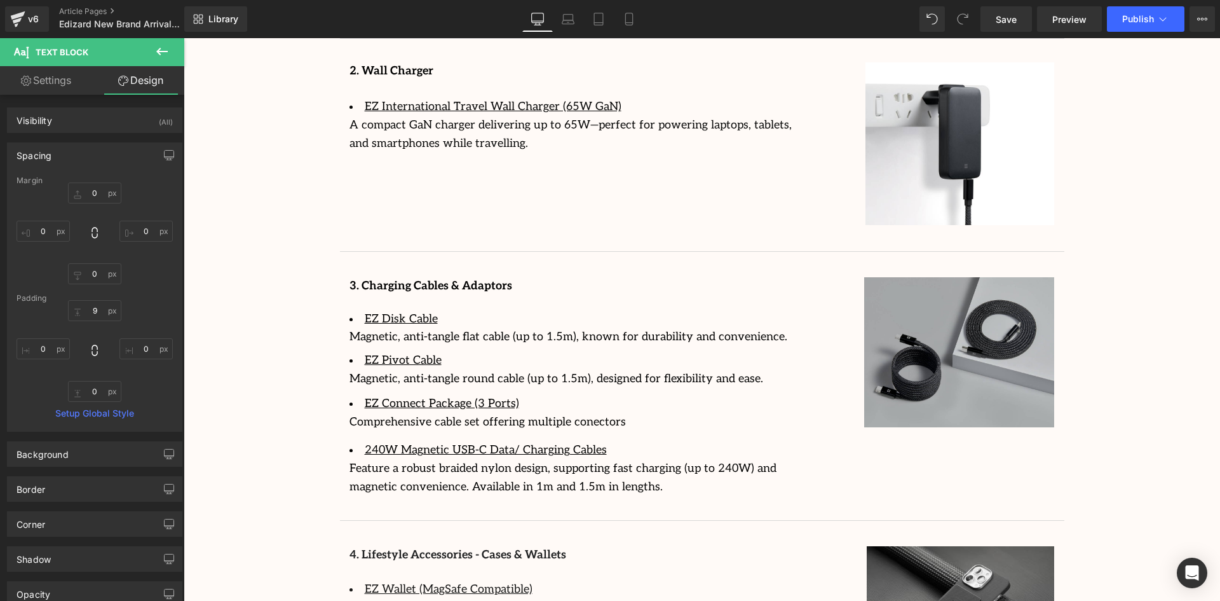
scroll to position [2304, 0]
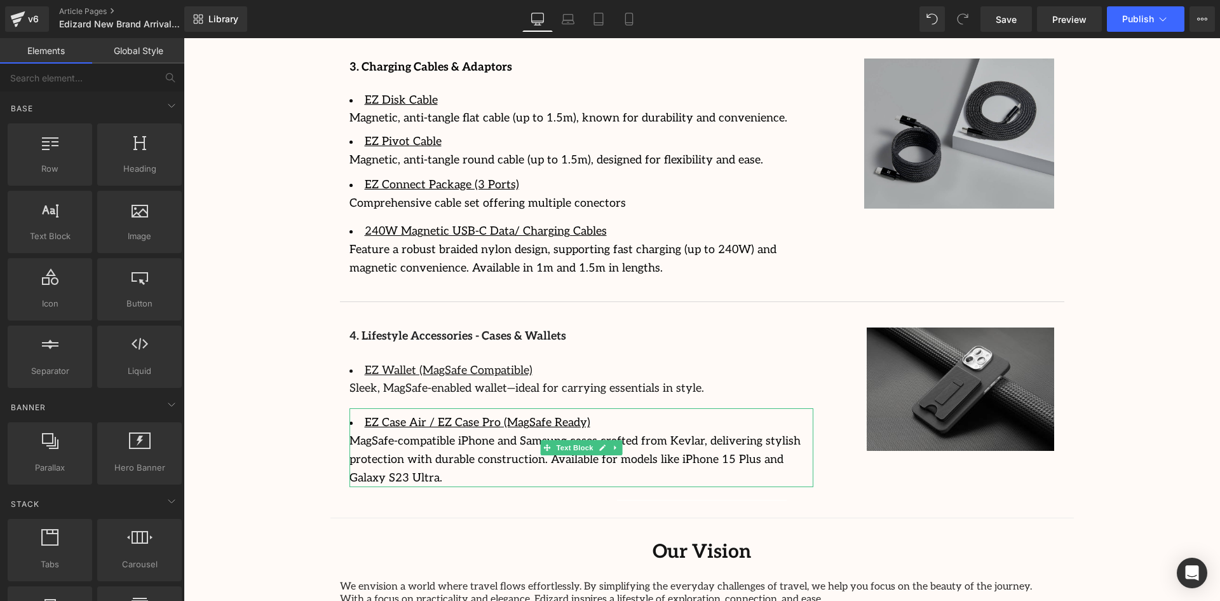
scroll to position [2495, 0]
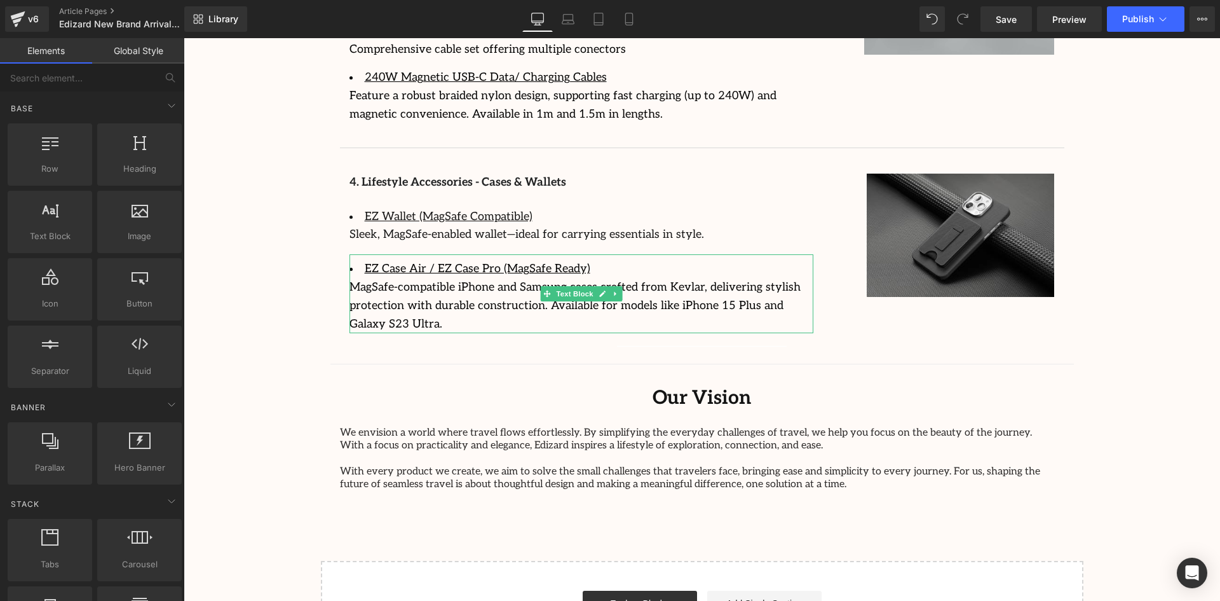
scroll to position [2558, 0]
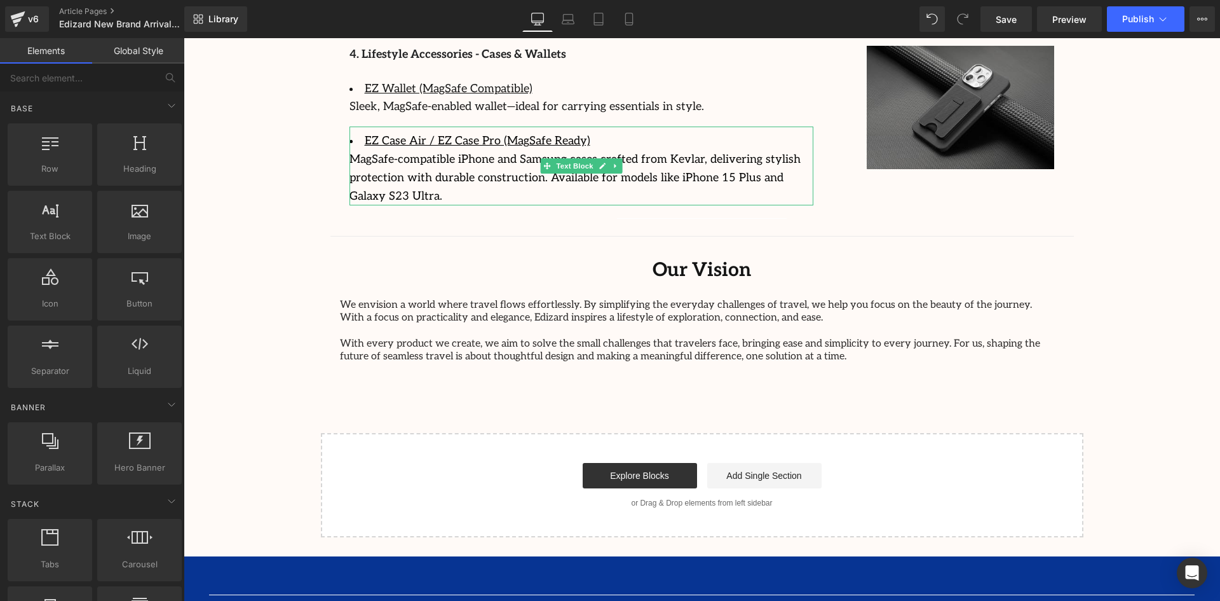
scroll to position [2536, 0]
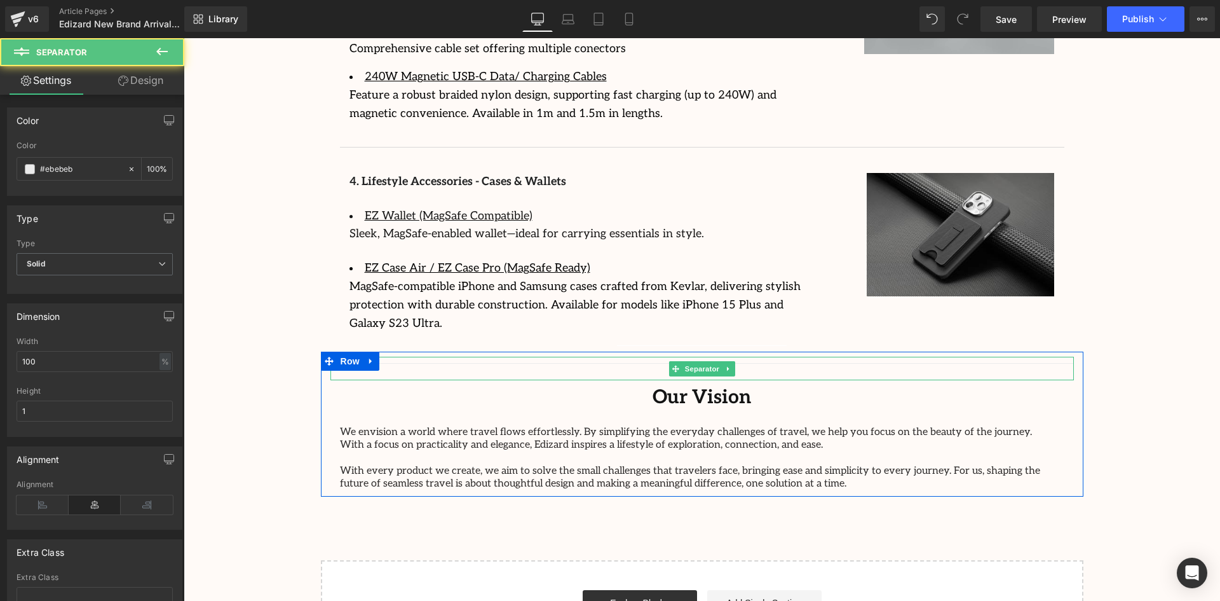
click at [897, 363] on hr at bounding box center [701, 371] width 743 height 17
click at [895, 356] on div at bounding box center [701, 368] width 743 height 24
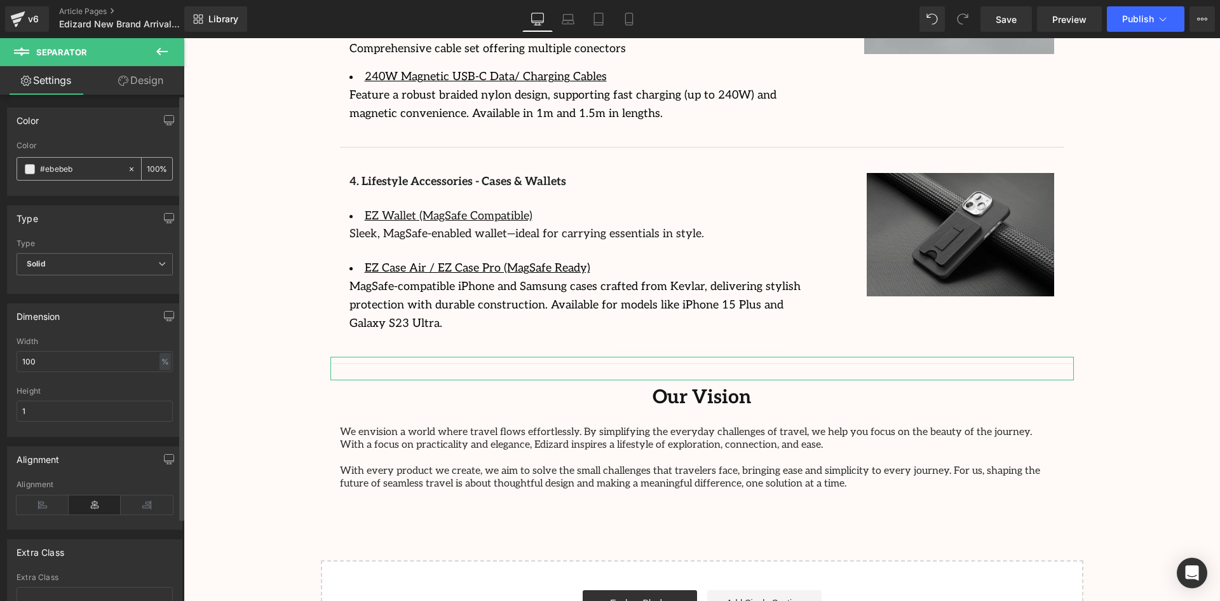
click at [27, 163] on div "#ebebeb" at bounding box center [72, 169] width 110 height 22
click at [29, 166] on span at bounding box center [30, 169] width 10 height 10
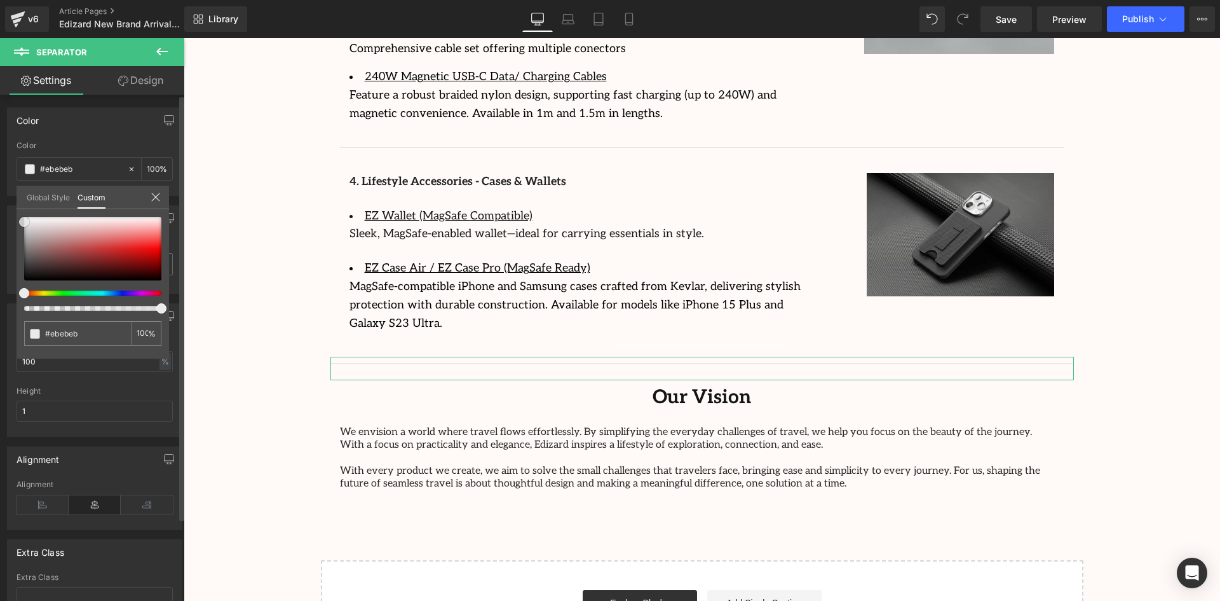
type input "#e8e8e8"
type input "#e5e5e5"
type input "#e2e2e2"
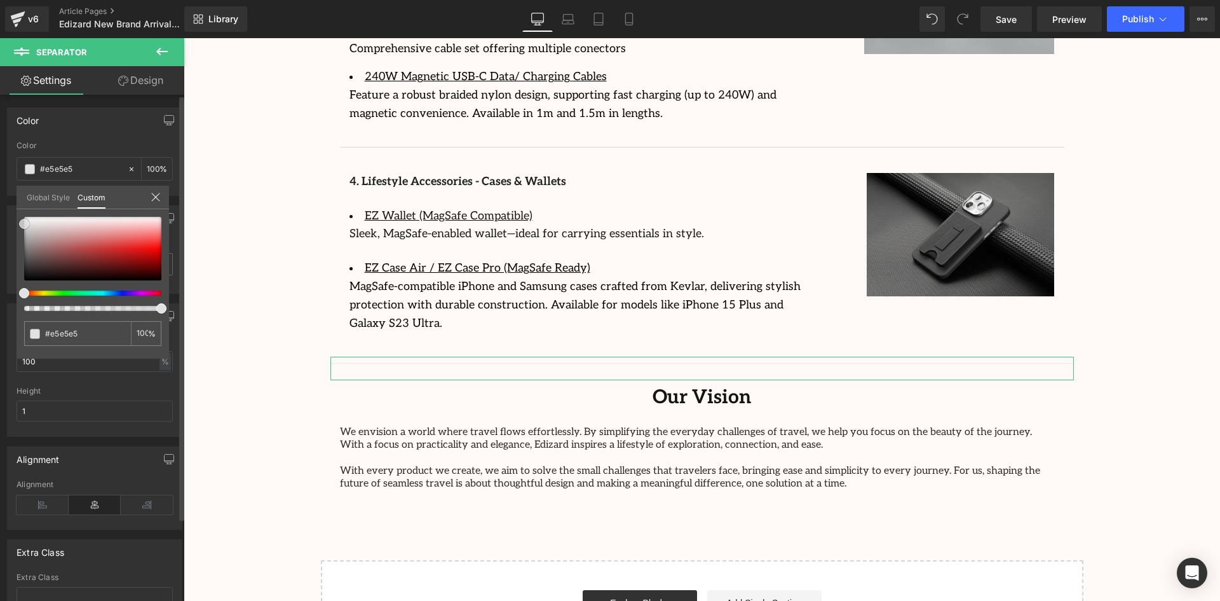
type input "#e2e2e2"
type input "#dddddd"
type input "#d8d8d8"
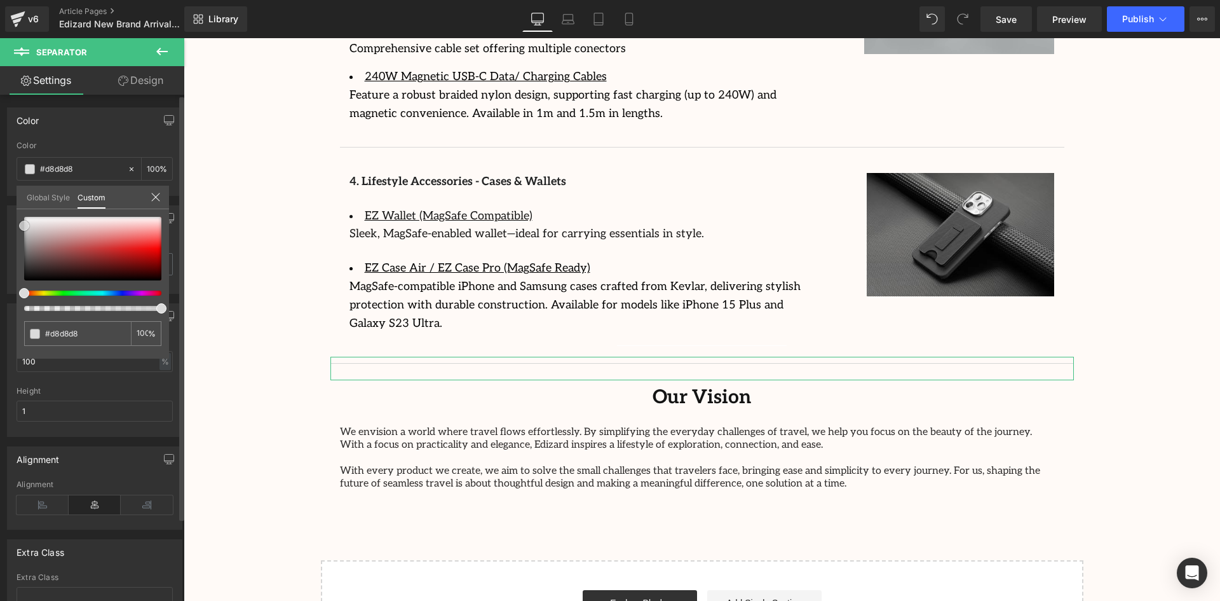
type input "#d6d6d6"
type input "#d3d3d3"
type input "#d1d1d1"
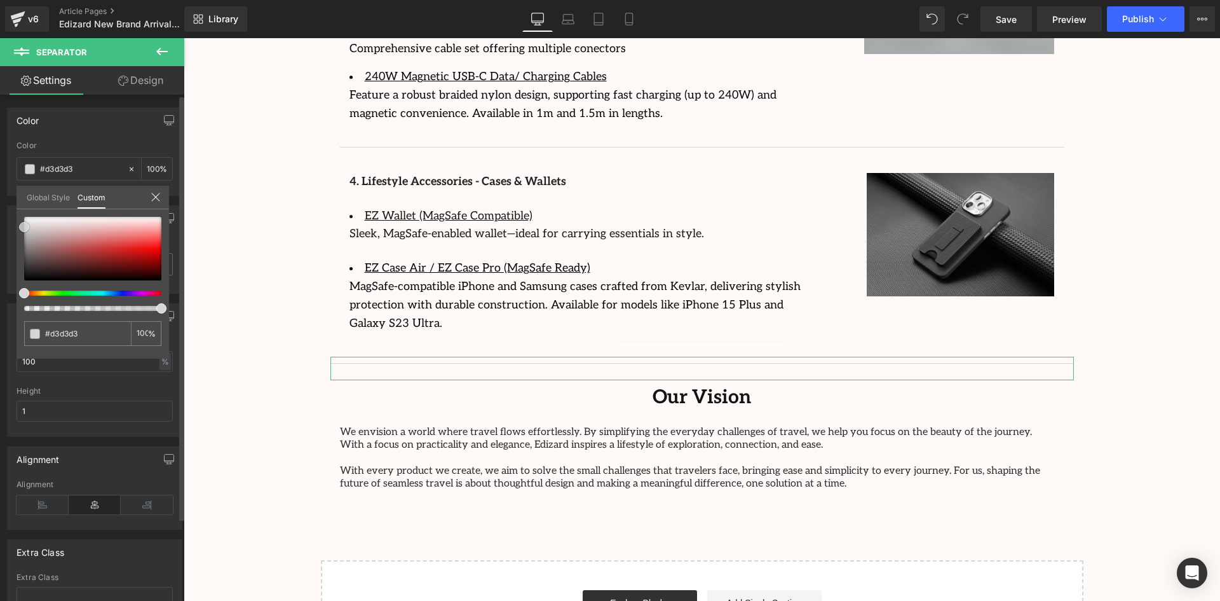
type input "#d1d1d1"
type input "#cecece"
type input "#cccccc"
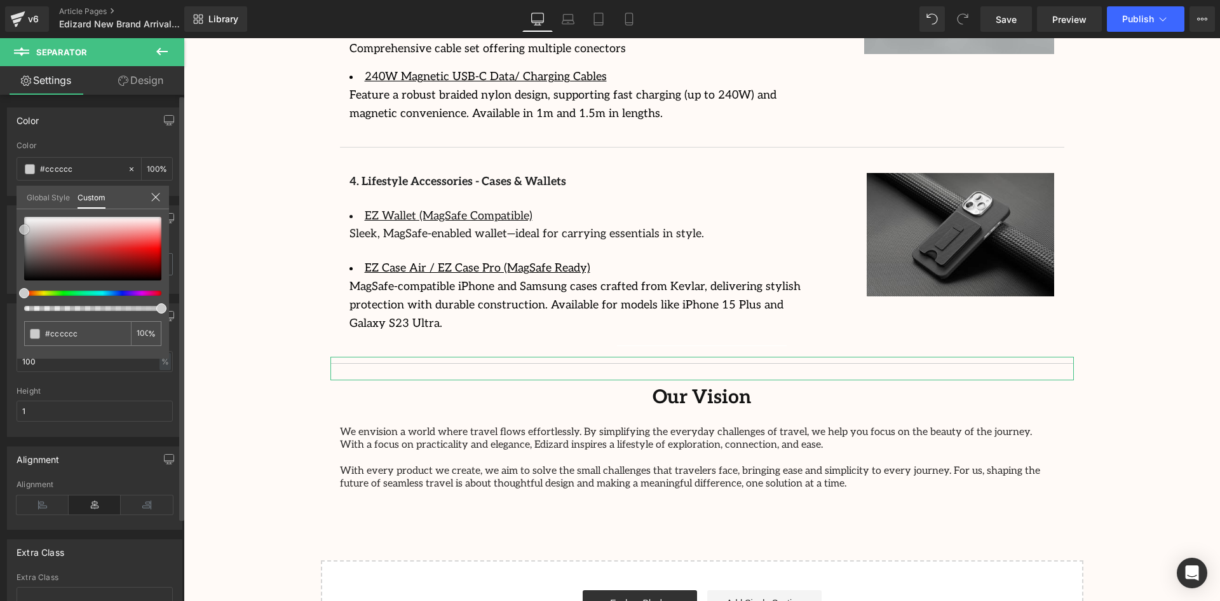
type input "#cecece"
type input "#d3d3d3"
type input "#d6d6d6"
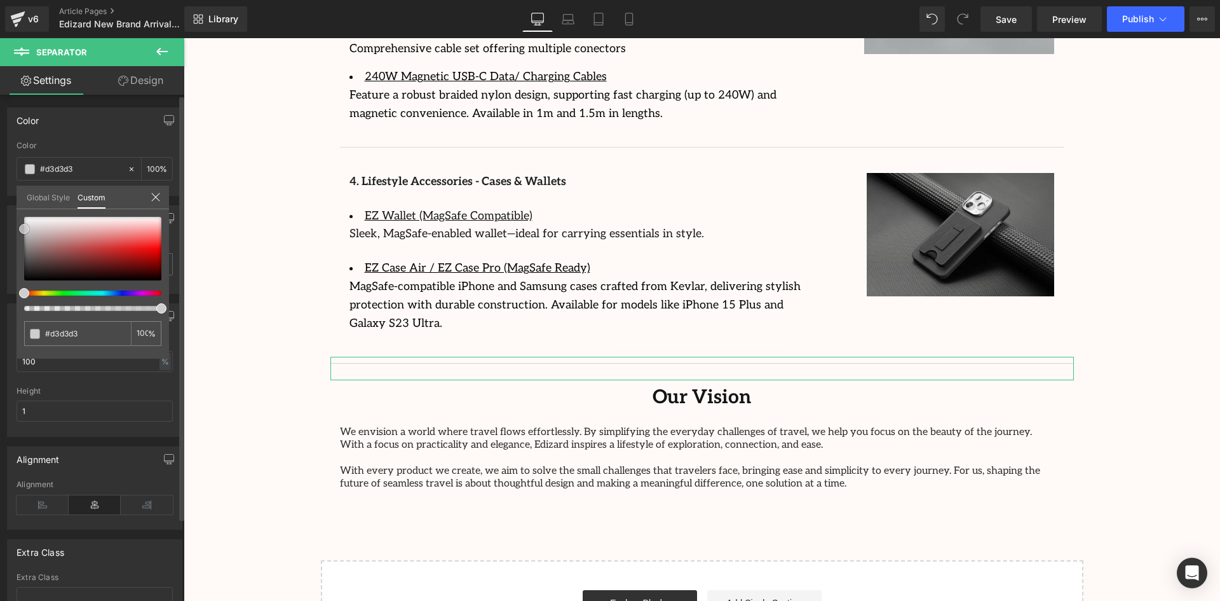
type input "#d6d6d6"
type input "#d8d8d8"
type input "#dbdbdb"
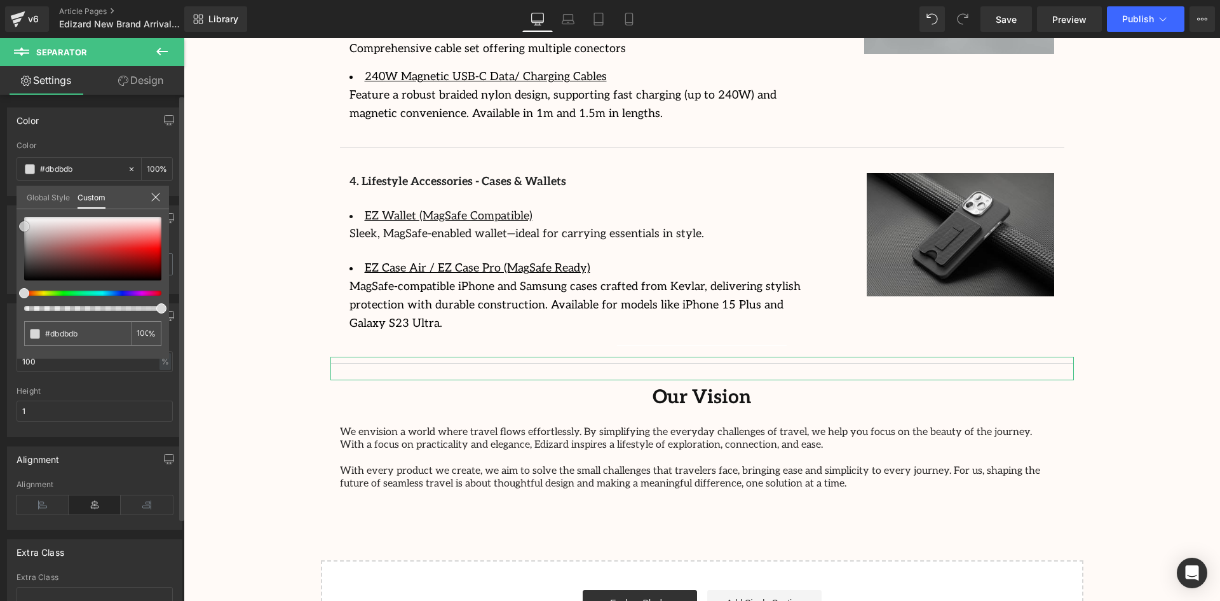
type input "#dddddd"
drag, startPoint x: 27, startPoint y: 226, endPoint x: 21, endPoint y: 229, distance: 6.5
click at [21, 229] on span at bounding box center [24, 225] width 10 height 10
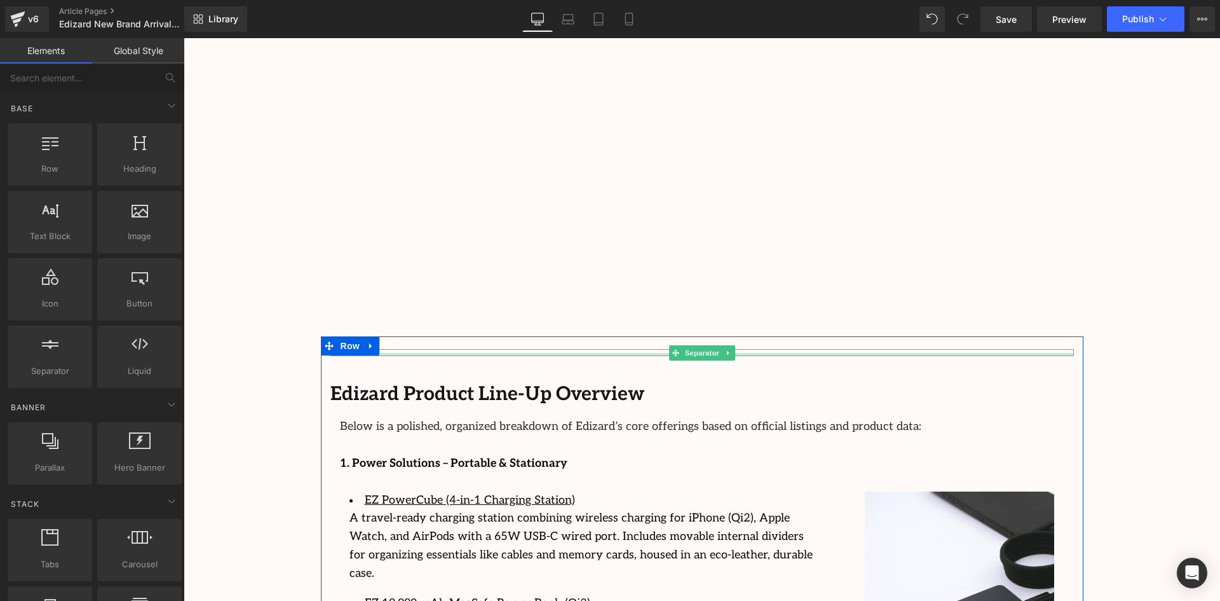
scroll to position [1519, 0]
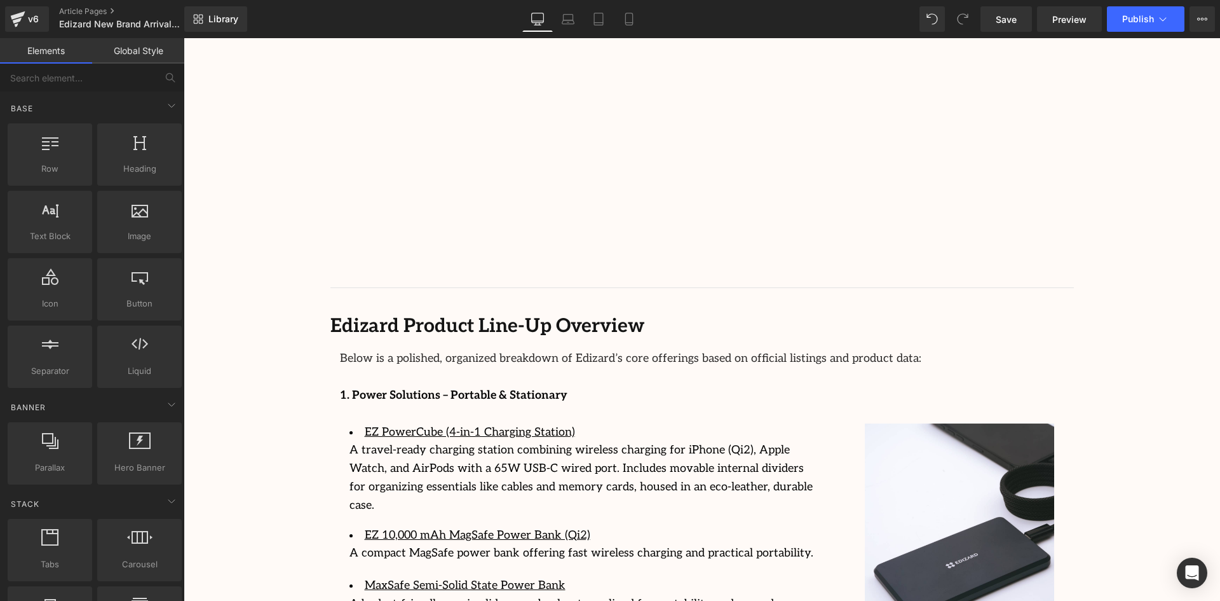
click at [1129, 285] on div "Image Row Streamcast Asia Welcomes Edizard: The New Standard in Travel-Tech Ess…" at bounding box center [702, 150] width 1036 height 3062
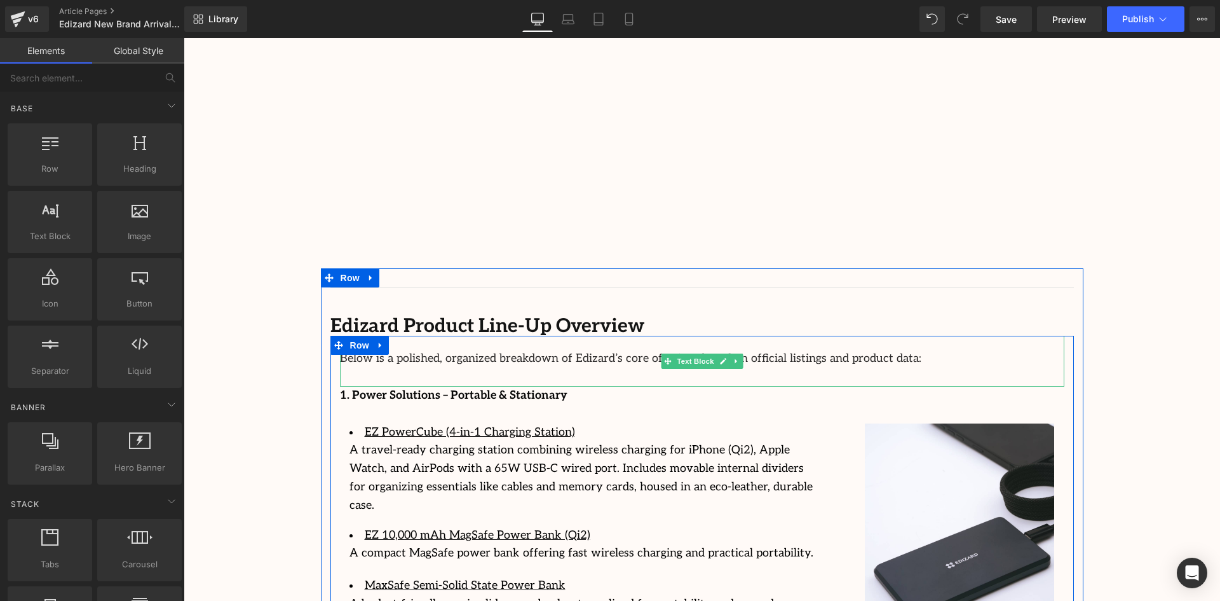
click at [909, 336] on div "Below is a polished, organized breakdown of Edizard’s core offerings based on o…" at bounding box center [702, 361] width 724 height 51
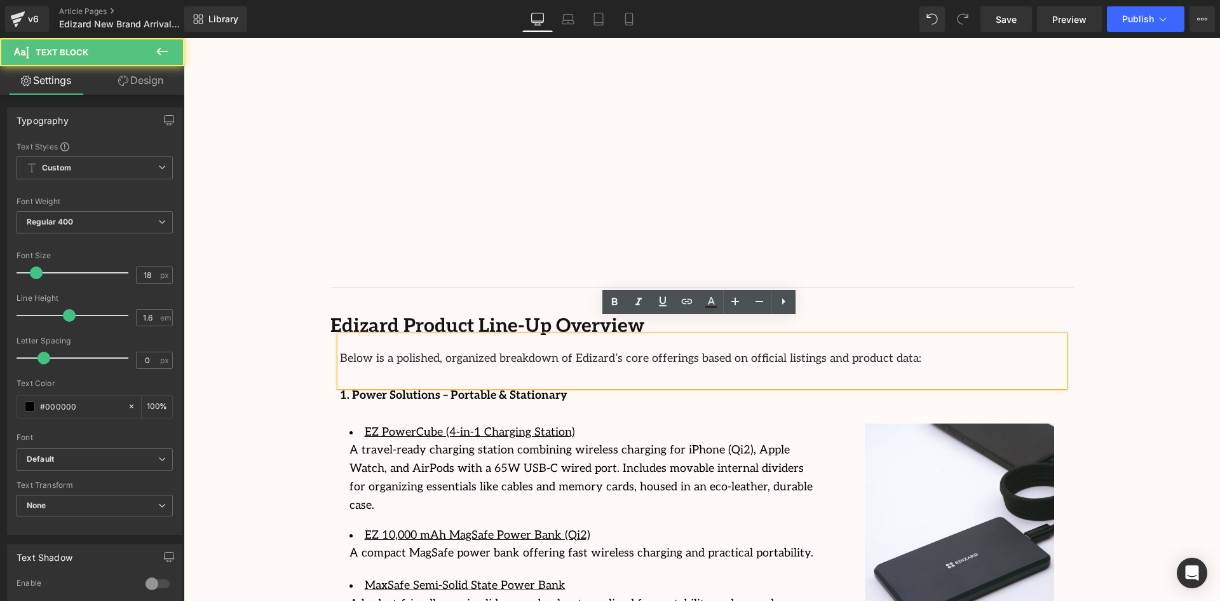
click at [1130, 334] on div "Image Row Streamcast Asia Welcomes Edizard: The New Standard in Travel-Tech Ess…" at bounding box center [702, 150] width 1036 height 3062
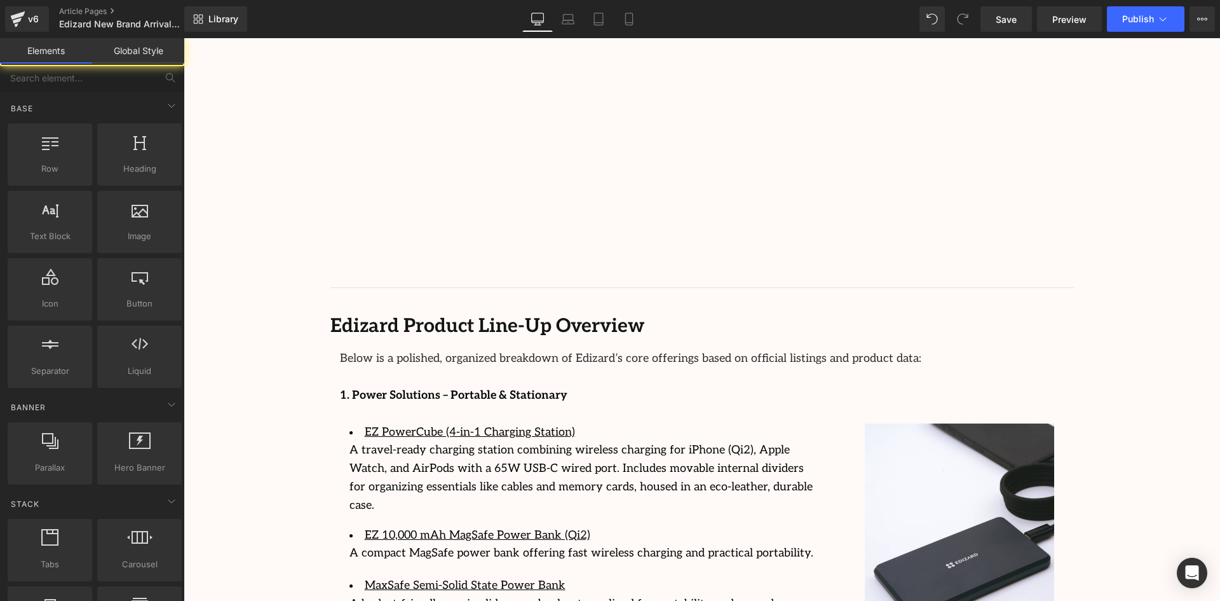
scroll to position [1646, 0]
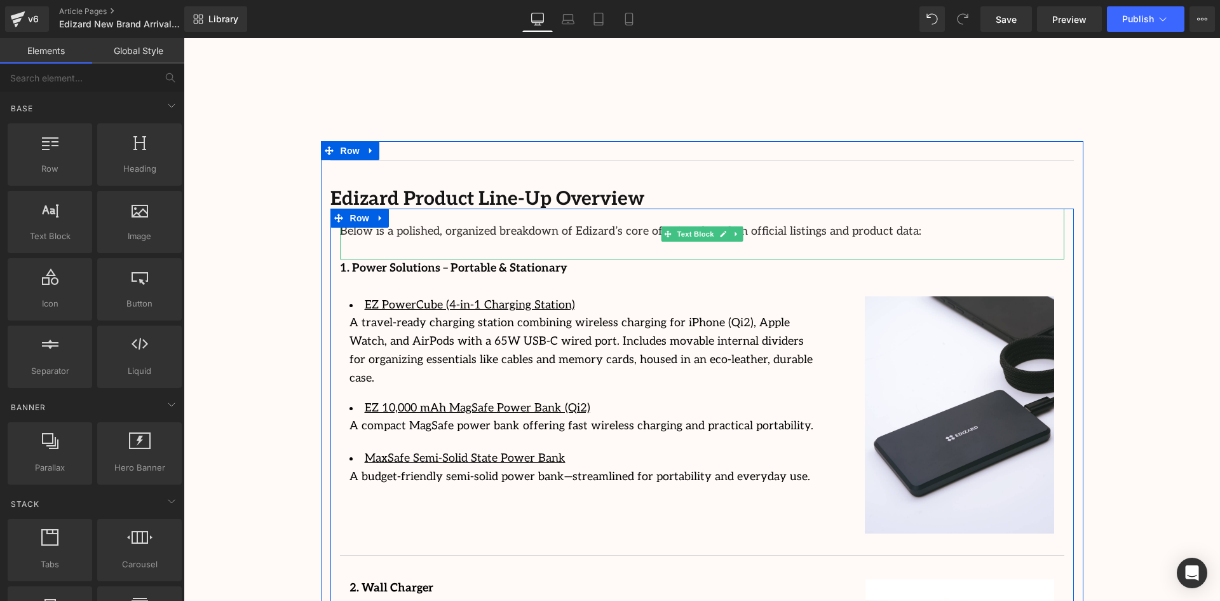
click at [635, 224] on font "Below is a polished, organized breakdown of Edizard’s core offerings based on o…" at bounding box center [630, 230] width 581 height 13
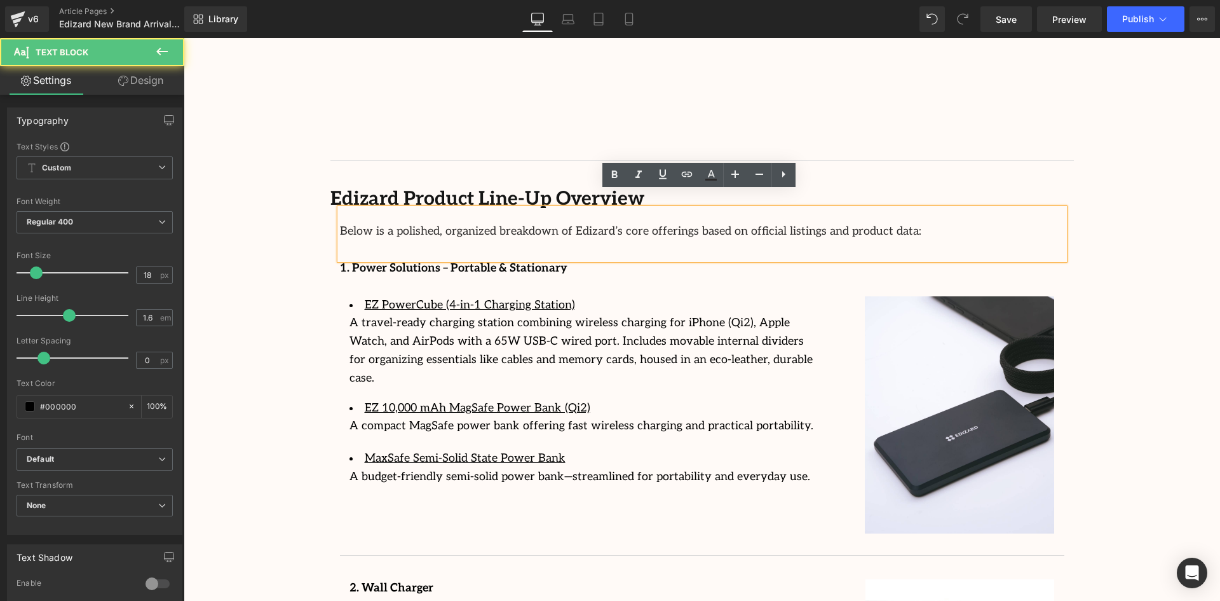
click at [628, 224] on font "Below is a polished, organized breakdown of Edizard’s core offerings based on o…" at bounding box center [630, 230] width 581 height 13
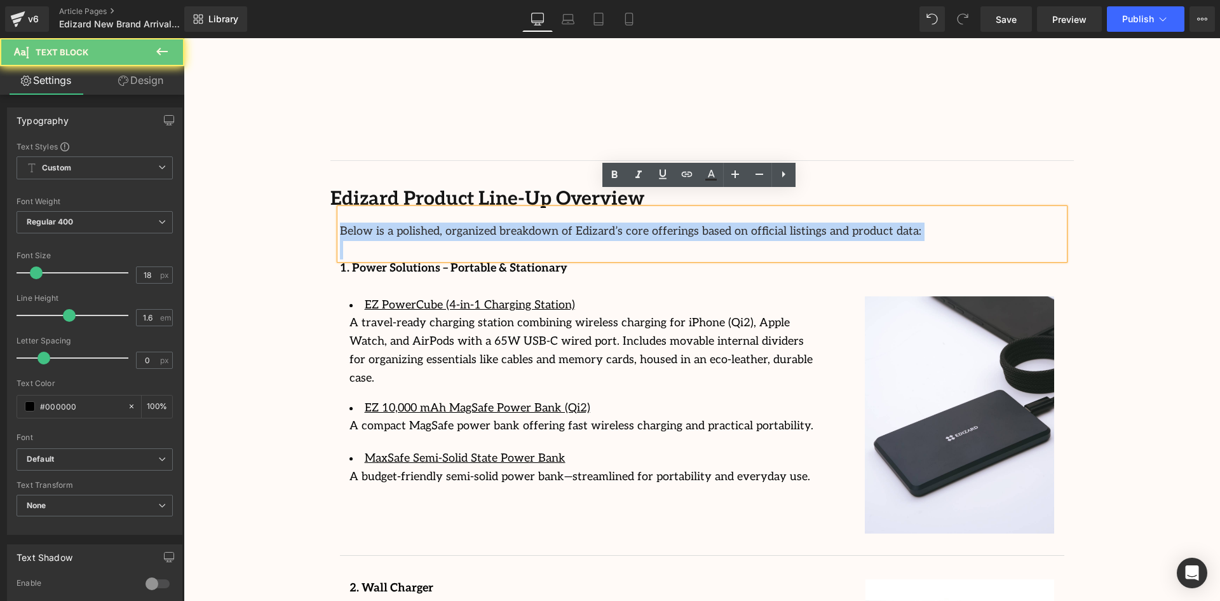
click at [628, 224] on font "Below is a polished, organized breakdown of Edizard’s core offerings based on o…" at bounding box center [630, 230] width 581 height 13
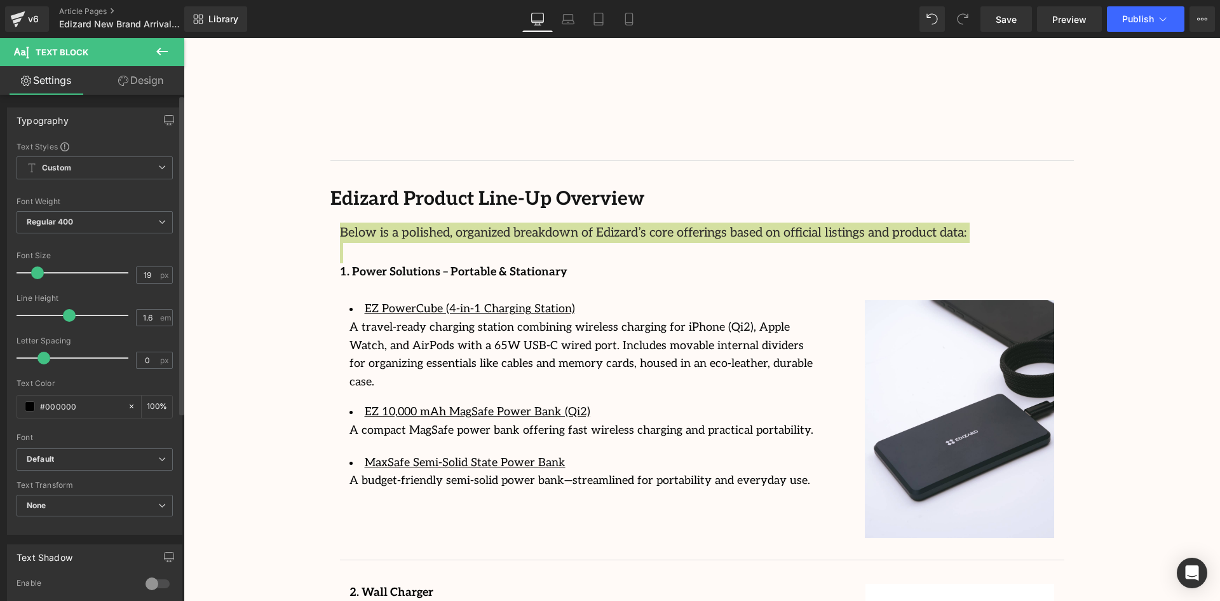
type input "18"
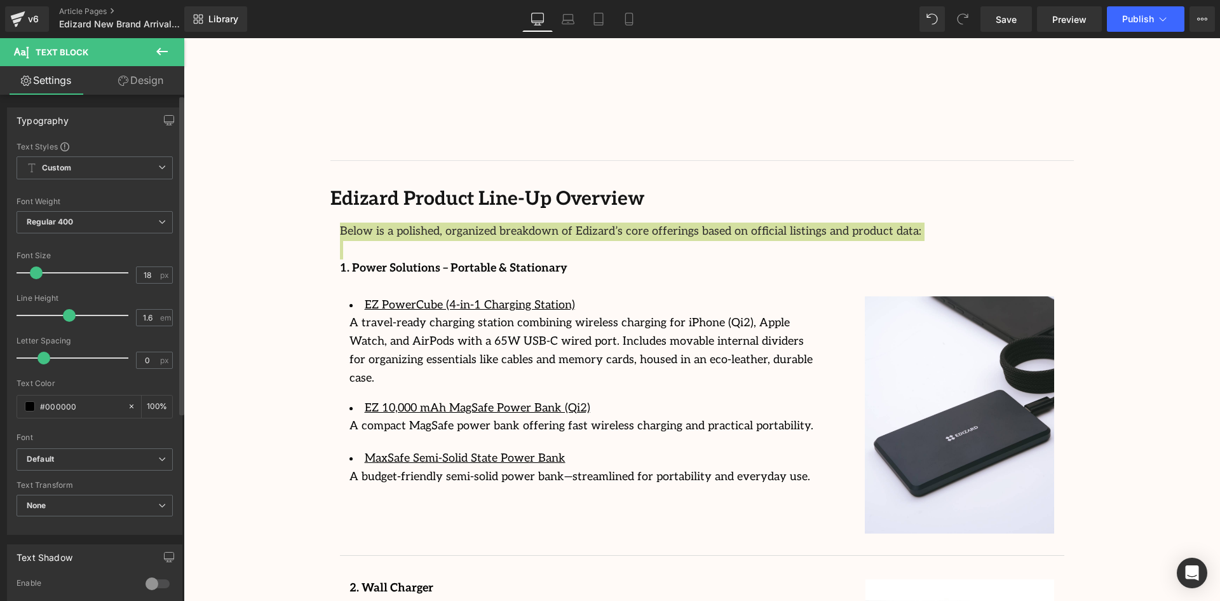
click at [32, 269] on span at bounding box center [36, 272] width 13 height 13
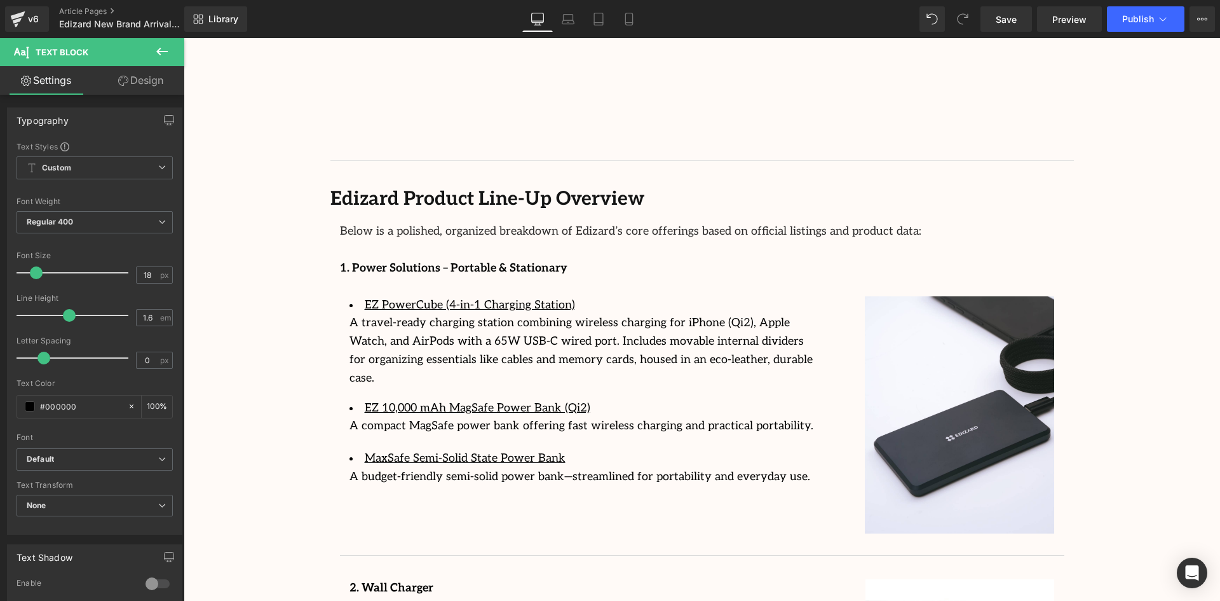
click at [262, 218] on div "Image Row Streamcast Asia Welcomes Edizard: The New Standard in Travel-Tech Ess…" at bounding box center [702, 23] width 1036 height 3062
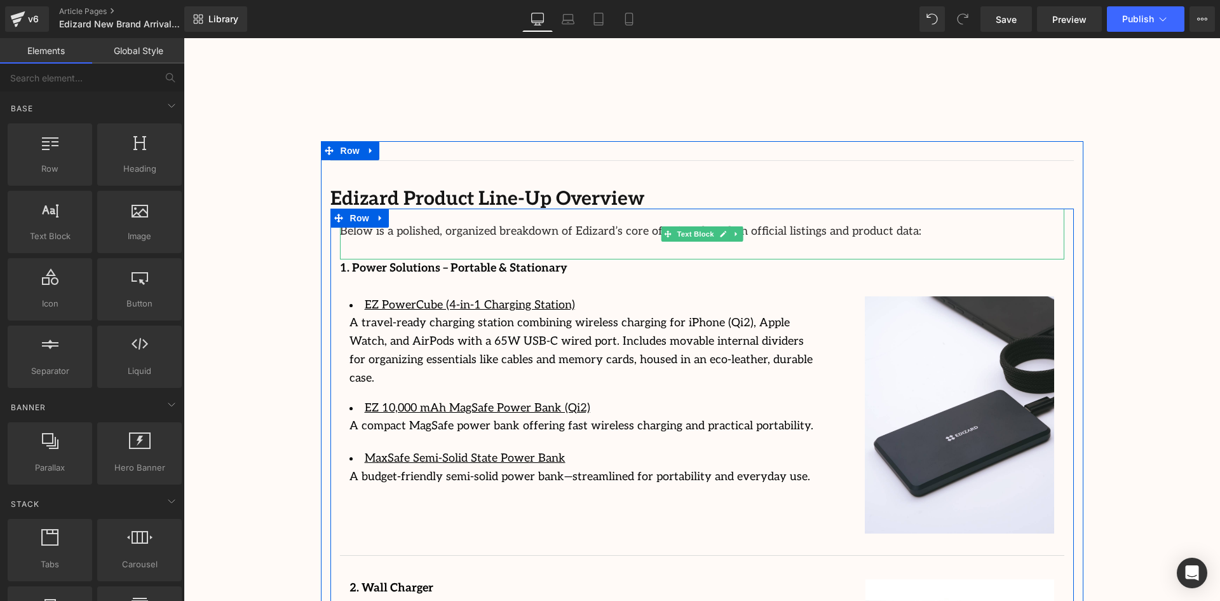
click at [426, 224] on font "Below is a polished, organized breakdown of Edizard’s core offerings based on o…" at bounding box center [630, 230] width 581 height 13
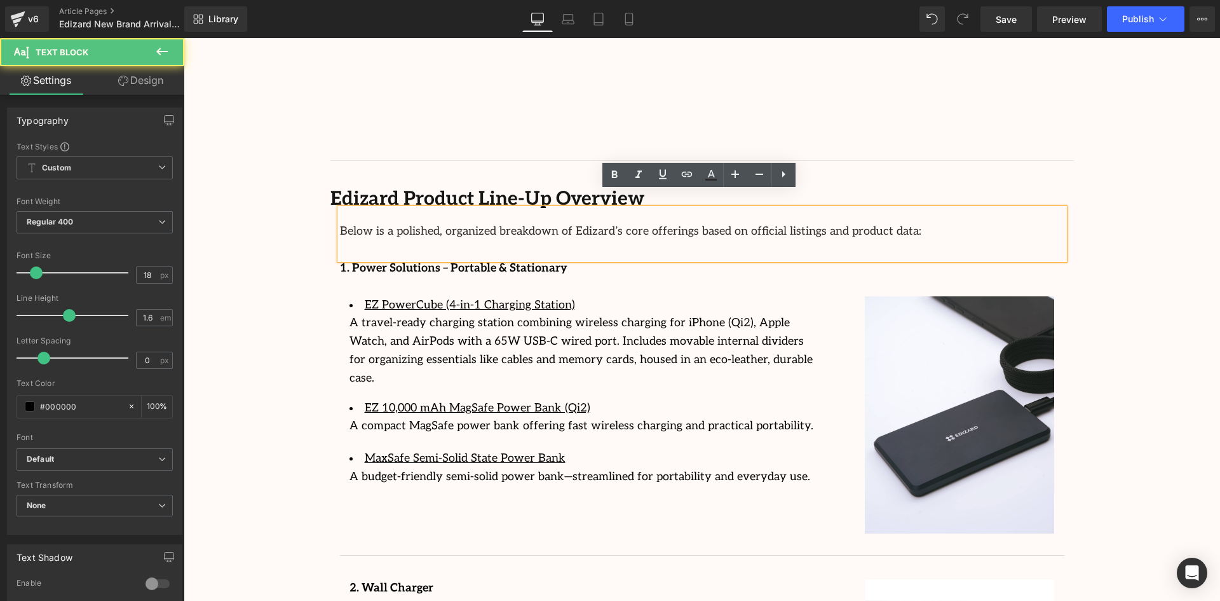
click at [1160, 208] on div "Image Row Streamcast Asia Welcomes Edizard: The New Standard in Travel-Tech Ess…" at bounding box center [702, 23] width 1036 height 3062
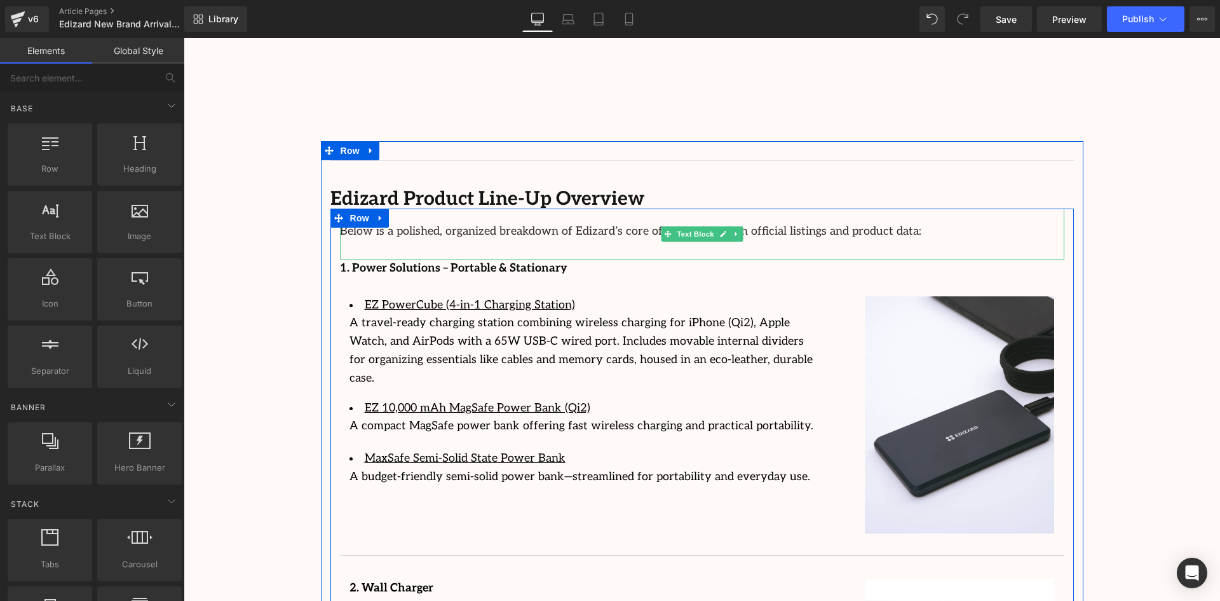
click at [427, 224] on font "Below is a polished, organized breakdown of Edizard’s core offerings based on o…" at bounding box center [630, 230] width 581 height 13
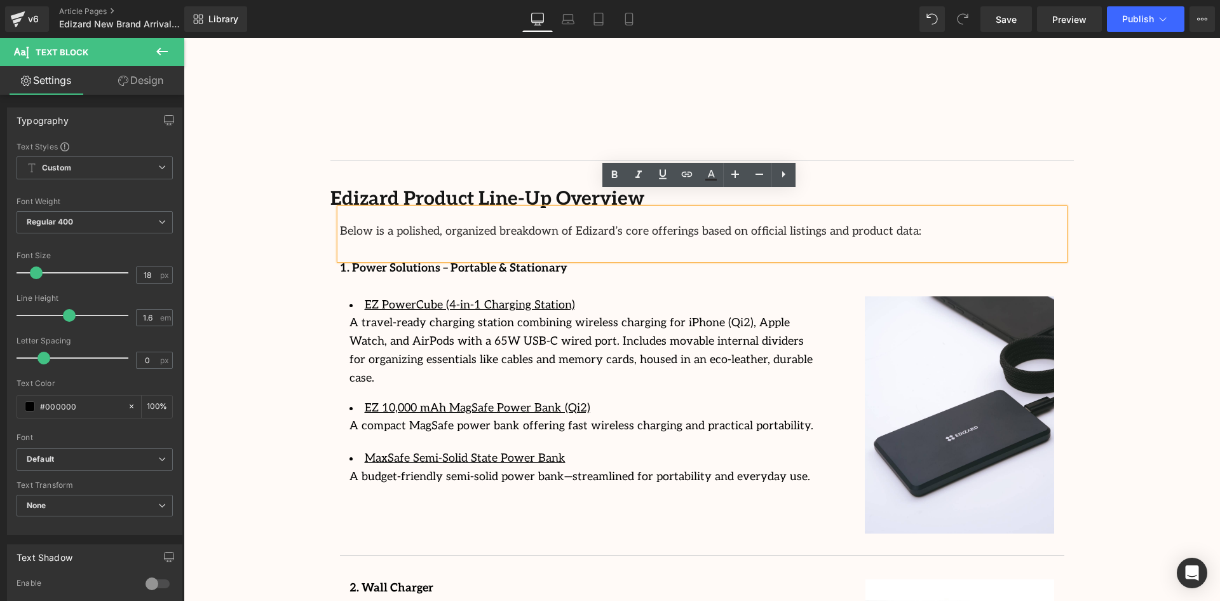
click at [434, 224] on font "Below is a polished, organized breakdown of Edizard’s core offerings based on o…" at bounding box center [630, 230] width 581 height 13
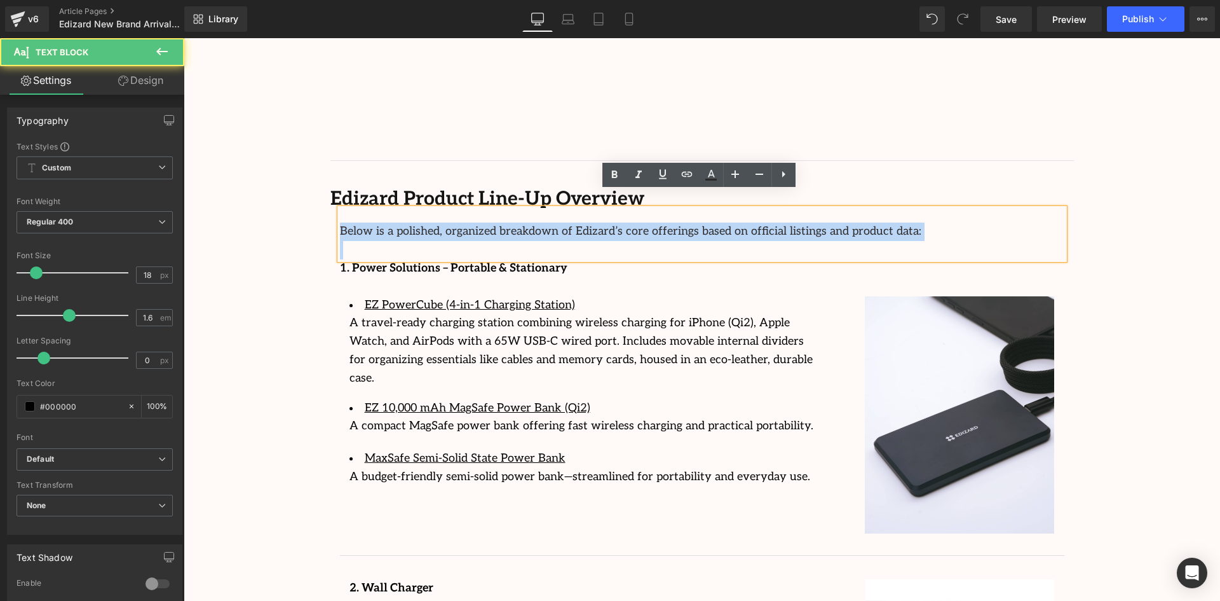
click at [434, 224] on font "Below is a polished, organized breakdown of Edizard’s core offerings based on o…" at bounding box center [630, 230] width 581 height 13
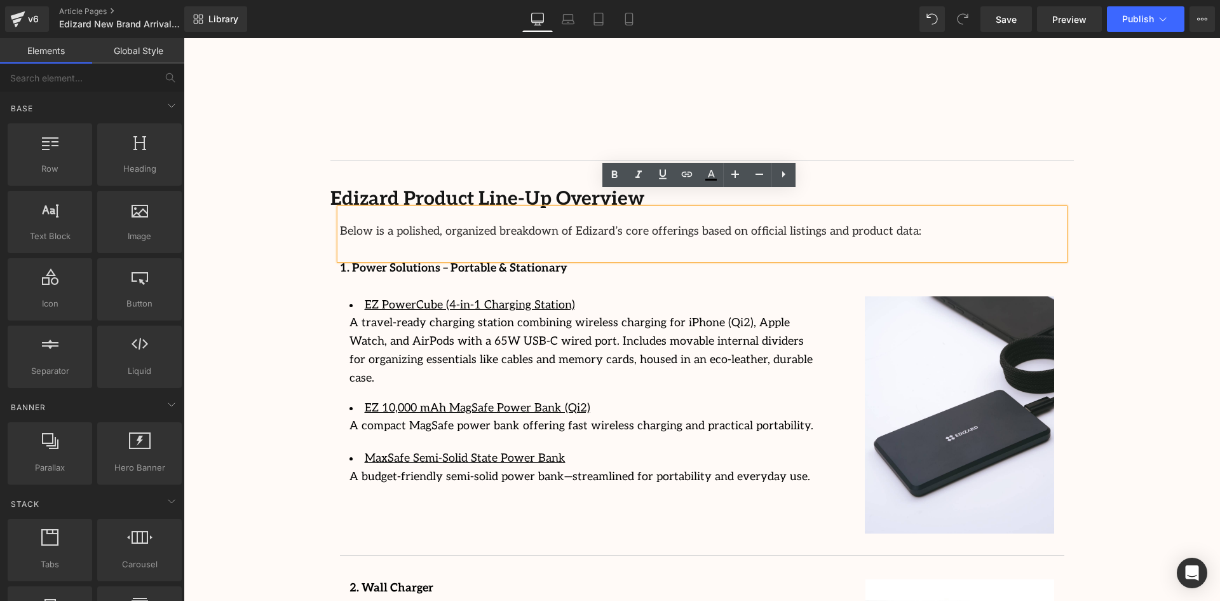
click at [294, 287] on div "Image Row Streamcast Asia Welcomes Edizard: The New Standard in Travel-Tech Ess…" at bounding box center [702, 23] width 1036 height 3062
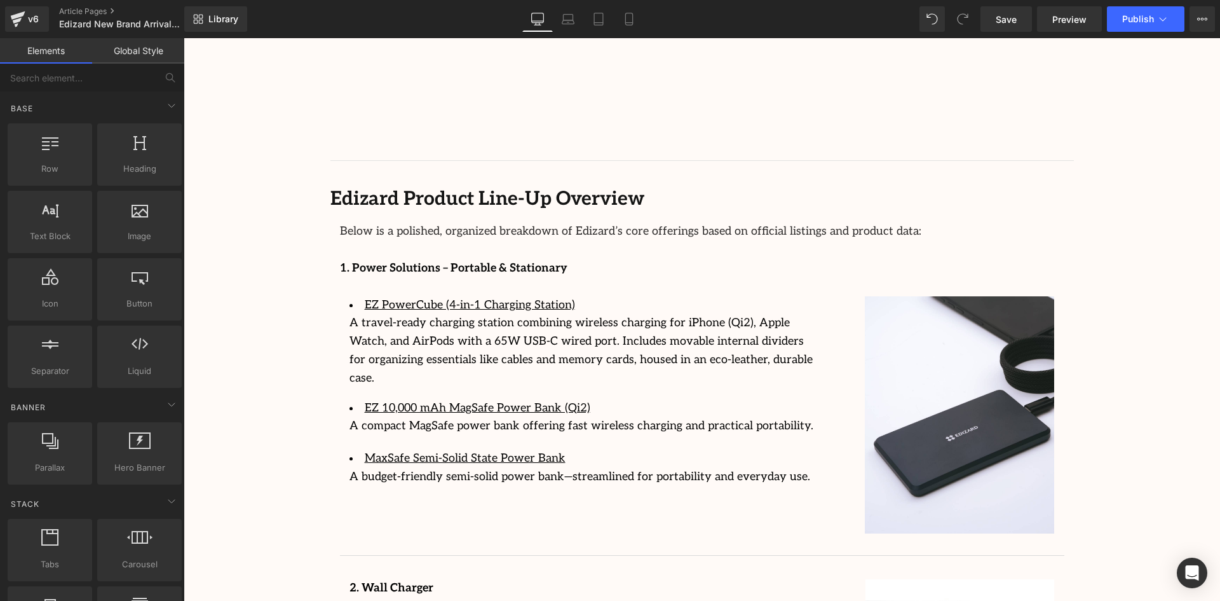
click at [275, 215] on div "Image Row Streamcast Asia Welcomes Edizard: The New Standard in Travel-Tech Ess…" at bounding box center [702, 23] width 1036 height 3062
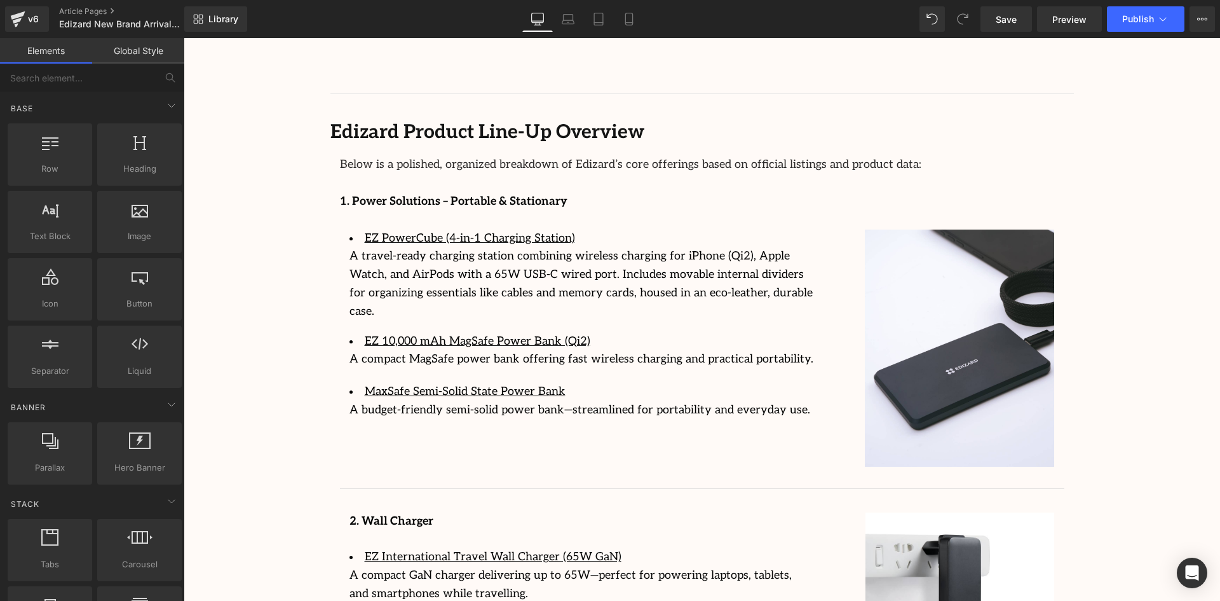
scroll to position [1710, 0]
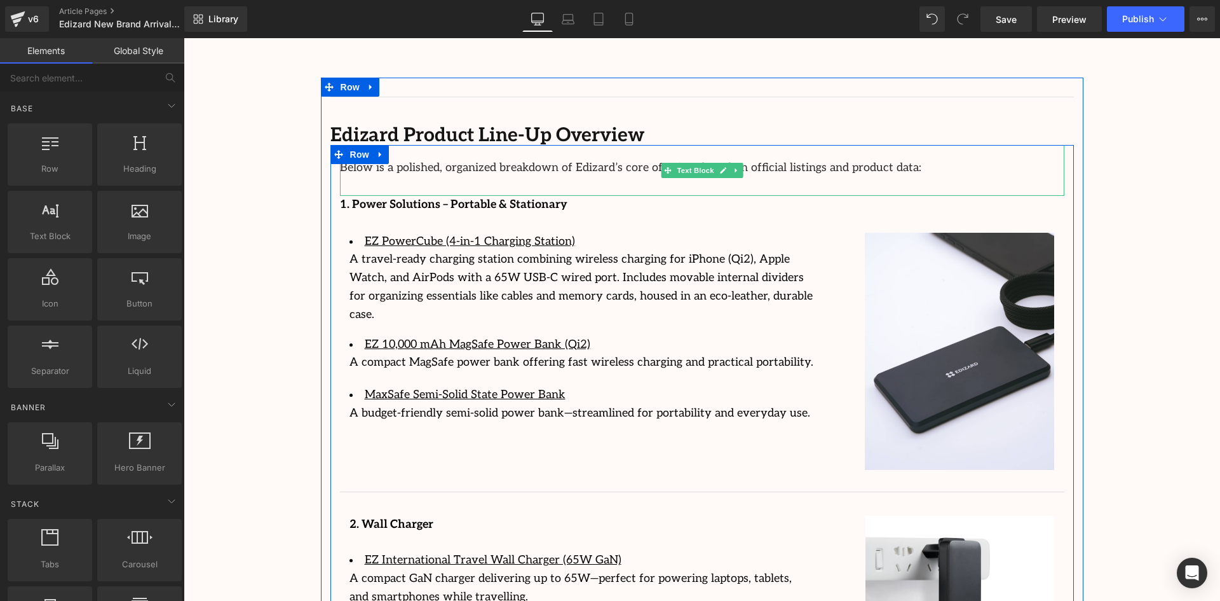
click at [841, 161] on font "Below is a polished, organized breakdown of Edizard’s core offerings based on o…" at bounding box center [630, 167] width 581 height 13
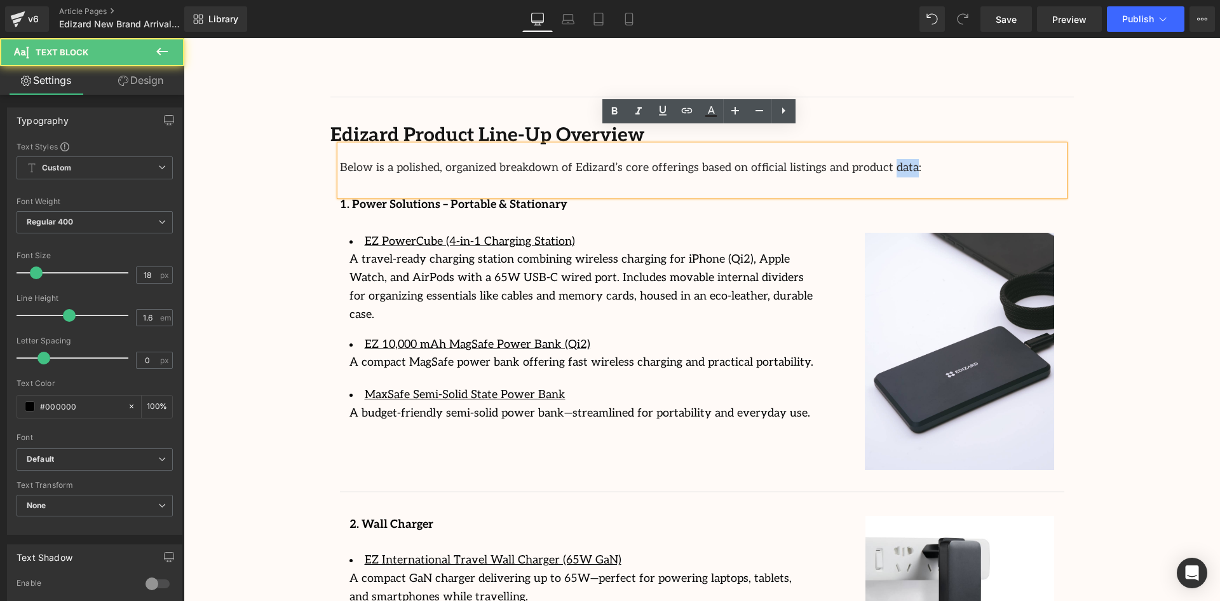
click at [841, 161] on font "Below is a polished, organized breakdown of Edizard’s core offerings based on o…" at bounding box center [630, 167] width 581 height 13
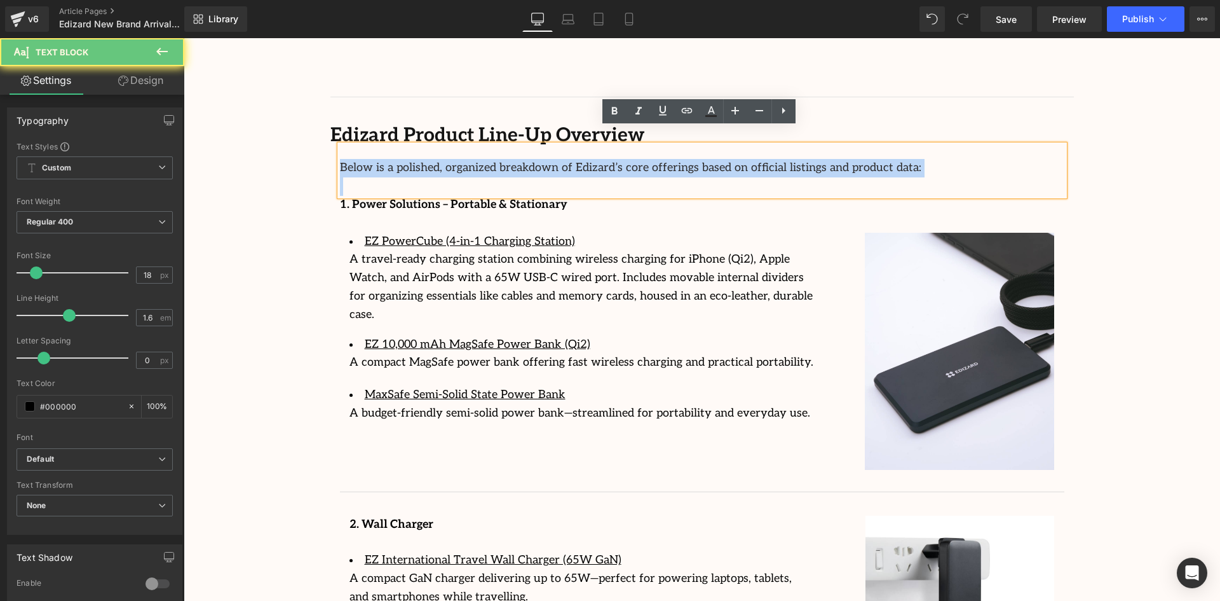
click at [841, 161] on font "Below is a polished, organized breakdown of Edizard’s core offerings based on o…" at bounding box center [630, 167] width 581 height 13
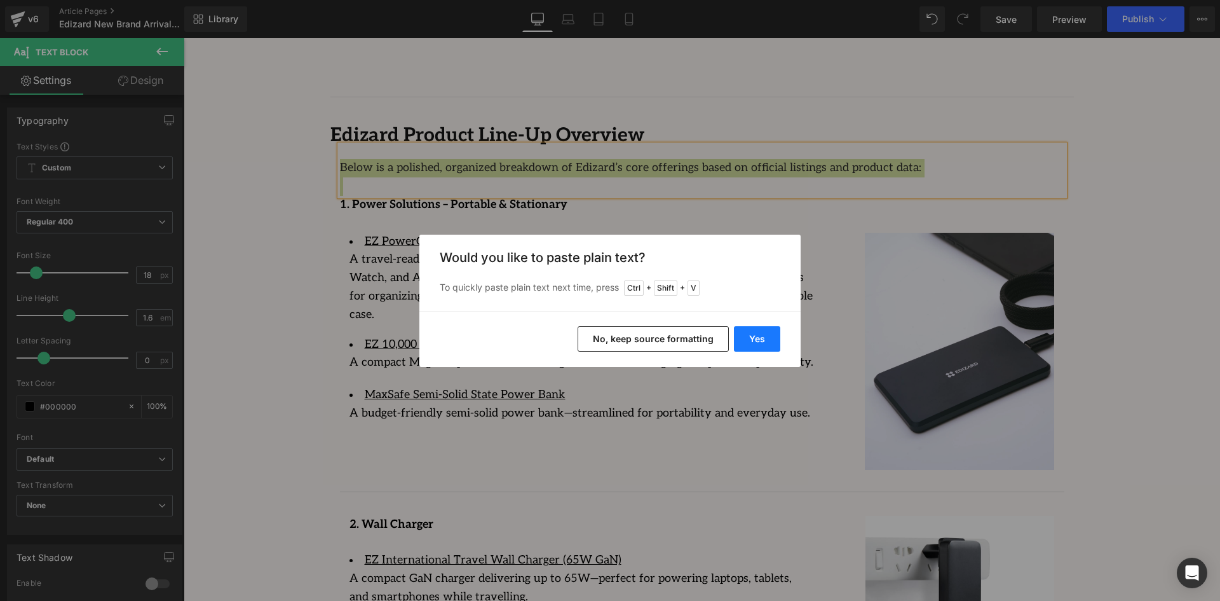
click at [752, 345] on button "Yes" at bounding box center [757, 338] width 46 height 25
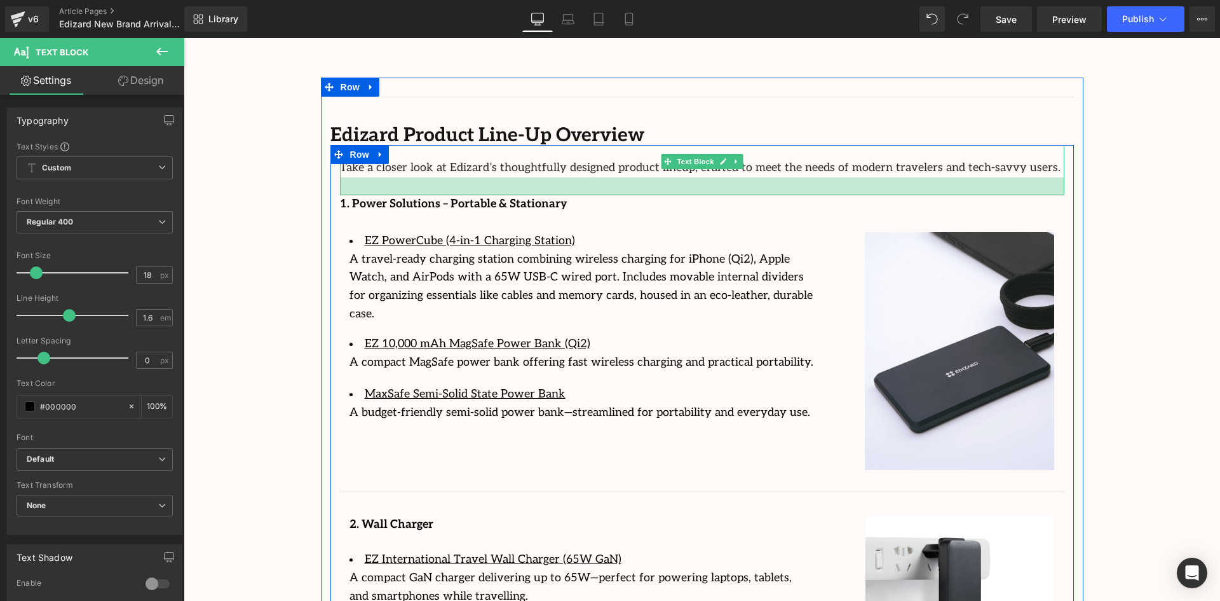
drag, startPoint x: 926, startPoint y: 160, endPoint x: 928, endPoint y: 177, distance: 17.9
click at [928, 177] on div at bounding box center [702, 186] width 724 height 18
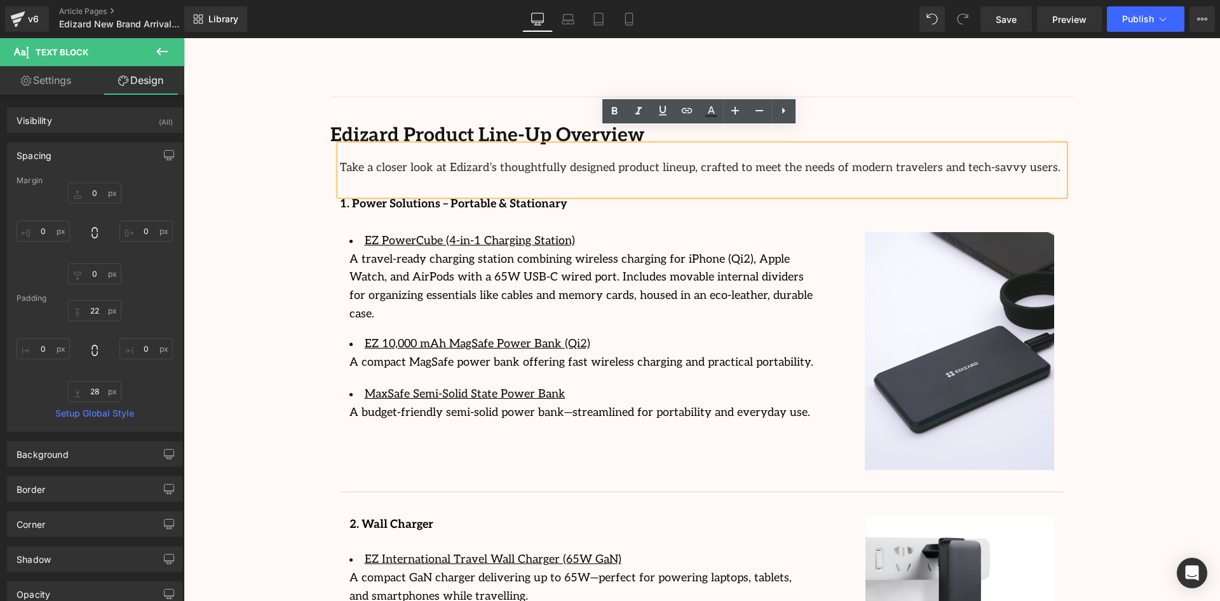
click at [965, 159] on p "Take a closer look at Edizard’s thoughtfully designed product lineup, crafted t…" at bounding box center [702, 168] width 724 height 18
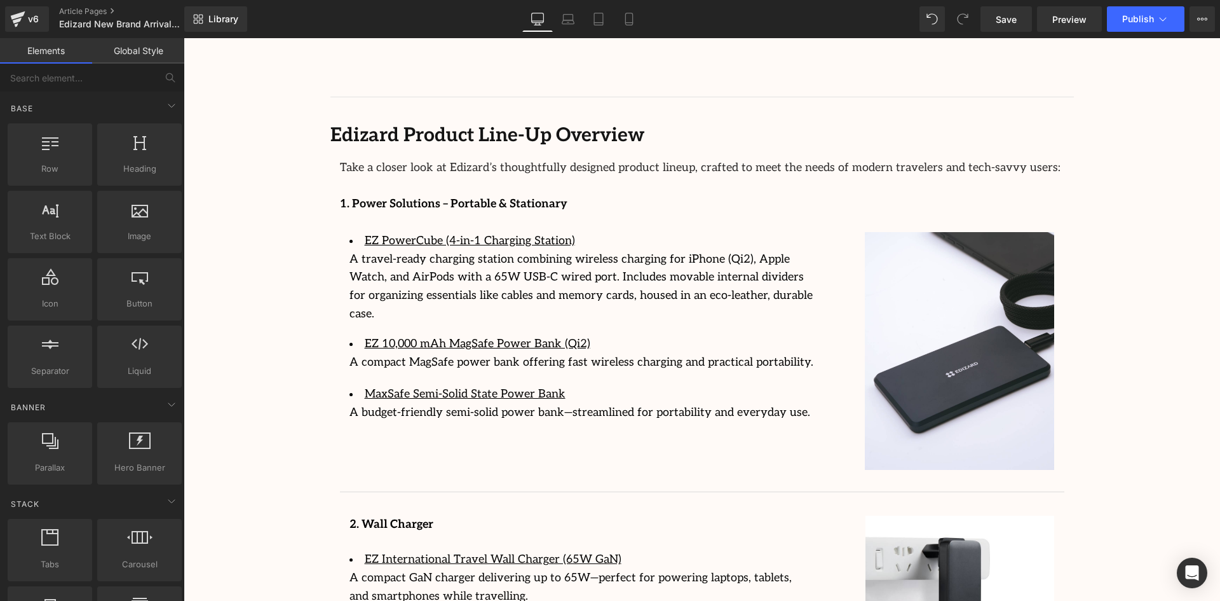
scroll to position [1218, 0]
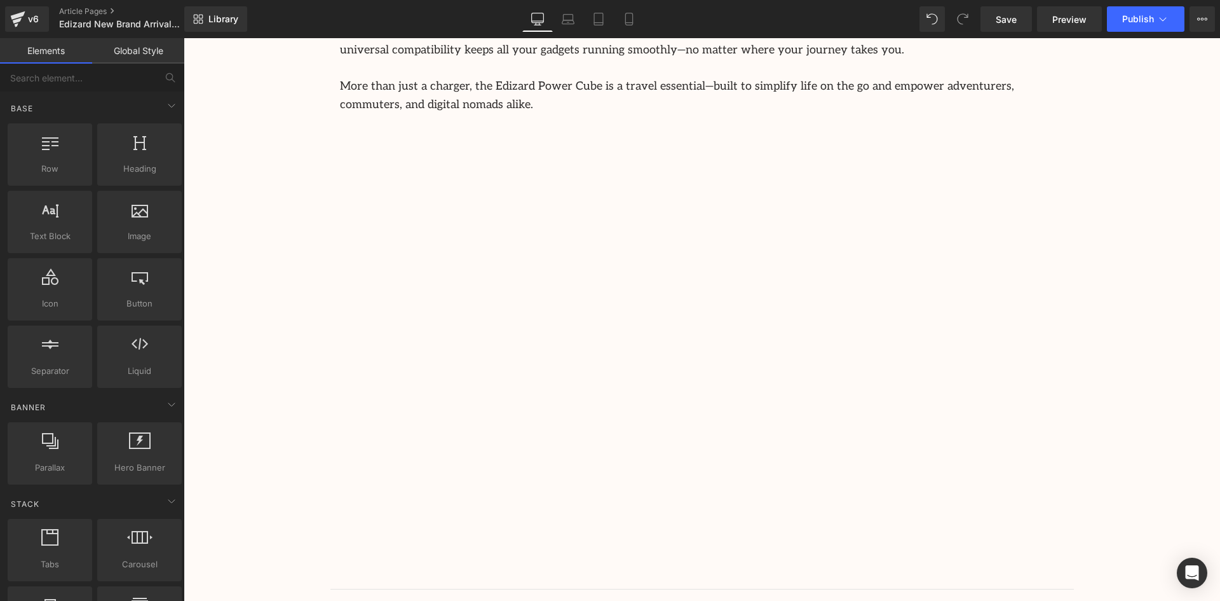
click at [1175, 182] on div "Image Row Streamcast Asia Welcomes Edizard: The New Standard in Travel-Tech Ess…" at bounding box center [702, 450] width 1036 height 3061
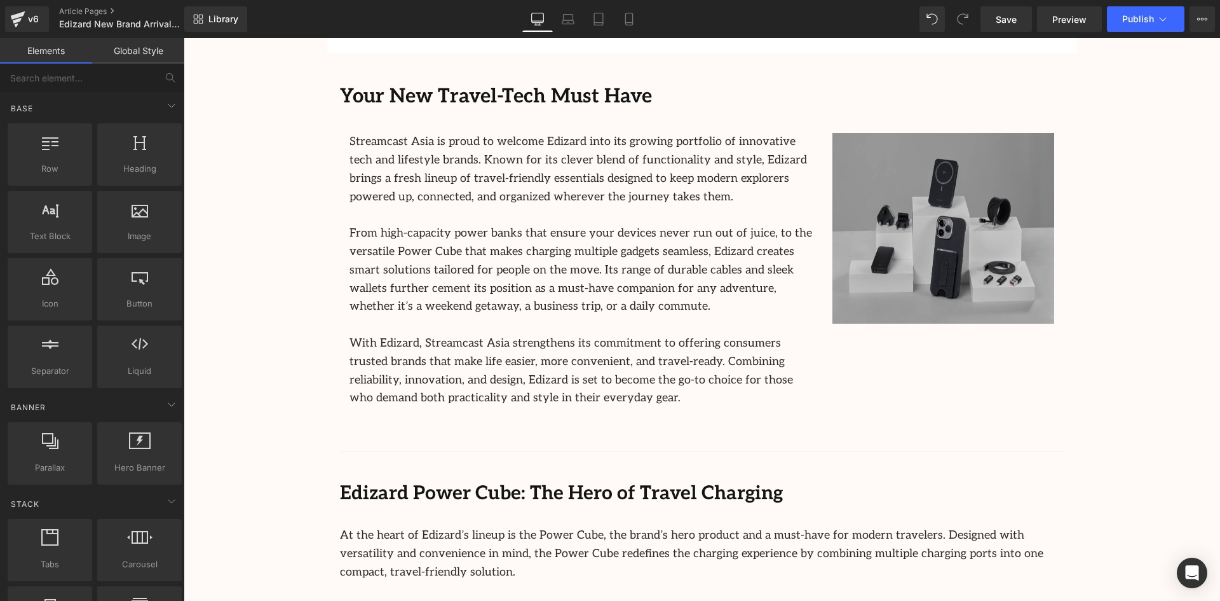
scroll to position [456, 0]
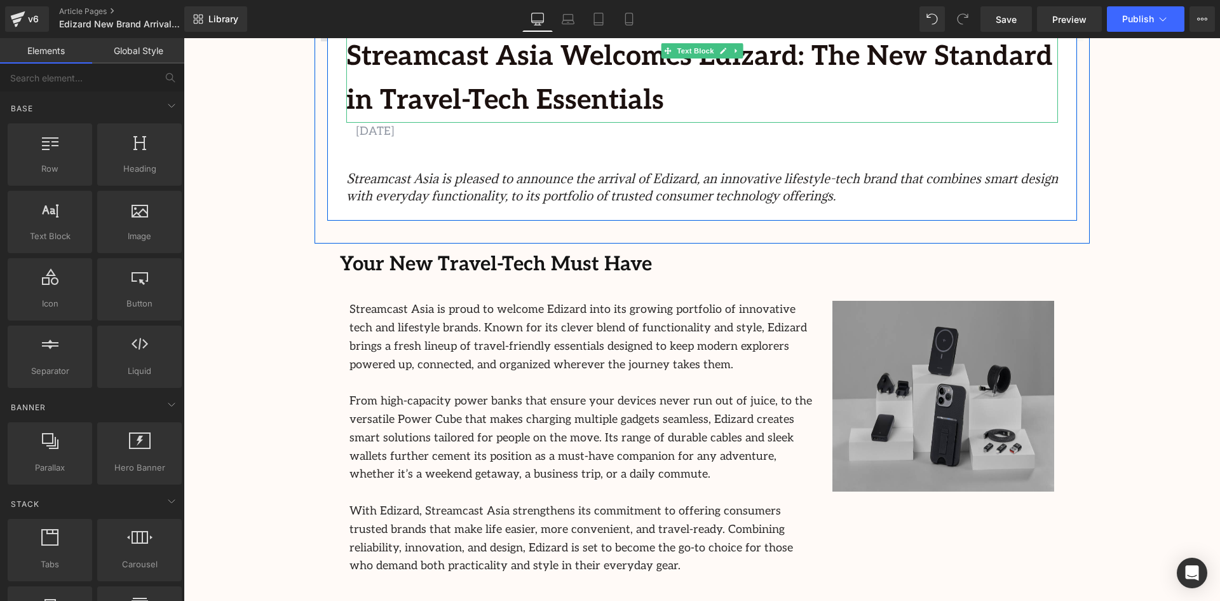
click at [1007, 36] on div "Library Desktop Desktop Laptop Tablet Mobile Save Preview Publish Scheduled Vie…" at bounding box center [702, 19] width 1036 height 38
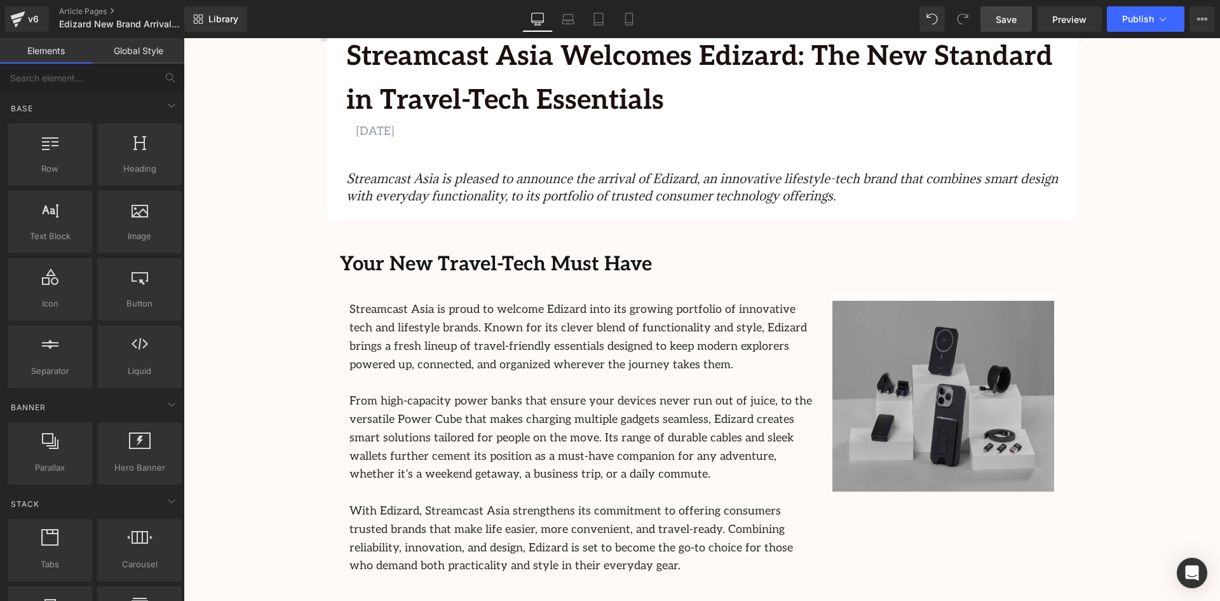
click at [1004, 13] on span "Save" at bounding box center [1006, 19] width 21 height 13
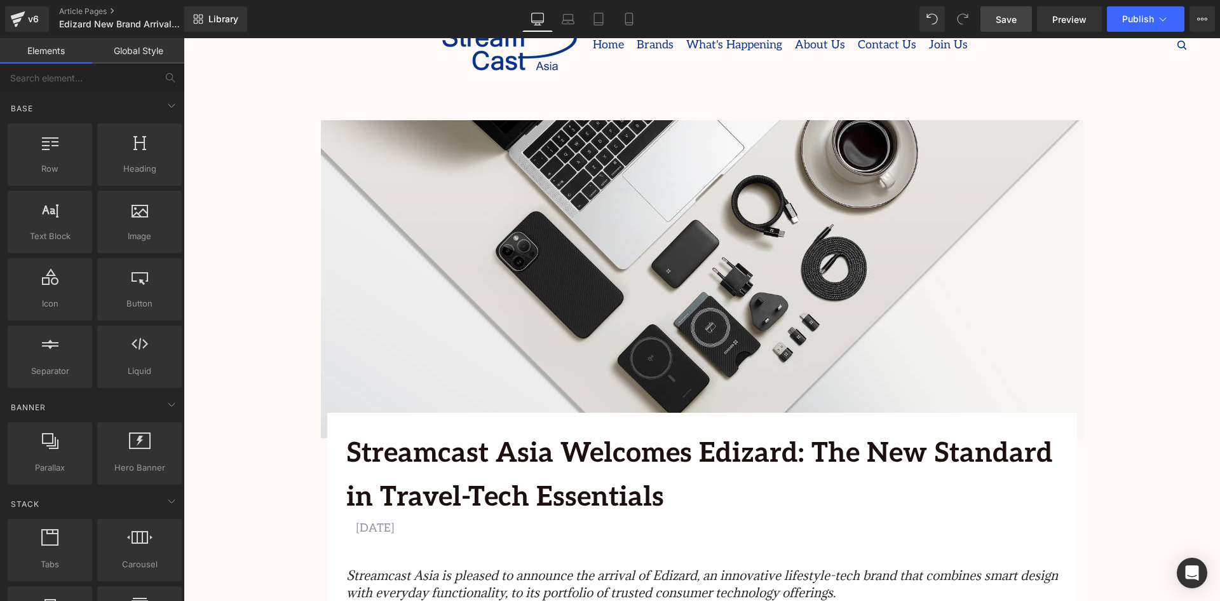
scroll to position [0, 0]
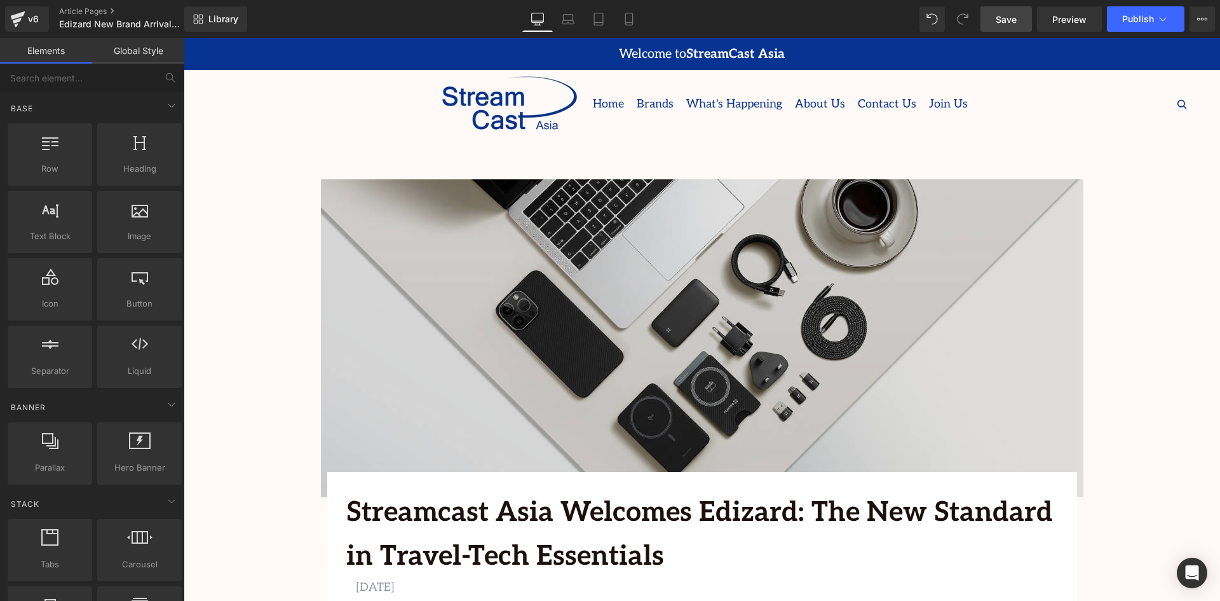
click at [653, 235] on img at bounding box center [702, 338] width 763 height 318
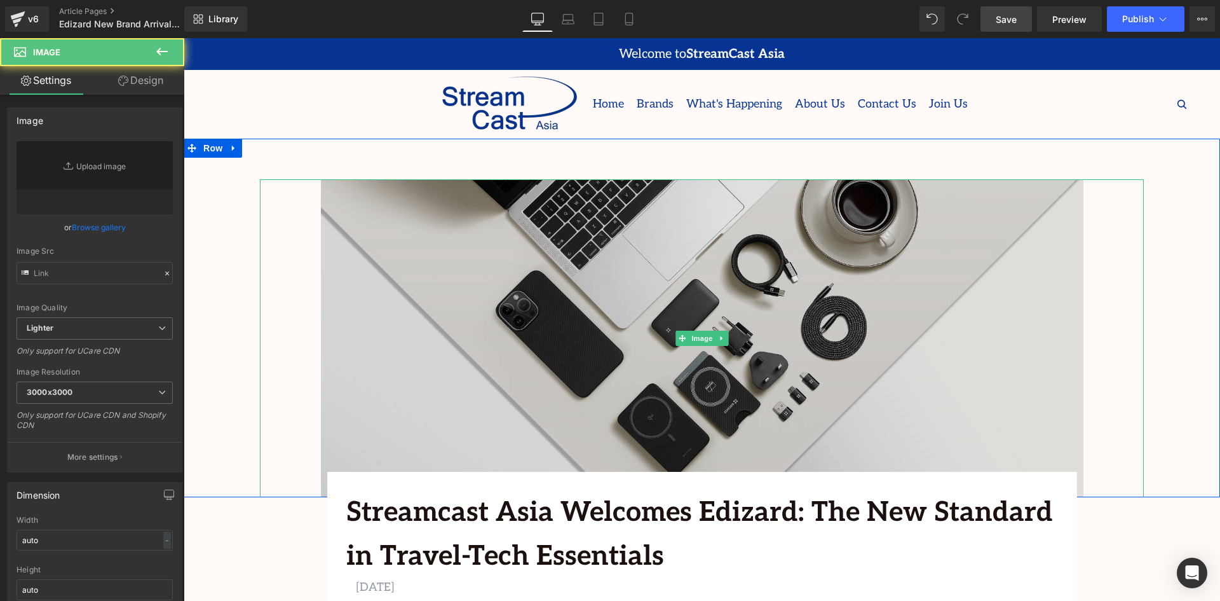
type input "[URL][DOMAIN_NAME]"
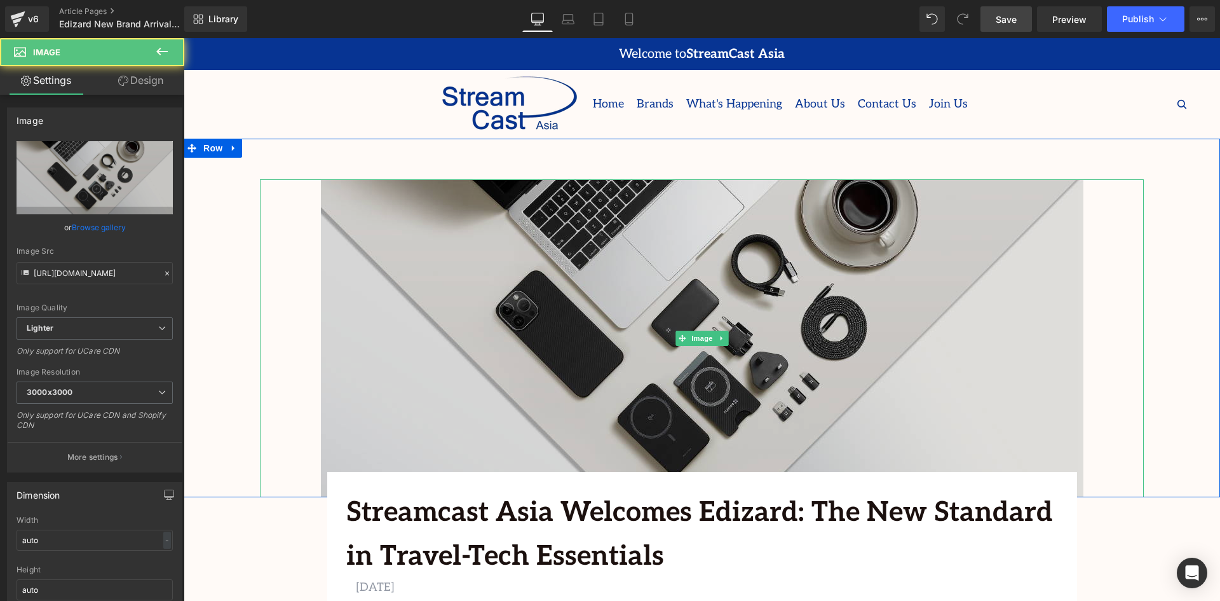
click at [676, 256] on img at bounding box center [702, 338] width 763 height 318
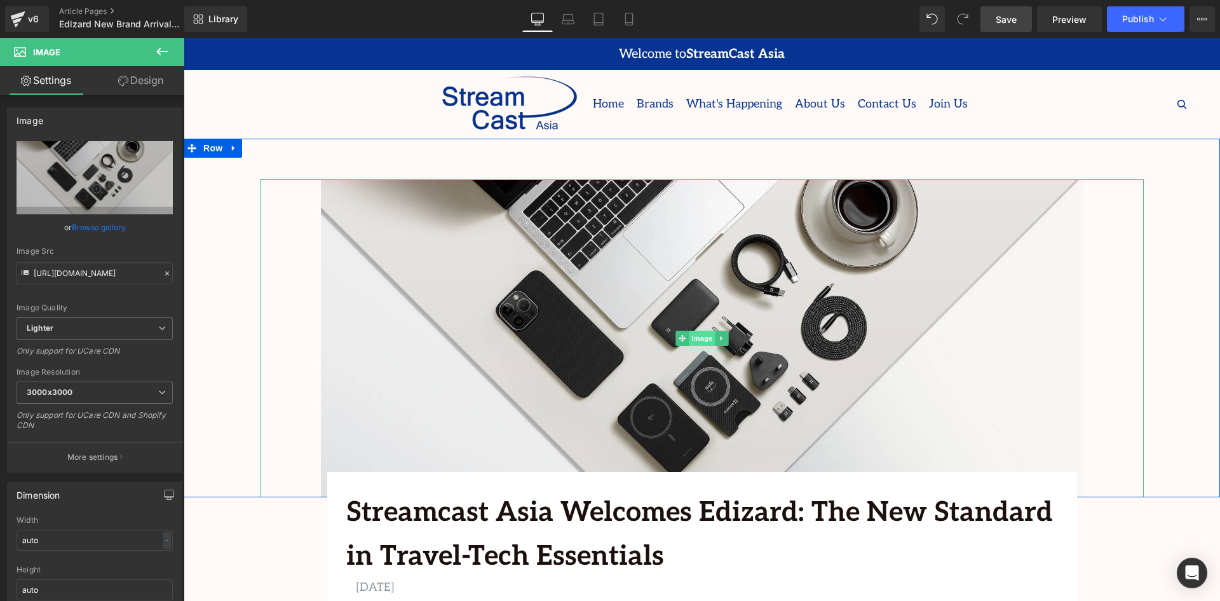
click at [698, 334] on span "Image" at bounding box center [702, 337] width 27 height 15
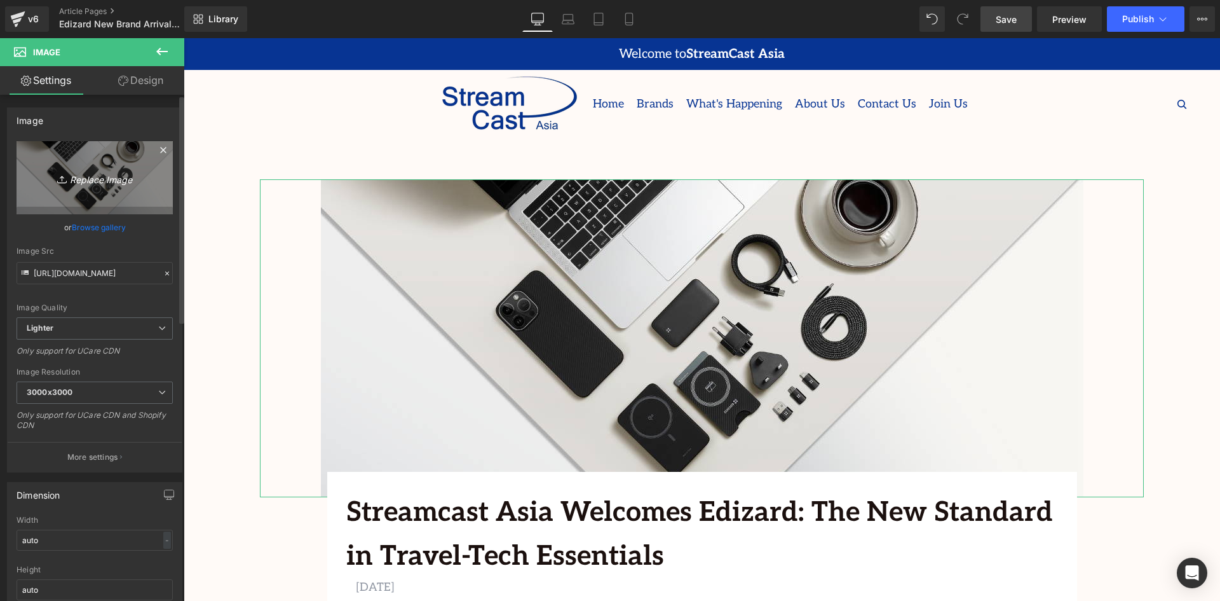
click at [118, 176] on icon "Replace Image" at bounding box center [95, 178] width 102 height 16
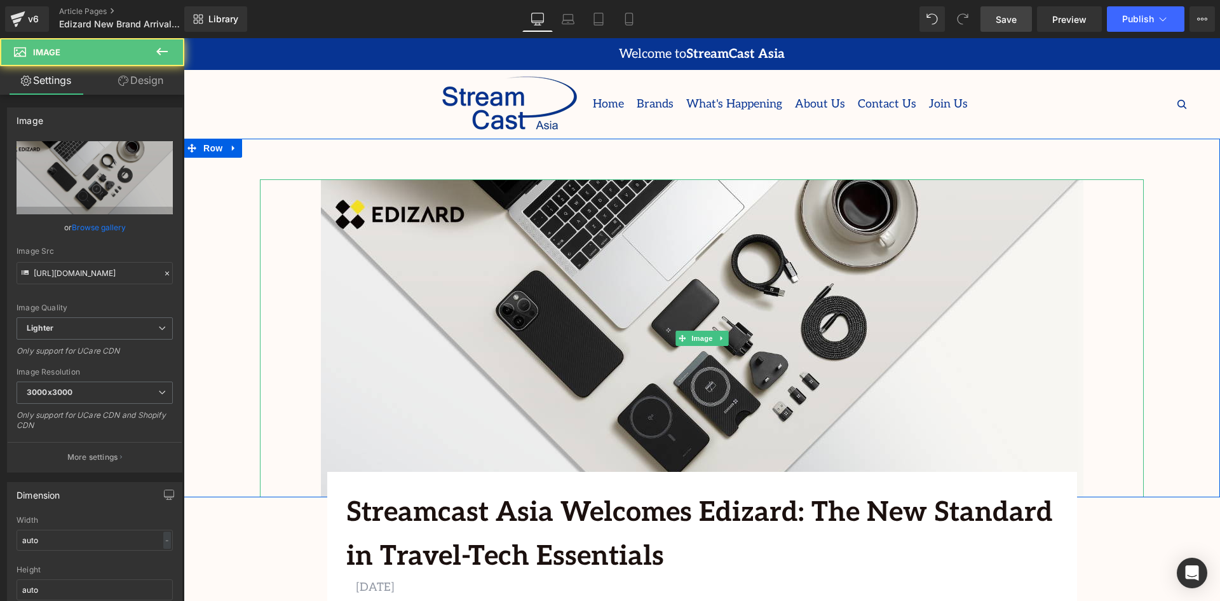
click at [282, 277] on div at bounding box center [702, 338] width 884 height 318
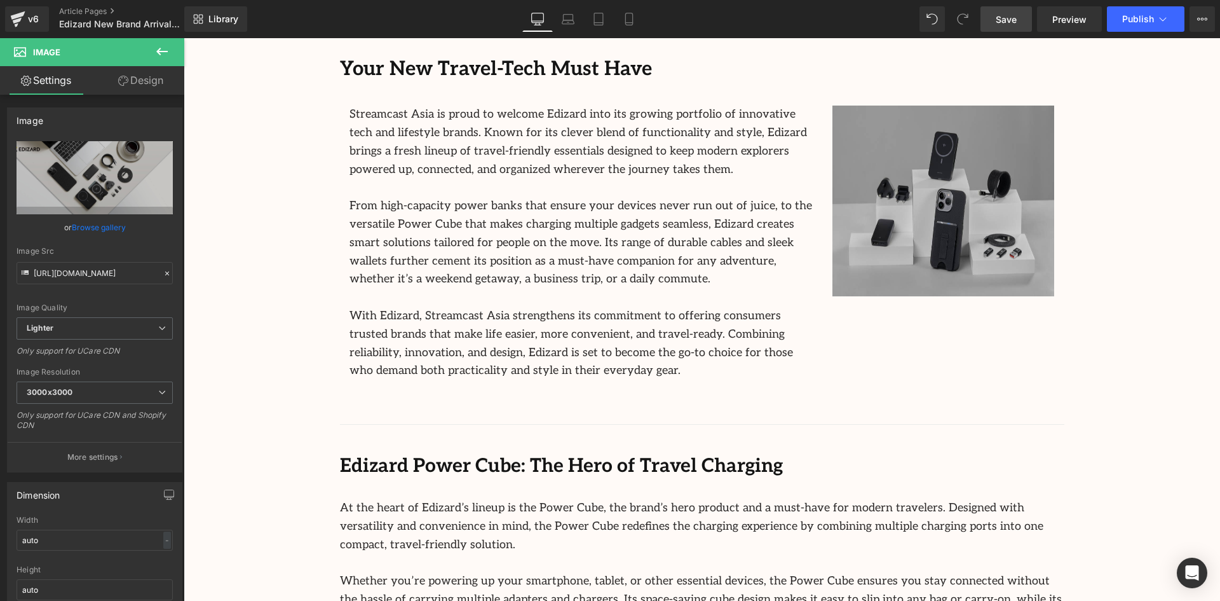
scroll to position [763, 0]
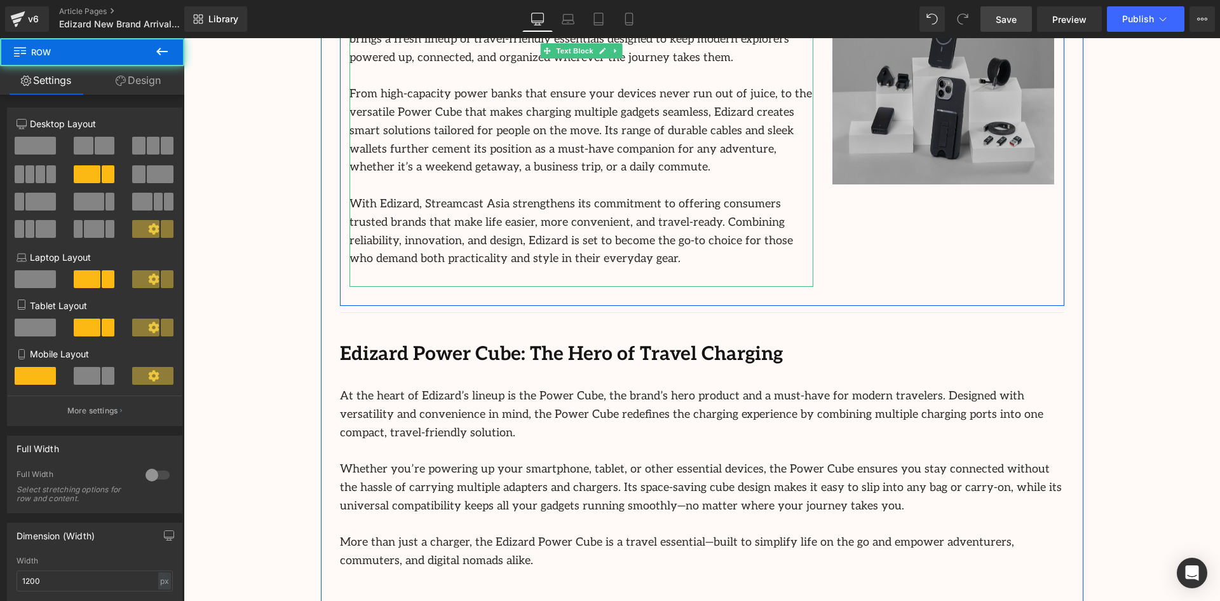
drag, startPoint x: 750, startPoint y: 303, endPoint x: 752, endPoint y: 275, distance: 28.0
click at [754, 272] on div "Streamcast Asia is proud to welcome Edizard into its growing portfolio of innov…" at bounding box center [702, 144] width 724 height 323
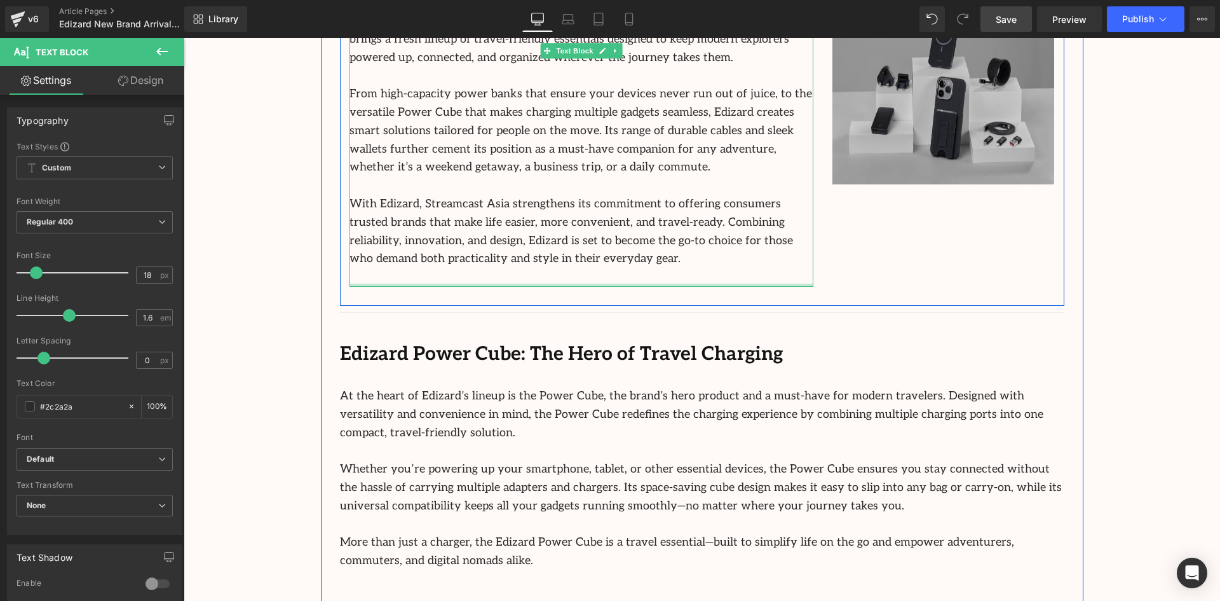
drag, startPoint x: 784, startPoint y: 283, endPoint x: 950, endPoint y: 257, distance: 168.5
click at [786, 257] on div "Streamcast Asia is proud to welcome Edizard into its growing portfolio of innov…" at bounding box center [582, 140] width 464 height 293
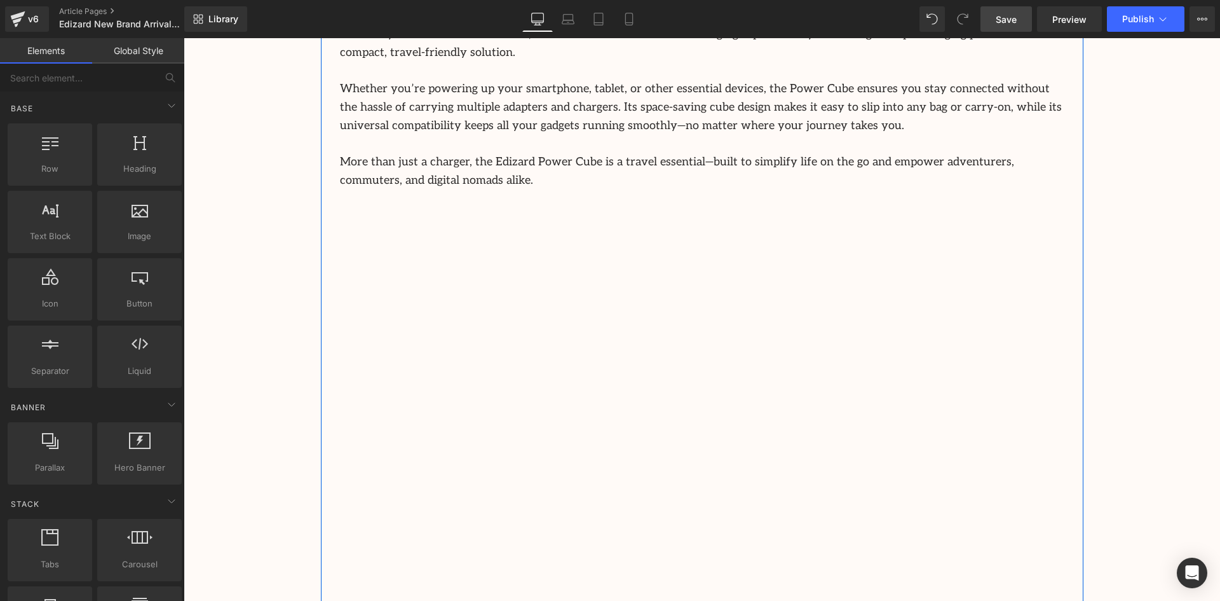
scroll to position [1144, 0]
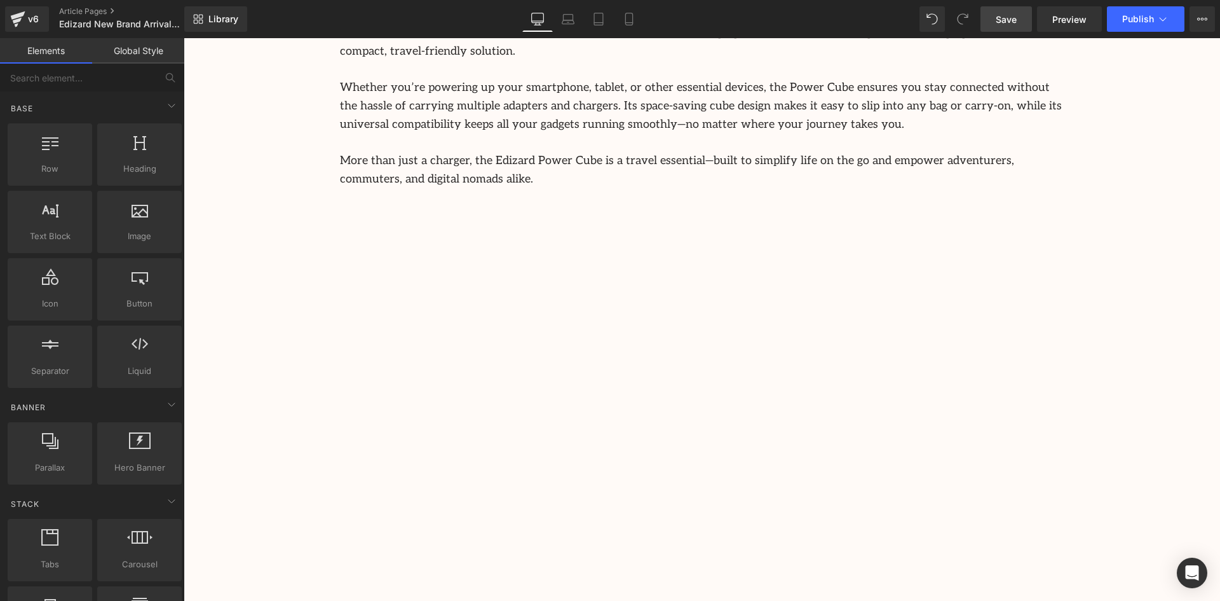
click at [1118, 346] on div "Image Row 64px Streamcast Asia Welcomes Edizard: The New Standard in Travel-Tec…" at bounding box center [702, 525] width 1036 height 3061
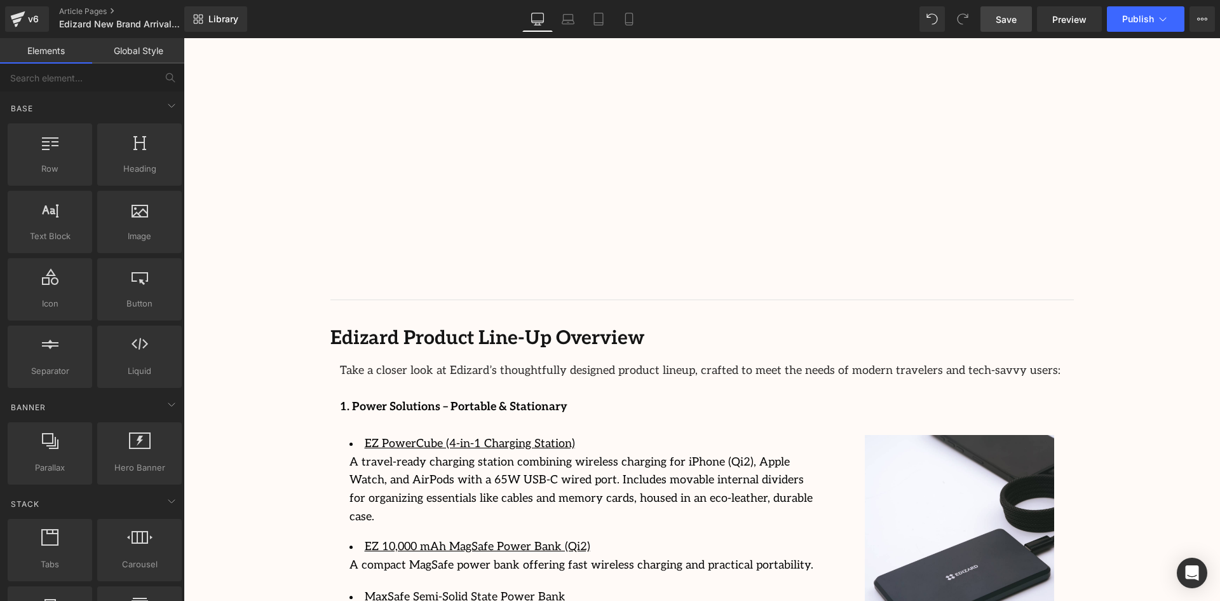
scroll to position [1652, 0]
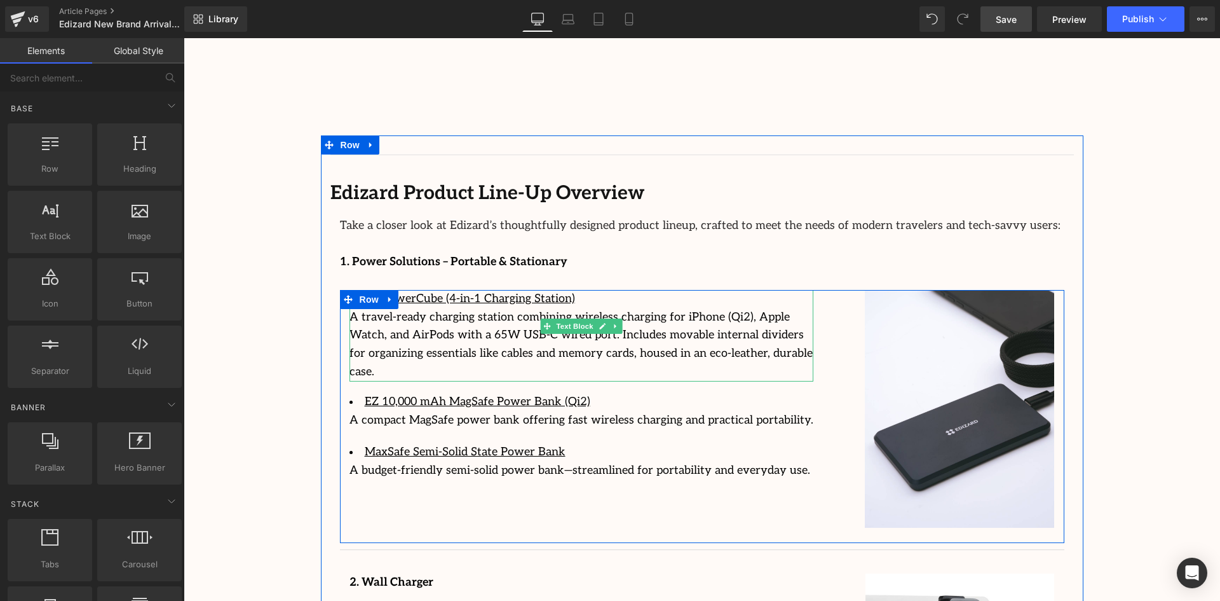
click at [543, 292] on u "EZ PowerCube (4-in-1 Charging Station)" at bounding box center [470, 298] width 210 height 13
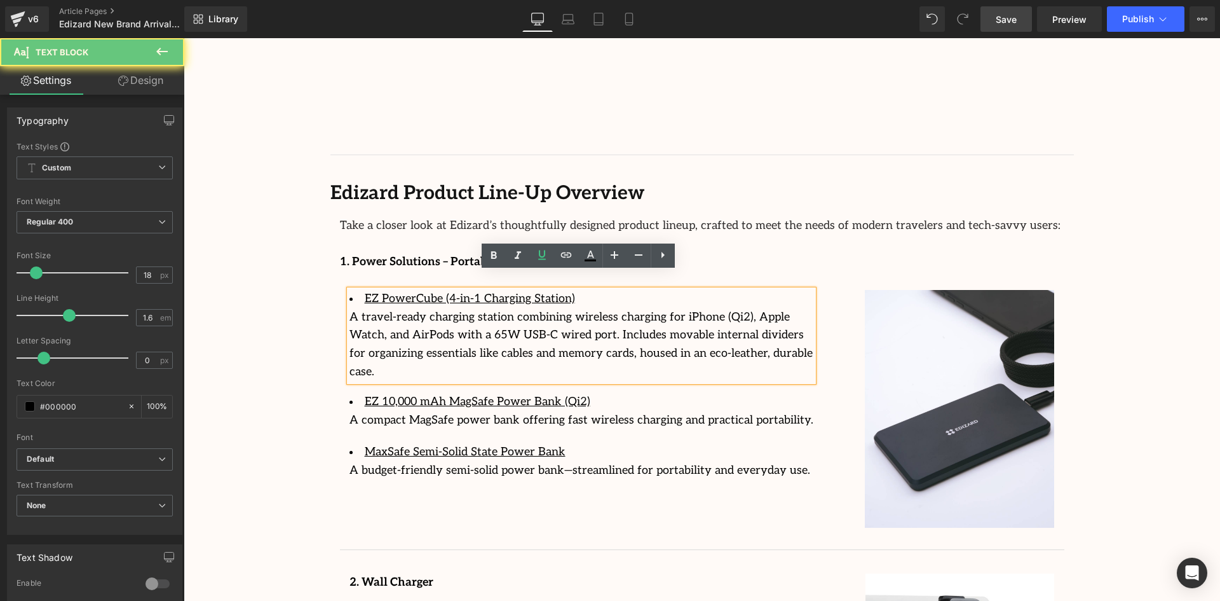
click at [552, 290] on li "EZ PowerCube (4-in-1 Charging Station)" at bounding box center [582, 299] width 464 height 18
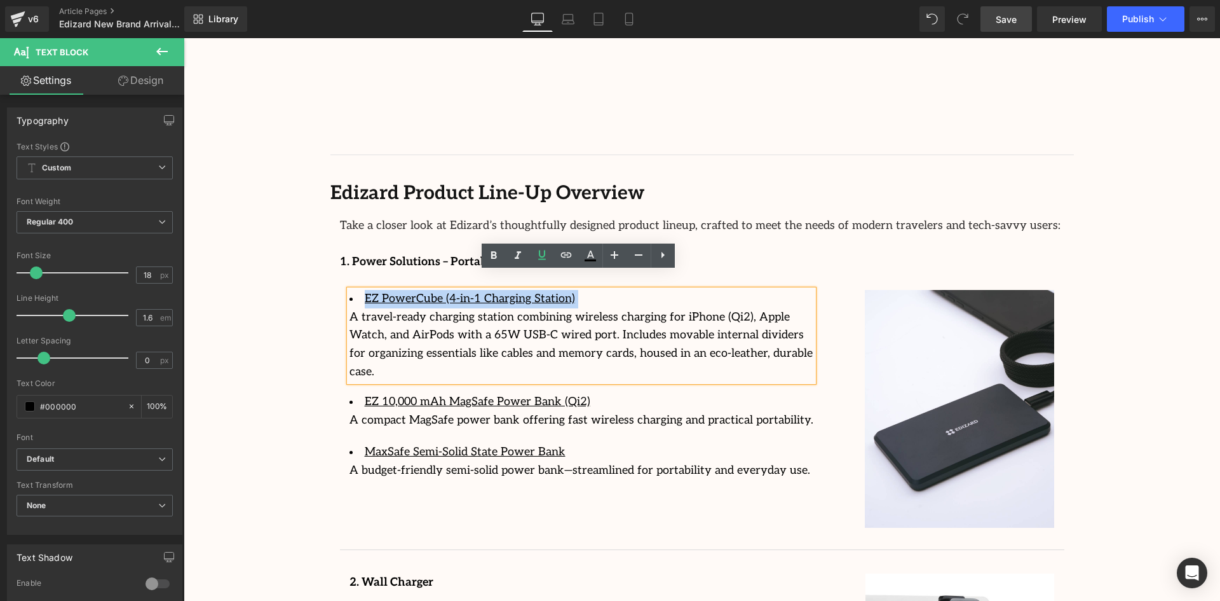
drag, startPoint x: 552, startPoint y: 282, endPoint x: 324, endPoint y: 305, distance: 229.3
click at [350, 290] on li "EZ PowerCube (4-in-1 Charging Station)" at bounding box center [582, 299] width 464 height 18
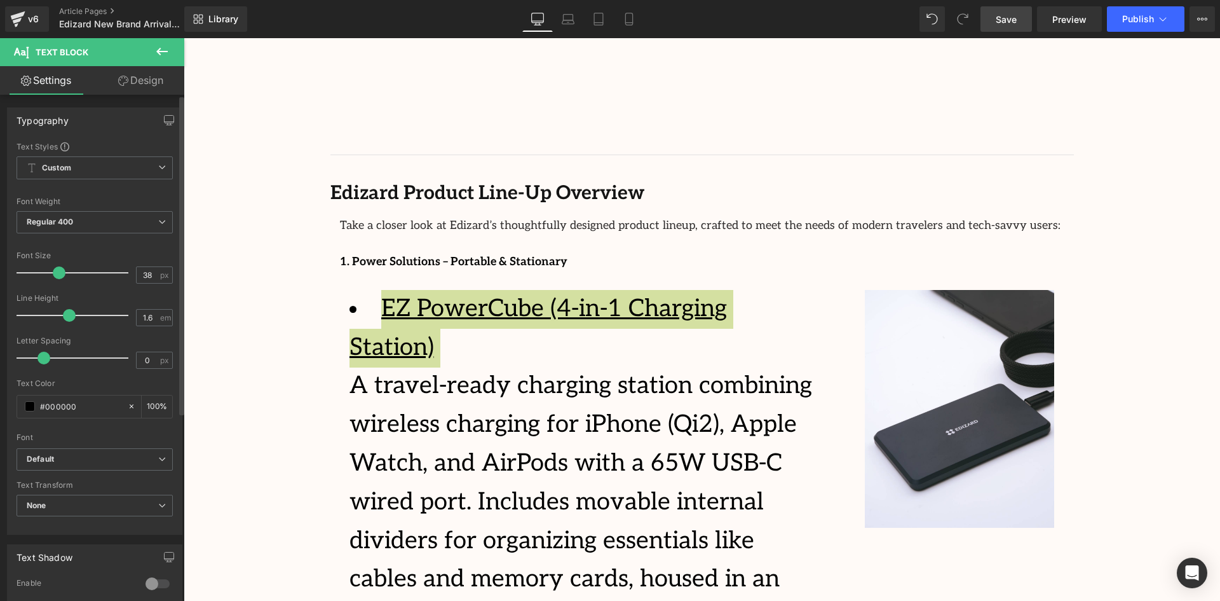
drag, startPoint x: 38, startPoint y: 271, endPoint x: 60, endPoint y: 269, distance: 21.6
click at [60, 269] on span at bounding box center [59, 272] width 13 height 13
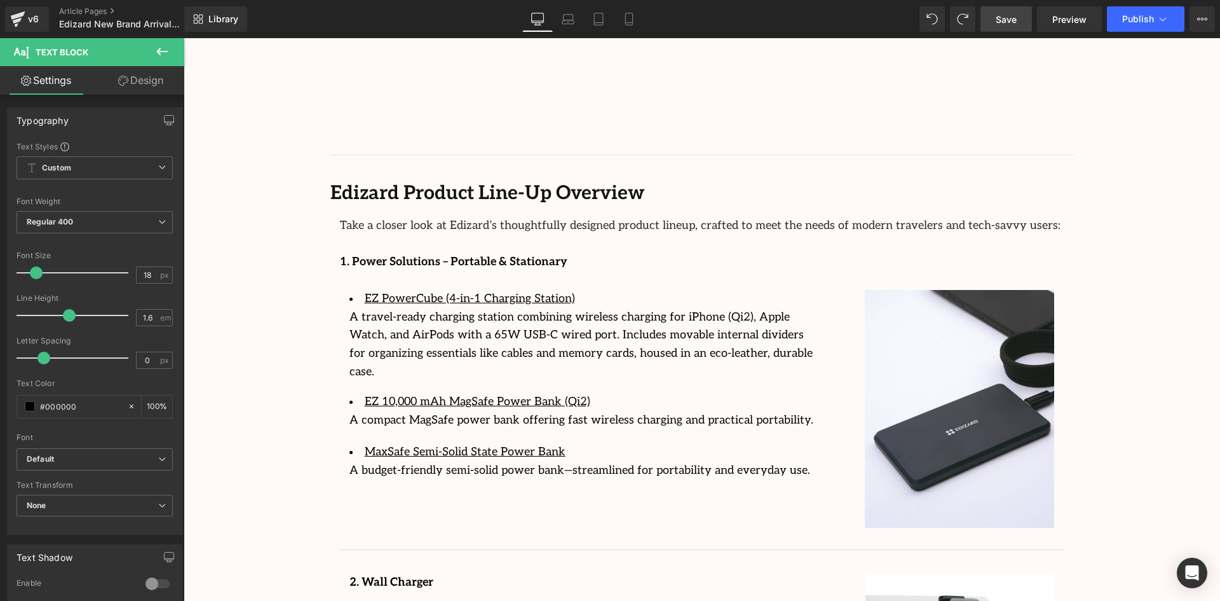
click at [293, 324] on div "Image Row 64px Streamcast Asia Welcomes Edizard: The New Standard in Travel-Tec…" at bounding box center [702, 16] width 1036 height 3061
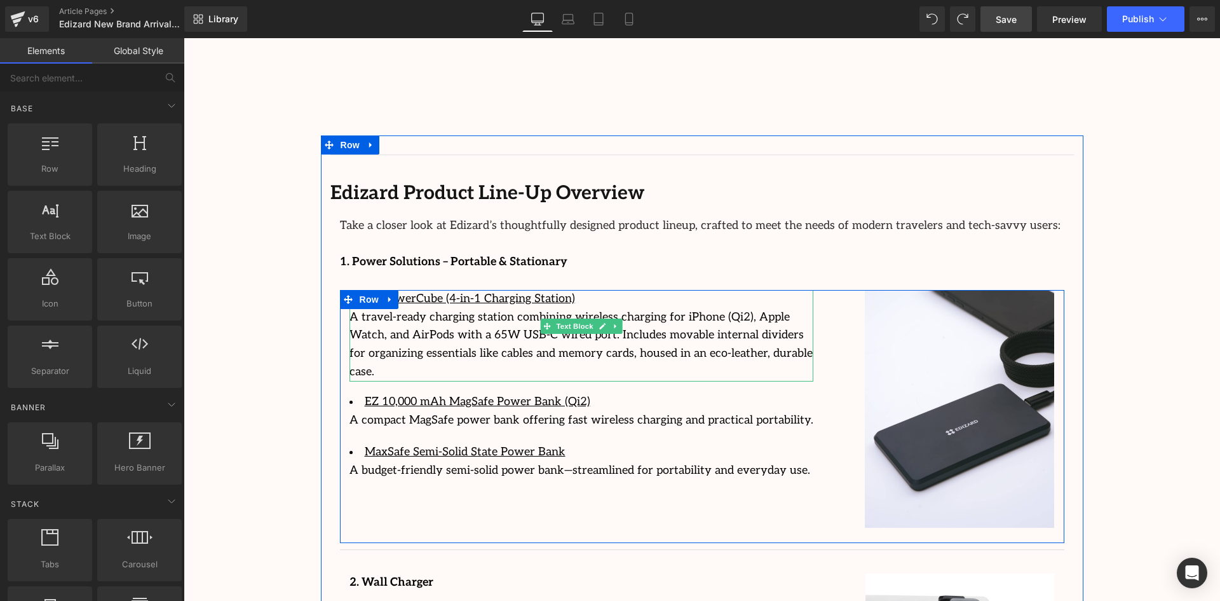
click at [546, 292] on u "EZ PowerCube (4-in-1 Charging Station)" at bounding box center [470, 298] width 210 height 13
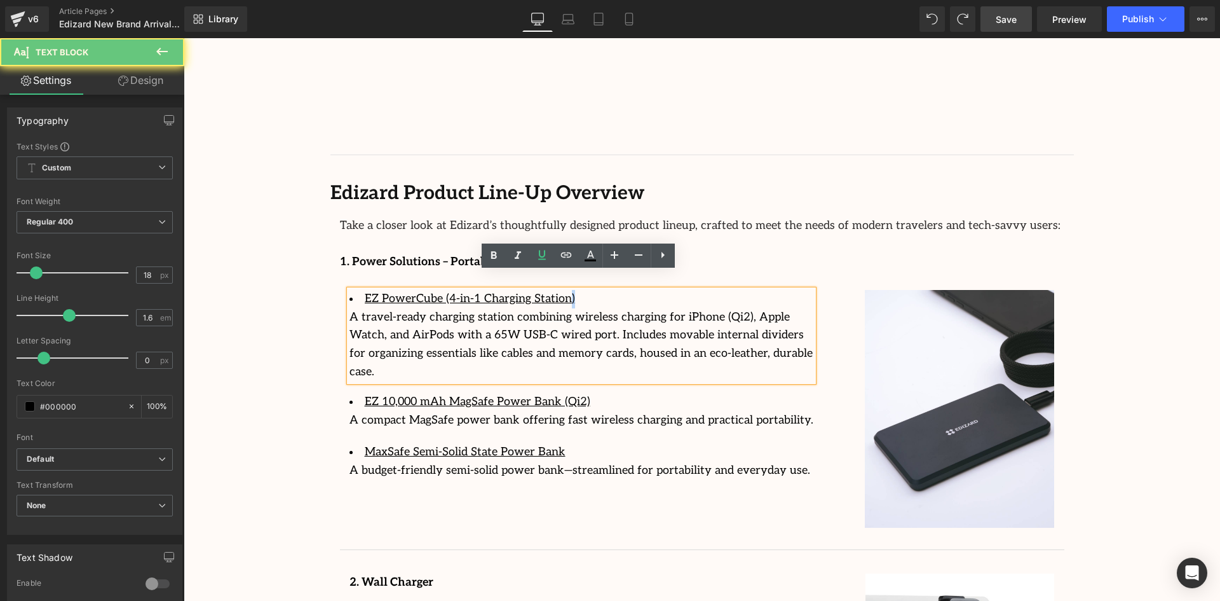
click at [546, 292] on u "EZ PowerCube (4-in-1 Charging Station)" at bounding box center [470, 298] width 210 height 13
click at [552, 290] on li "EZ PowerCube (4-in-1 Charging Station)" at bounding box center [582, 299] width 464 height 18
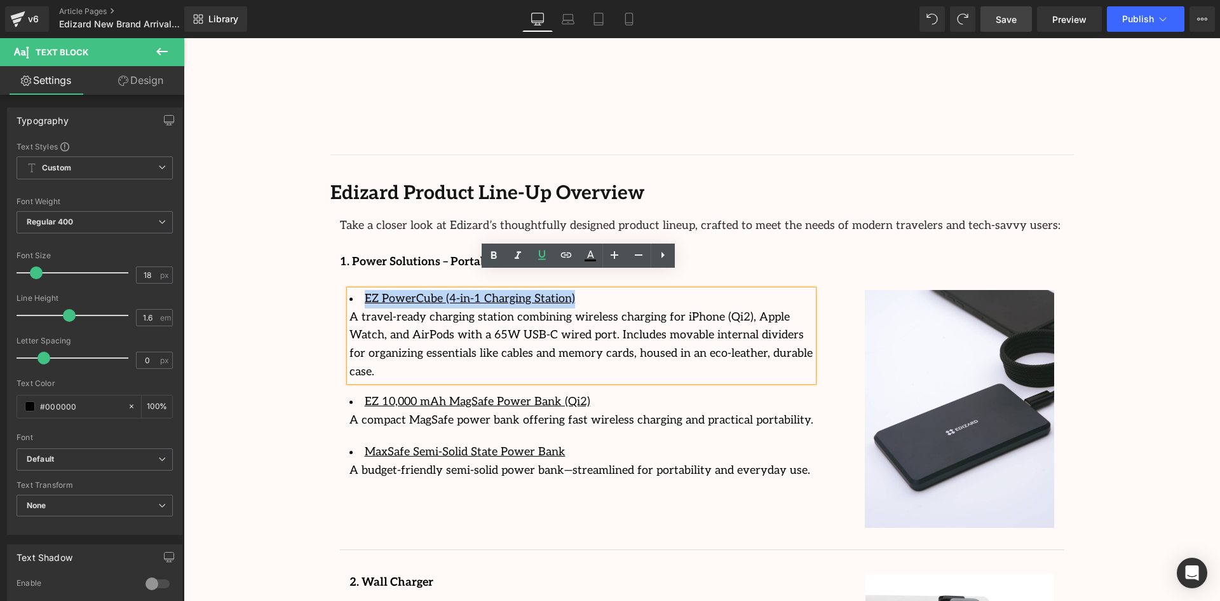
drag, startPoint x: 552, startPoint y: 281, endPoint x: 352, endPoint y: 288, distance: 199.7
click at [352, 290] on li "EZ PowerCube (4-in-1 Charging Station)" at bounding box center [582, 299] width 464 height 18
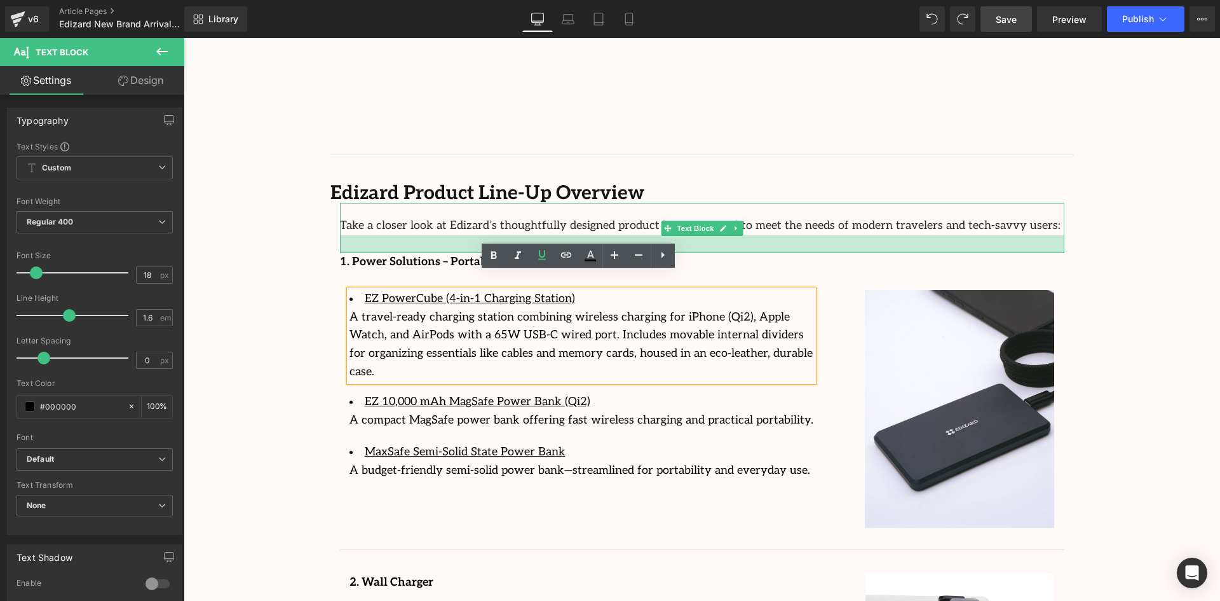
click at [811, 235] on div at bounding box center [702, 244] width 724 height 18
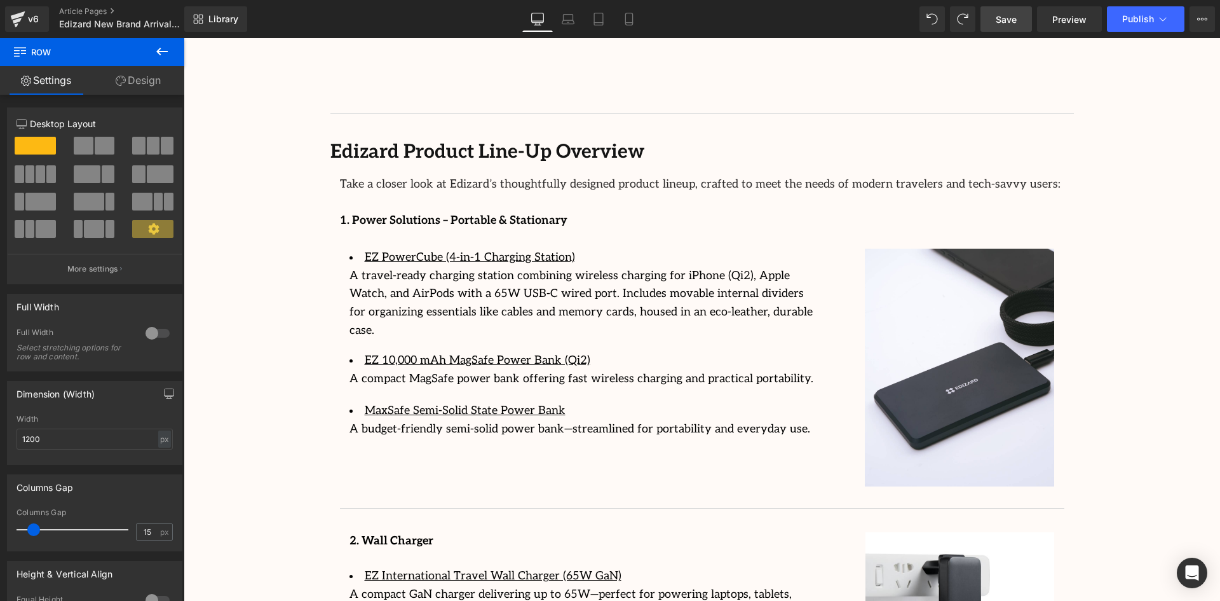
scroll to position [1716, 0]
